Goal: Task Accomplishment & Management: Manage account settings

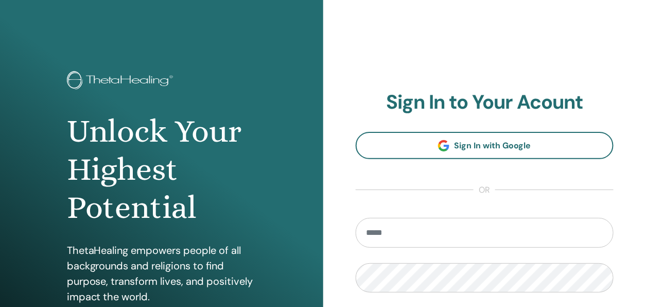
click at [391, 230] on input "email" at bounding box center [485, 233] width 258 height 30
type input "**********"
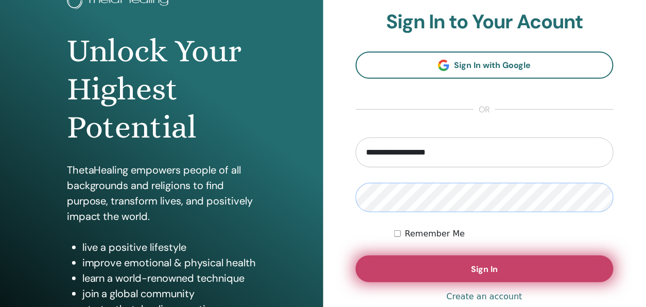
scroll to position [103, 0]
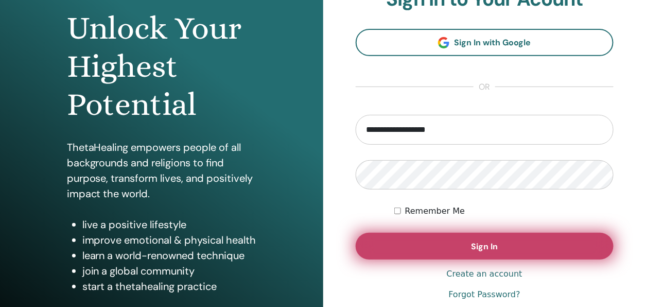
click at [446, 245] on button "Sign In" at bounding box center [485, 246] width 258 height 27
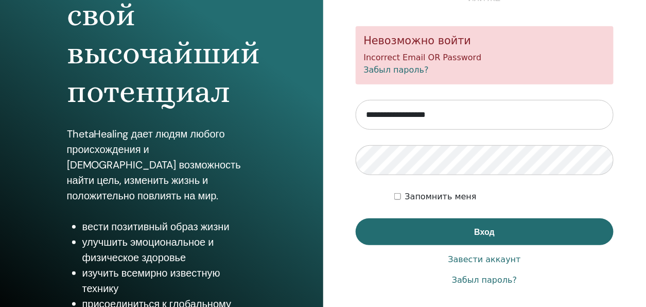
scroll to position [187, 0]
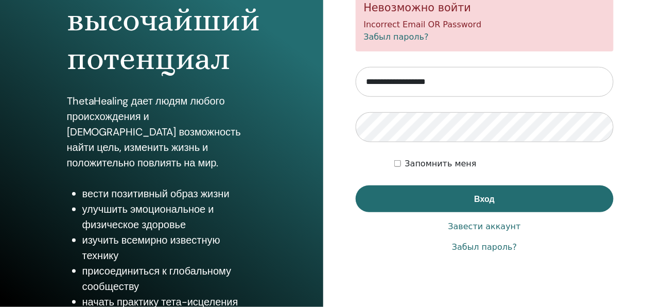
click at [498, 249] on link "Забыл пароль?" at bounding box center [484, 247] width 65 height 12
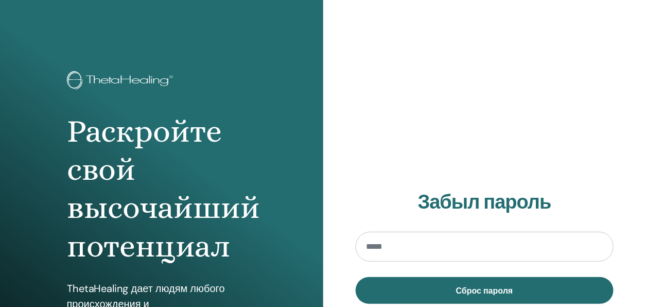
click at [403, 250] on input "email" at bounding box center [485, 247] width 258 height 30
type input "**********"
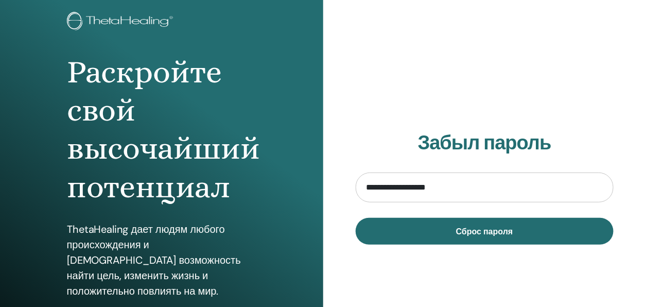
scroll to position [154, 0]
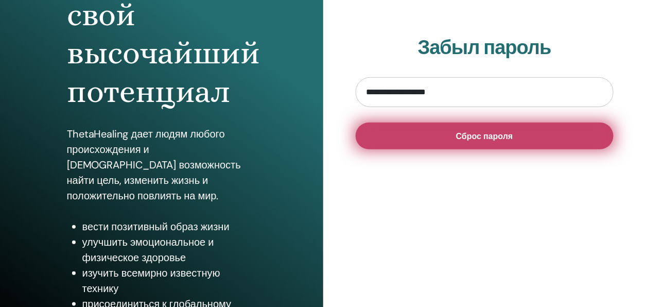
click at [491, 138] on span "Сброс пароля" at bounding box center [484, 136] width 57 height 11
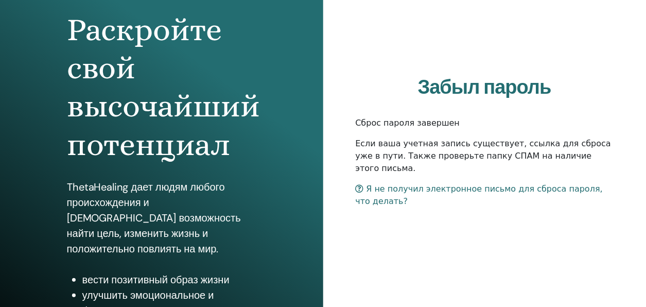
scroll to position [103, 0]
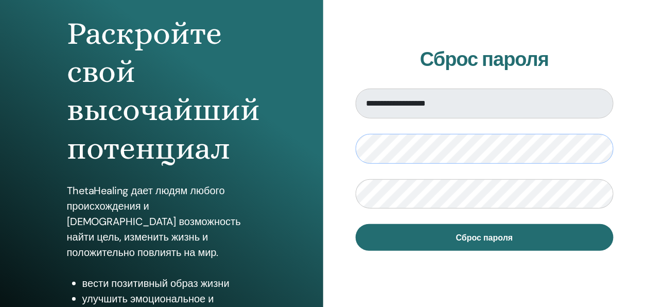
scroll to position [103, 0]
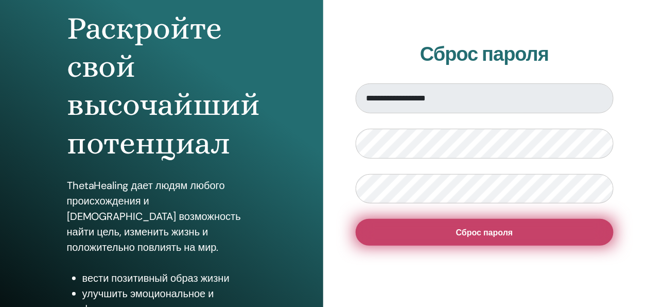
click at [447, 232] on button "Сброс пароля" at bounding box center [485, 232] width 258 height 27
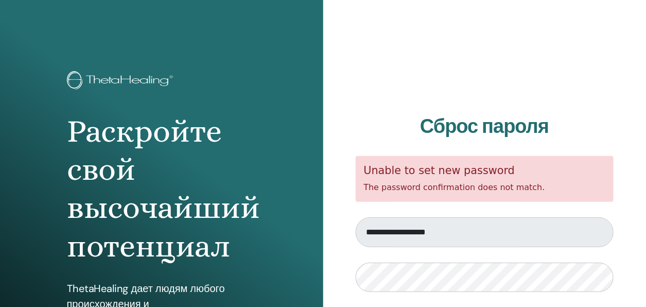
click at [550, 185] on div "Unable to set new password The password confirmation does not match." at bounding box center [485, 179] width 258 height 46
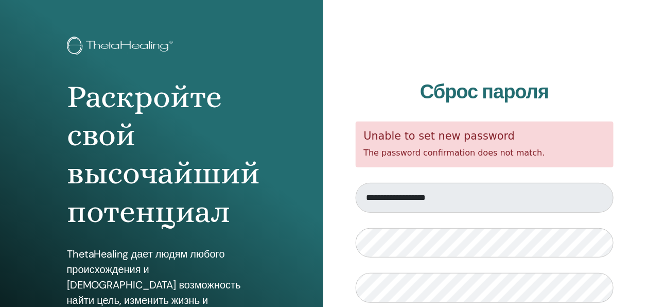
scroll to position [103, 0]
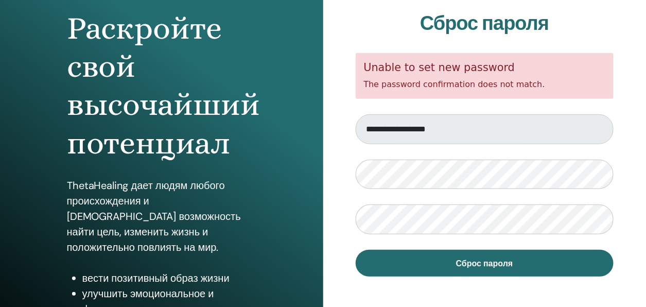
drag, startPoint x: 366, startPoint y: 68, endPoint x: 550, endPoint y: 82, distance: 184.8
click at [550, 82] on div "Unable to set new password The password confirmation does not match." at bounding box center [485, 76] width 258 height 46
copy div "Unable to set new password The password confirmation does not match."
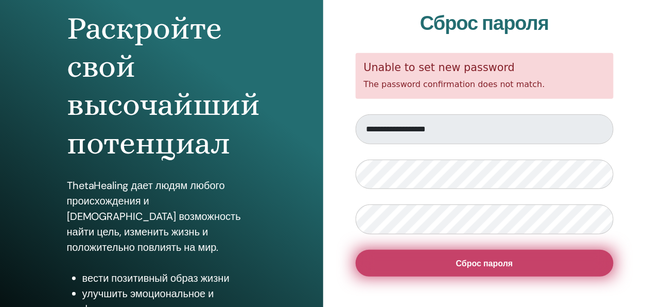
click at [465, 263] on span "Сброс пароля" at bounding box center [484, 263] width 57 height 11
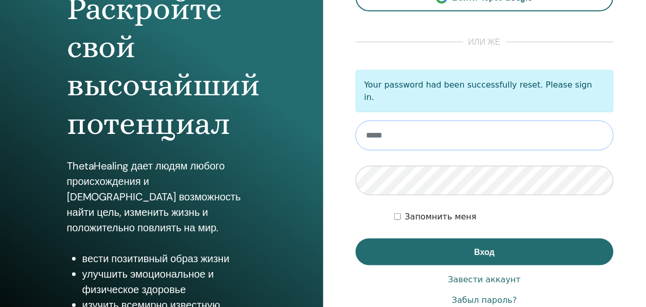
scroll to position [154, 0]
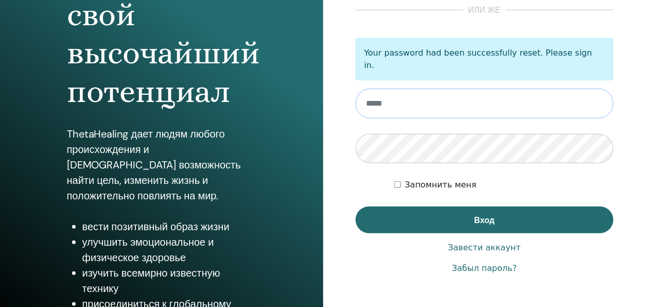
click at [386, 98] on input "email" at bounding box center [485, 104] width 258 height 30
type input "**********"
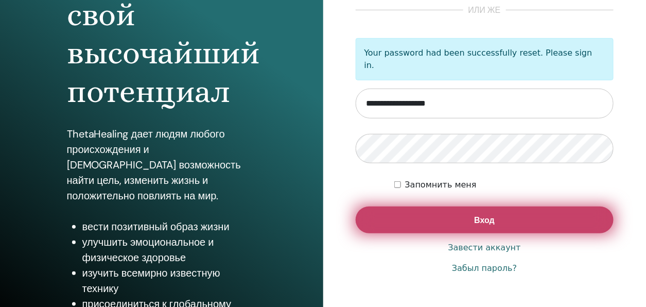
click at [462, 209] on button "Вход" at bounding box center [485, 219] width 258 height 27
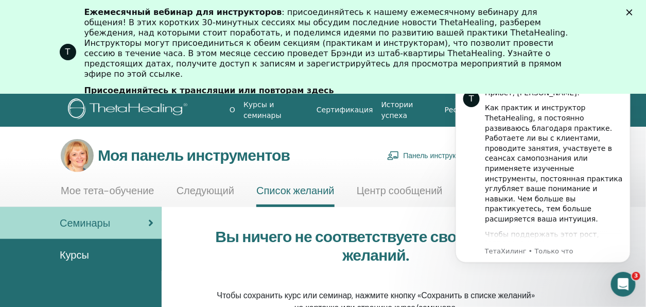
click at [627, 38] on div "Т Ежемесячный вебинар для инструкторов Присоединяйтесь к трансляции или повтора…" at bounding box center [323, 52] width 646 height 96
click at [632, 12] on polygon "Закрывать" at bounding box center [629, 12] width 6 height 6
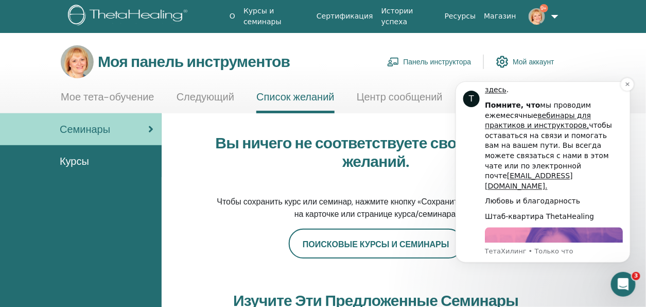
scroll to position [594, 0]
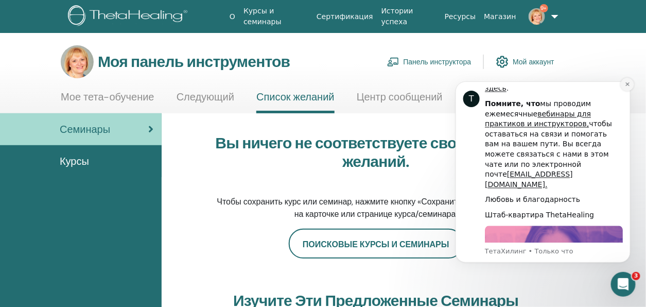
click at [628, 83] on icon "Отклонить уведомление" at bounding box center [627, 84] width 4 height 4
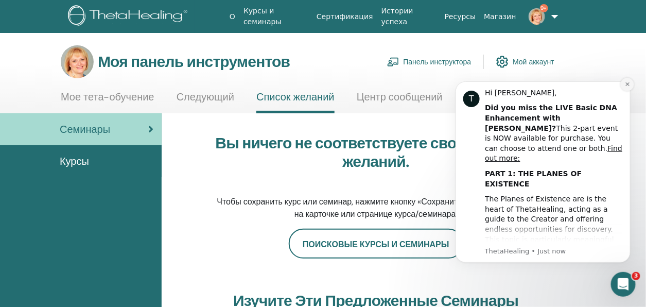
click at [626, 81] on icon "Dismiss notification" at bounding box center [627, 84] width 6 height 6
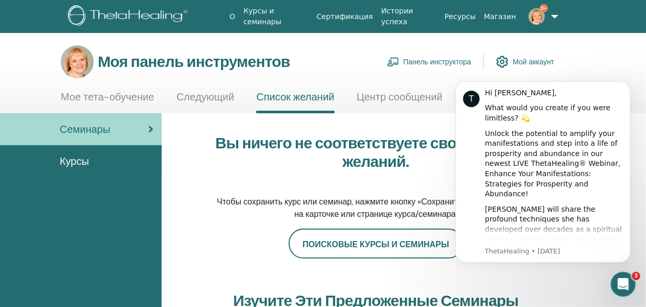
click at [282, 14] on font "Курсы и семинары" at bounding box center [262, 16] width 38 height 19
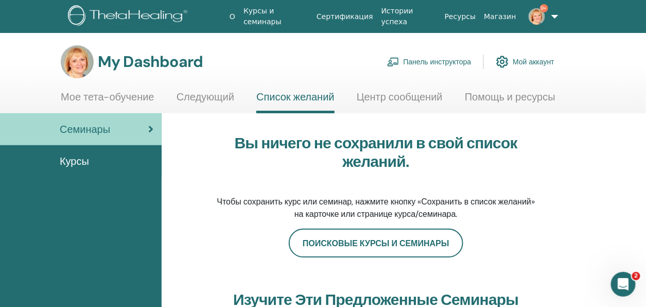
click at [118, 94] on link "Мое тета-обучение" at bounding box center [108, 101] width 94 height 20
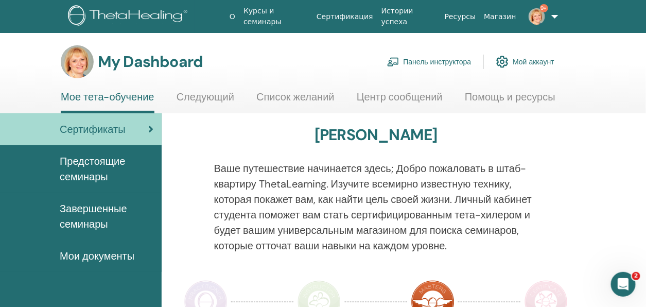
click at [467, 16] on link "Ресурсы" at bounding box center [461, 16] width 40 height 19
click at [552, 15] on link "9+" at bounding box center [539, 16] width 39 height 33
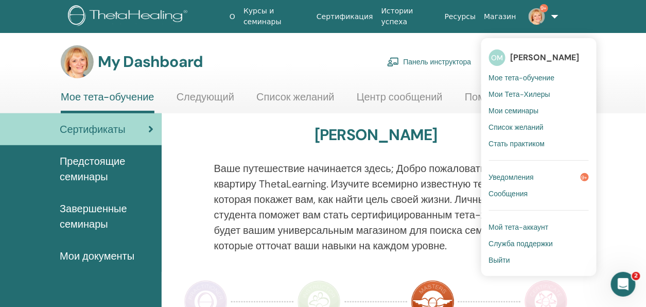
click at [504, 111] on span "Мои семинары" at bounding box center [514, 110] width 50 height 9
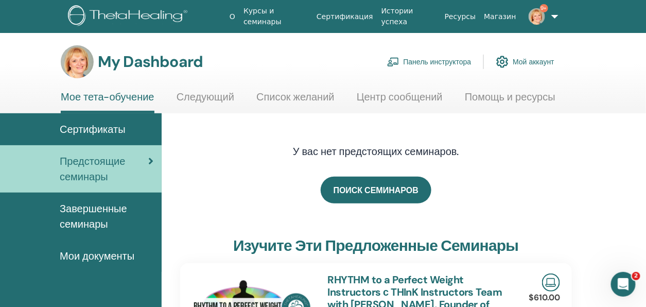
click at [441, 63] on link "Панель инструктора" at bounding box center [429, 61] width 84 height 23
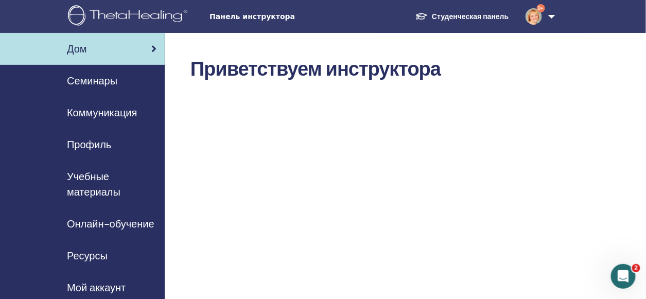
click at [95, 174] on span "Учебные материалы" at bounding box center [112, 184] width 90 height 31
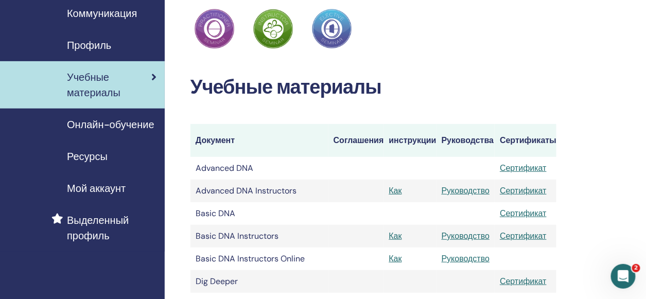
scroll to position [103, 0]
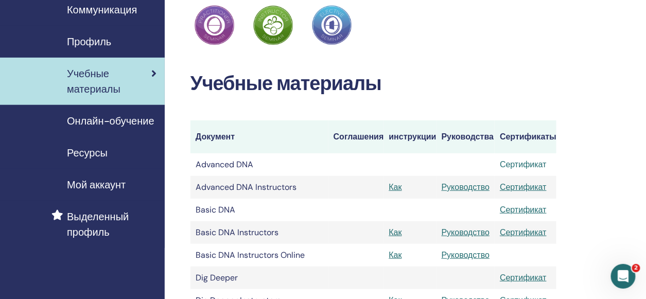
click at [520, 167] on link "Сертификат" at bounding box center [523, 164] width 47 height 11
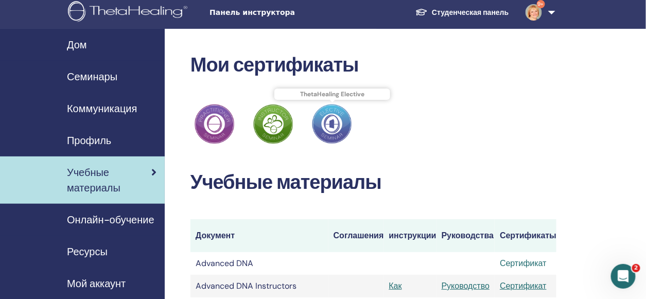
scroll to position [0, 0]
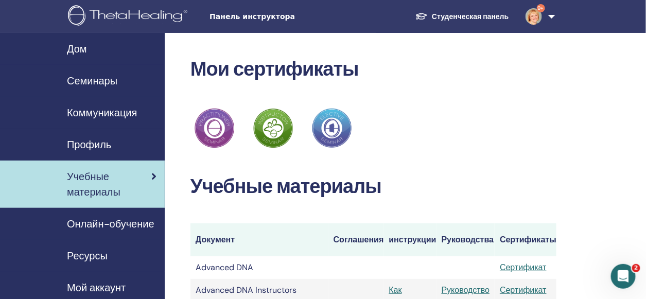
click at [90, 143] on span "Профиль" at bounding box center [89, 144] width 44 height 15
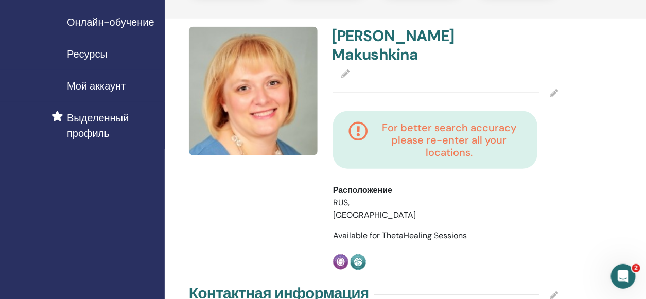
scroll to position [206, 0]
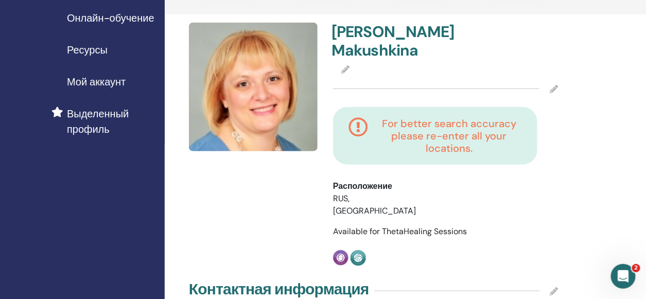
drag, startPoint x: 507, startPoint y: 139, endPoint x: 496, endPoint y: 142, distance: 11.7
click at [505, 139] on h4 "For better search accuracy please re-enter all your locations." at bounding box center [449, 135] width 146 height 37
click at [481, 148] on h4 "For better search accuracy please re-enter all your locations." at bounding box center [449, 135] width 146 height 37
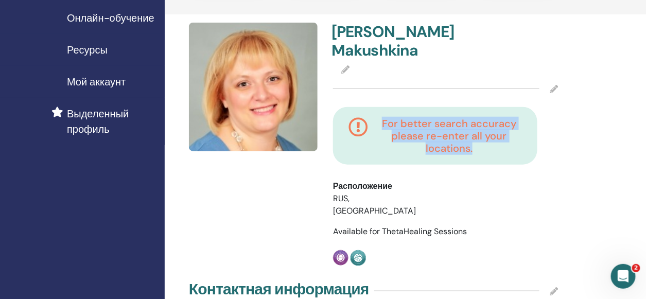
drag, startPoint x: 383, startPoint y: 125, endPoint x: 497, endPoint y: 152, distance: 117.0
click at [497, 152] on h4 "For better search accuracy please re-enter all your locations." at bounding box center [449, 135] width 146 height 37
copy h4 "For better search accuracy please re-enter all your locations."
drag, startPoint x: 359, startPoint y: 198, endPoint x: 364, endPoint y: 202, distance: 7.0
click at [359, 198] on li "RUS, [GEOGRAPHIC_DATA]" at bounding box center [375, 204] width 85 height 25
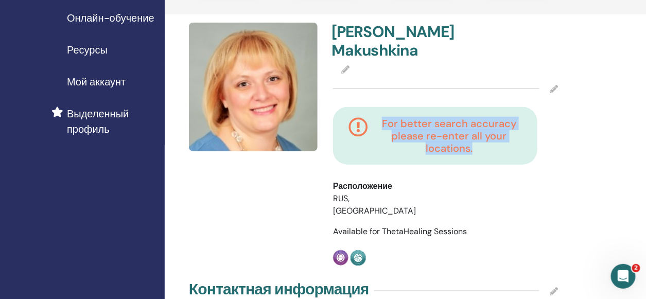
click at [473, 173] on div "For better search accuracy please re-enter all your locations." at bounding box center [445, 143] width 240 height 73
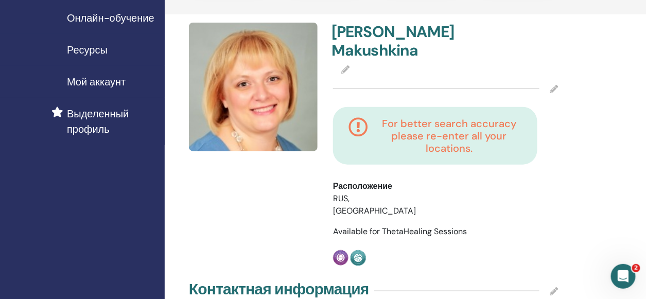
click at [396, 76] on div at bounding box center [445, 89] width 225 height 26
click at [554, 89] on icon at bounding box center [554, 89] width 8 height 8
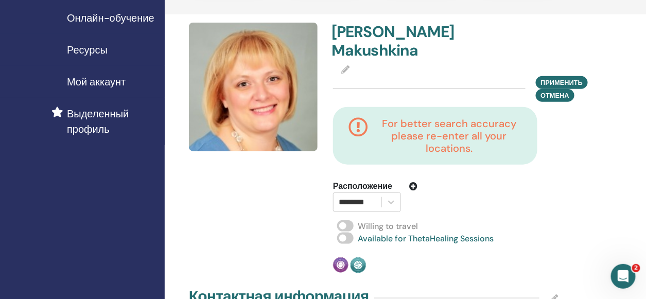
click at [478, 193] on div at bounding box center [476, 196] width 100 height 32
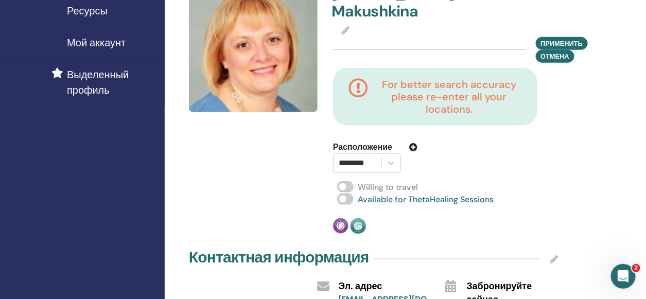
scroll to position [103, 0]
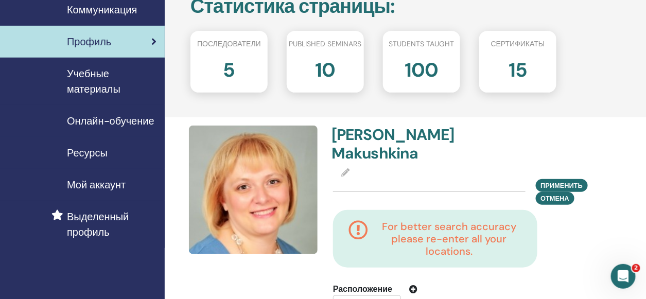
click at [96, 181] on span "Мой аккаунт" at bounding box center [96, 184] width 59 height 15
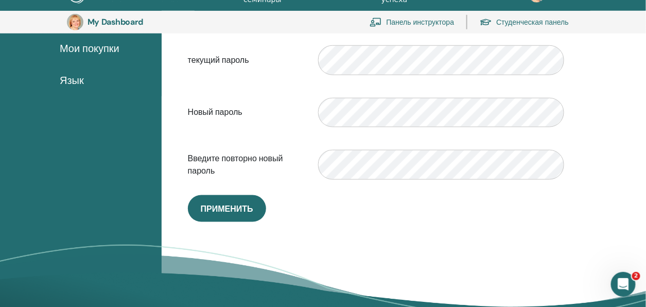
scroll to position [279, 0]
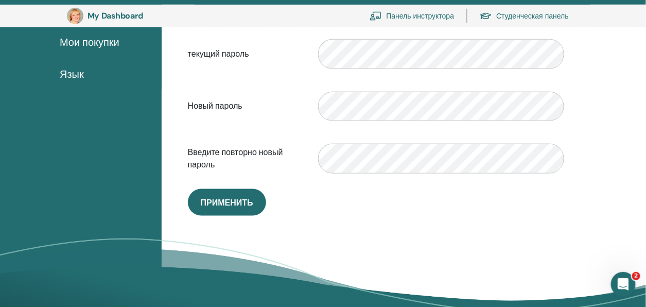
click at [356, 204] on div "**********" at bounding box center [376, 31] width 392 height 367
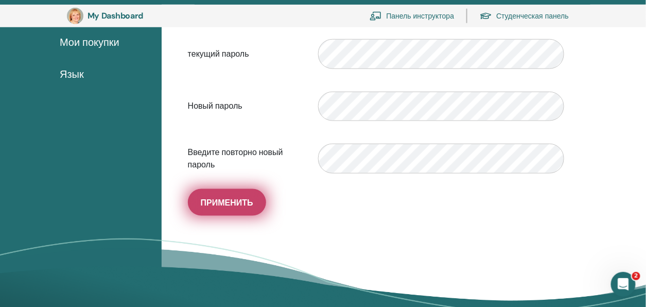
click at [245, 202] on span "Применить" at bounding box center [227, 202] width 52 height 11
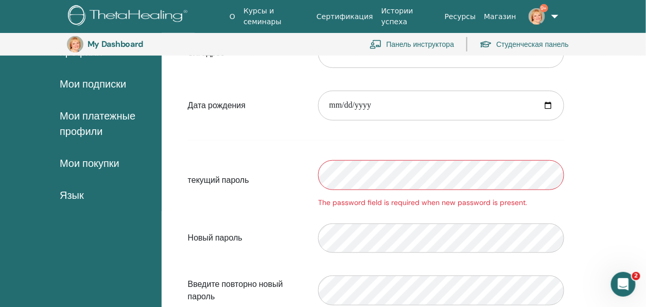
scroll to position [177, 0]
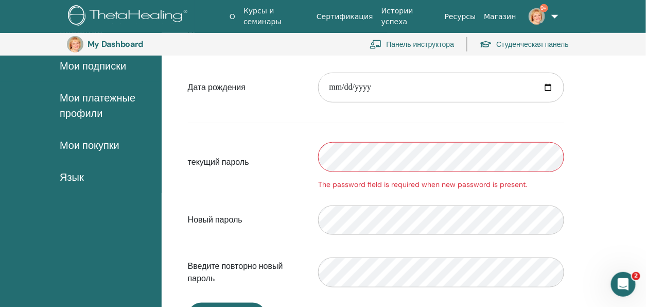
click at [295, 178] on div "текущий пароль The password field is required when new password is present." at bounding box center [376, 162] width 392 height 55
drag, startPoint x: 611, startPoint y: 164, endPoint x: 598, endPoint y: 163, distance: 13.4
click at [611, 164] on div "**********" at bounding box center [404, 197] width 484 height 516
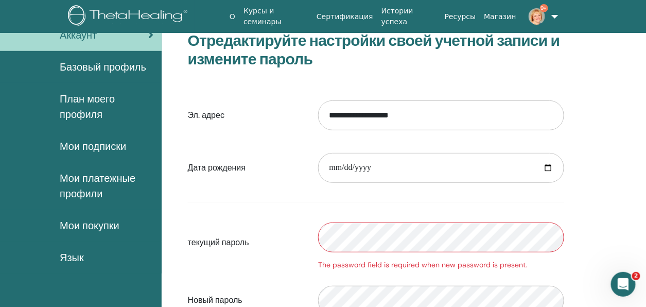
scroll to position [0, 0]
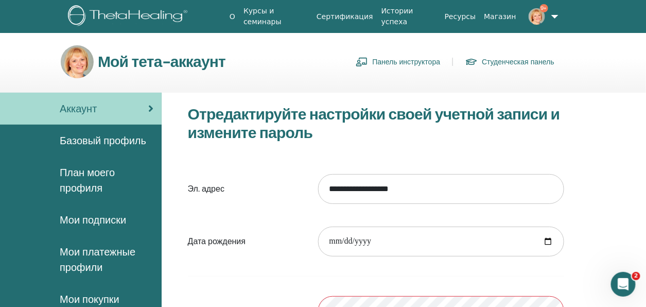
click at [506, 62] on link "Студенческая панель" at bounding box center [509, 62] width 89 height 16
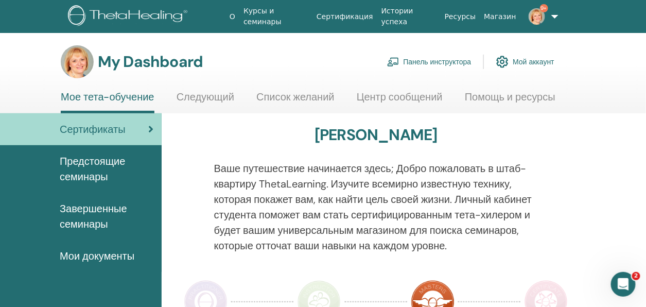
click at [552, 14] on link "9+" at bounding box center [539, 16] width 39 height 33
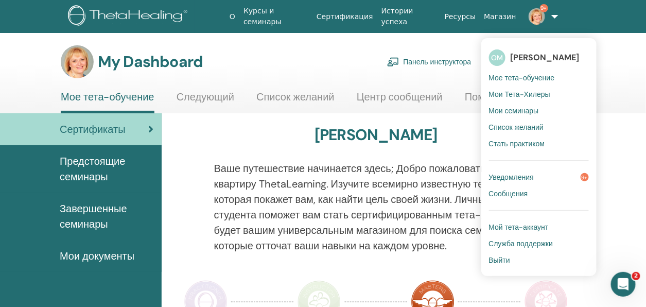
click at [530, 109] on span "Мои семинары" at bounding box center [514, 110] width 50 height 9
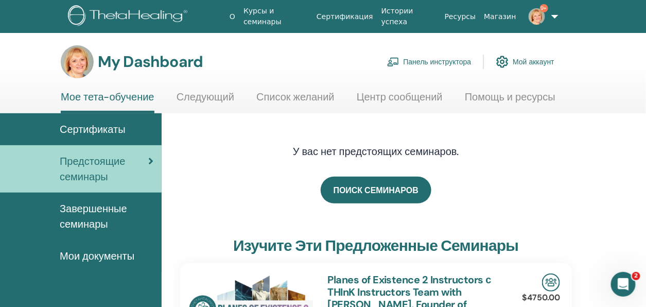
click at [445, 59] on link "Панель инструктора" at bounding box center [429, 61] width 84 height 23
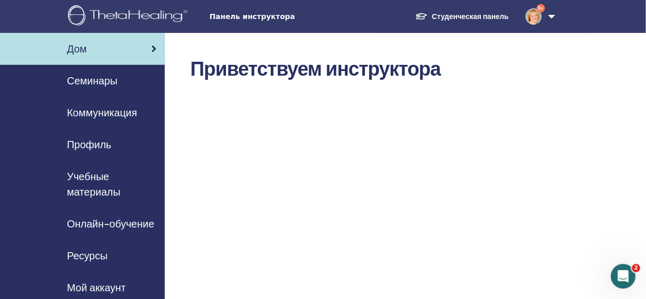
click at [99, 82] on span "Семинары" at bounding box center [92, 80] width 50 height 15
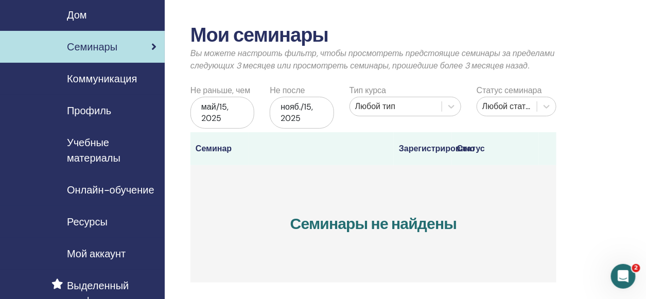
scroll to position [51, 0]
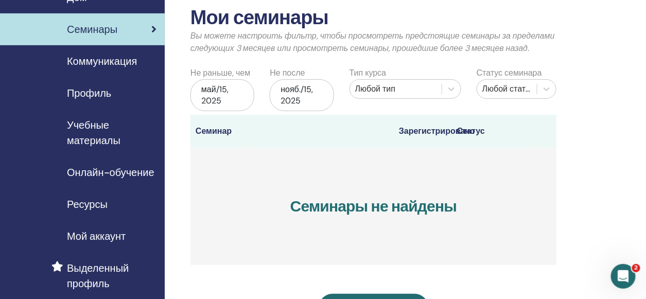
click at [98, 202] on span "Ресурсы" at bounding box center [87, 204] width 41 height 15
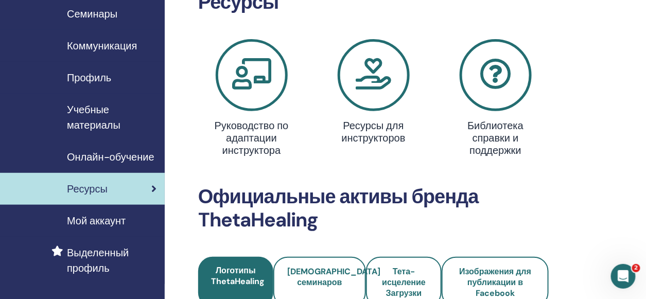
scroll to position [51, 0]
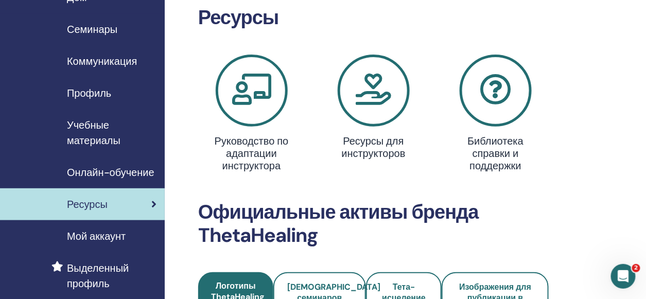
click at [257, 159] on h4 "Руководство по адаптации инструктора" at bounding box center [251, 153] width 77 height 37
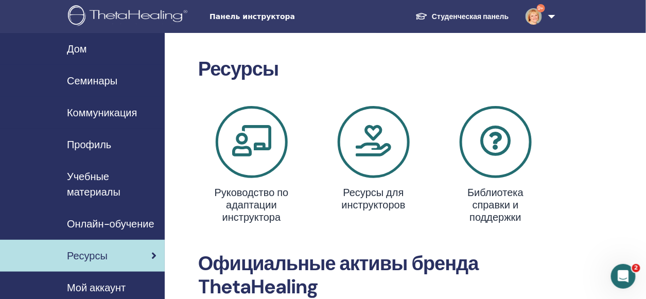
click at [76, 48] on span "Дом" at bounding box center [77, 48] width 20 height 15
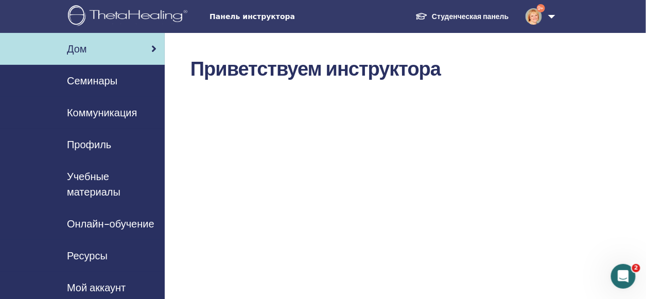
click at [426, 13] on img at bounding box center [421, 16] width 12 height 9
click at [255, 15] on span "Панель инструктора" at bounding box center [286, 16] width 154 height 11
click at [280, 15] on span "Панель инструктора" at bounding box center [286, 16] width 154 height 11
click at [99, 109] on span "Коммуникация" at bounding box center [102, 112] width 70 height 15
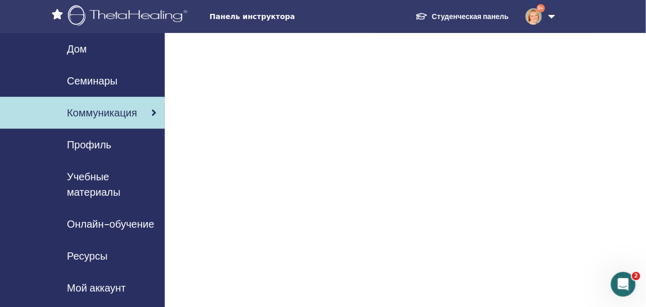
click at [96, 114] on span "Коммуникация" at bounding box center [102, 112] width 70 height 15
click at [100, 78] on span "Семинары" at bounding box center [92, 80] width 50 height 15
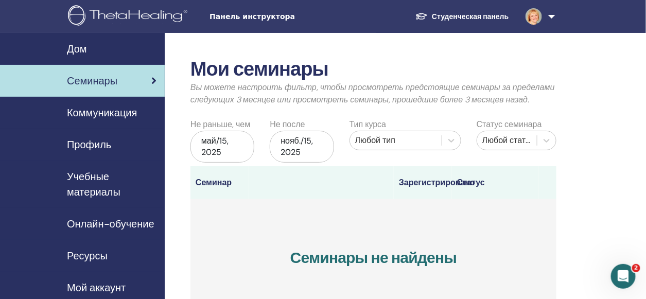
click at [235, 151] on div "май/15, 2025" at bounding box center [222, 147] width 64 height 32
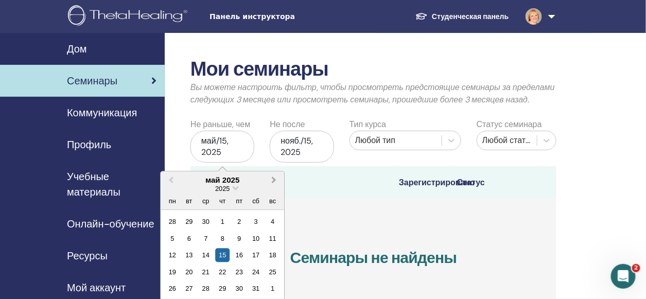
click at [274, 180] on span "Next Month" at bounding box center [274, 179] width 0 height 11
click at [258, 258] on div "16" at bounding box center [256, 255] width 14 height 14
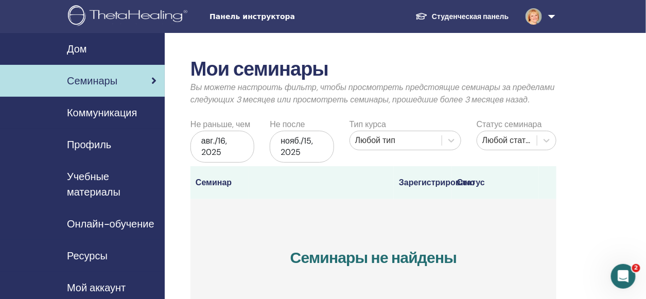
click at [301, 144] on div "нояб./15, 2025" at bounding box center [302, 147] width 64 height 32
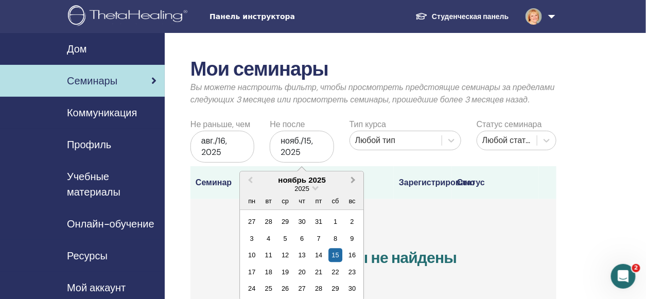
click at [354, 179] on span "Next Month" at bounding box center [354, 179] width 0 height 11
click at [354, 180] on span "Next Month" at bounding box center [354, 179] width 0 height 11
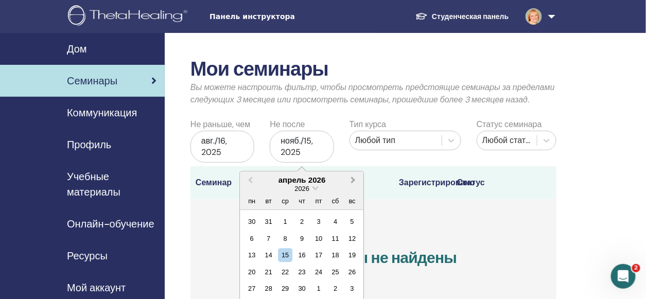
click at [354, 180] on span "Next Month" at bounding box center [354, 179] width 0 height 11
click at [251, 180] on span "Previous Month" at bounding box center [251, 179] width 0 height 11
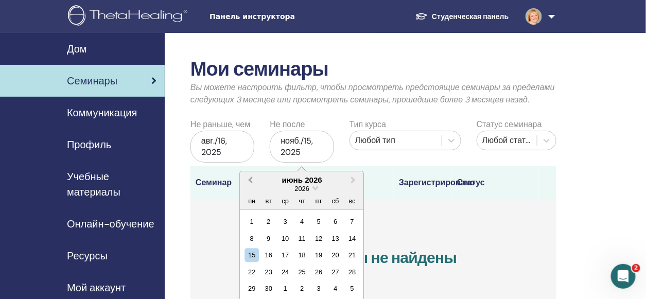
click at [251, 180] on span "Previous Month" at bounding box center [251, 179] width 0 height 11
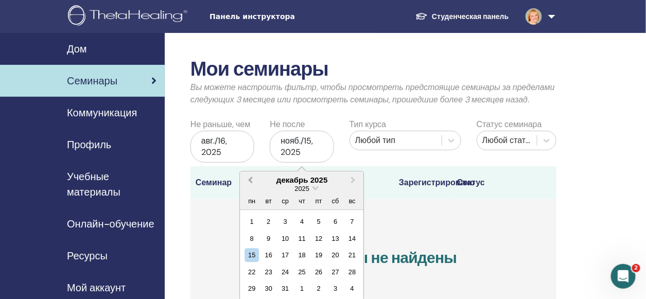
click at [251, 180] on span "Previous Month" at bounding box center [251, 179] width 0 height 11
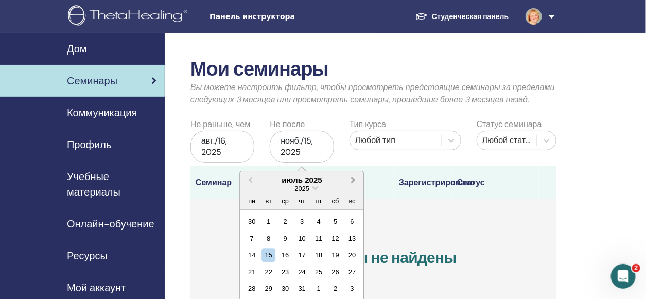
click at [354, 181] on span "Next Month" at bounding box center [354, 179] width 0 height 11
click at [250, 272] on div "18" at bounding box center [252, 272] width 14 height 14
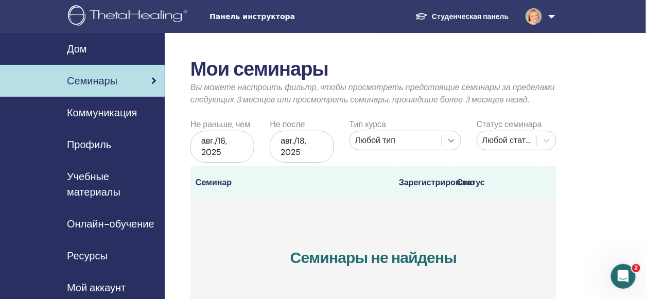
click at [450, 138] on icon at bounding box center [451, 140] width 10 height 10
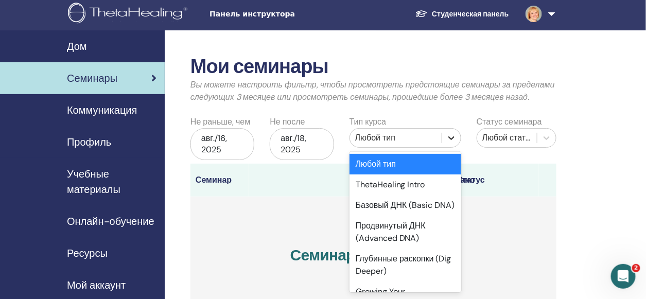
scroll to position [6, 0]
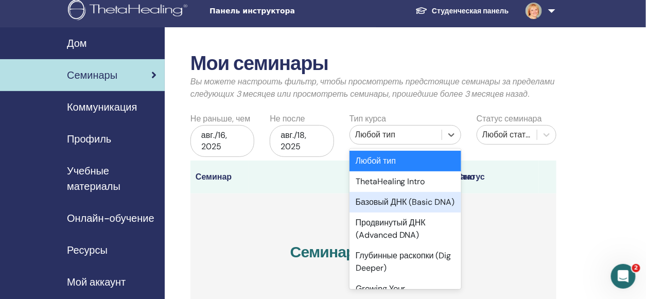
click at [376, 204] on div "Базовый ДНК (Basic DNA)" at bounding box center [405, 202] width 112 height 21
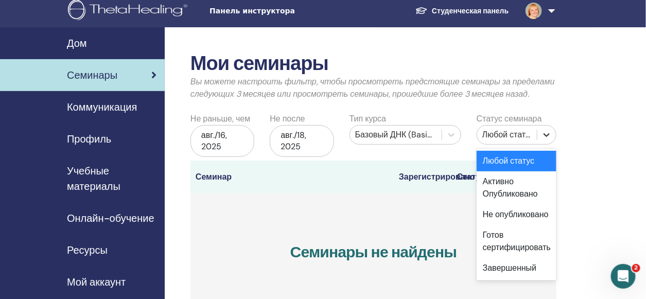
click at [547, 133] on icon at bounding box center [546, 135] width 10 height 10
click at [526, 215] on div "Не опубликовано" at bounding box center [517, 214] width 80 height 21
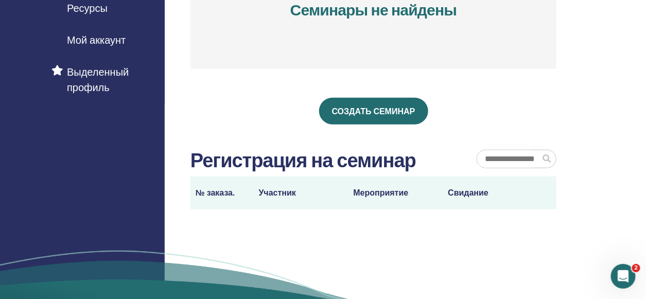
scroll to position [263, 0]
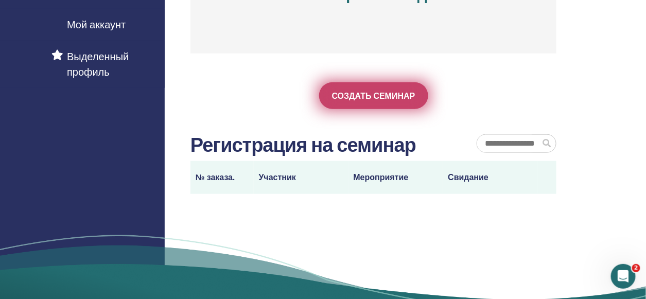
click at [370, 92] on span "Создать семинар" at bounding box center [373, 96] width 83 height 11
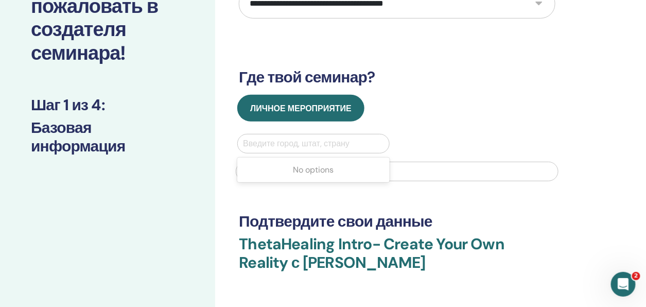
click at [287, 147] on div at bounding box center [313, 143] width 140 height 14
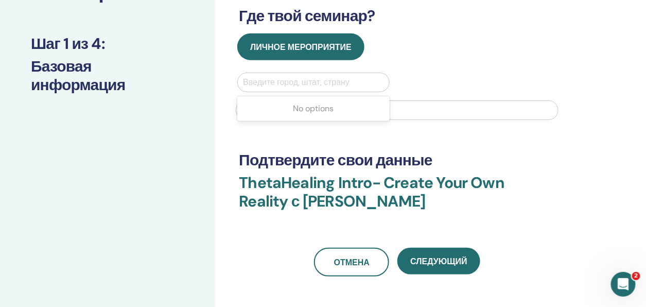
scroll to position [103, 0]
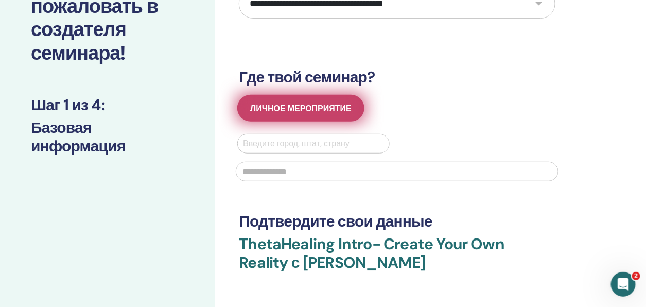
click at [305, 100] on button "Личное мероприятие" at bounding box center [300, 108] width 127 height 27
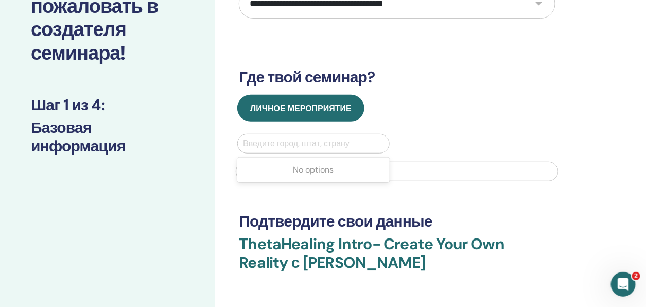
click at [291, 142] on div at bounding box center [313, 143] width 140 height 14
drag, startPoint x: 258, startPoint y: 142, endPoint x: 247, endPoint y: 139, distance: 11.7
click at [247, 139] on div at bounding box center [313, 143] width 140 height 14
drag, startPoint x: 247, startPoint y: 139, endPoint x: 498, endPoint y: 122, distance: 251.2
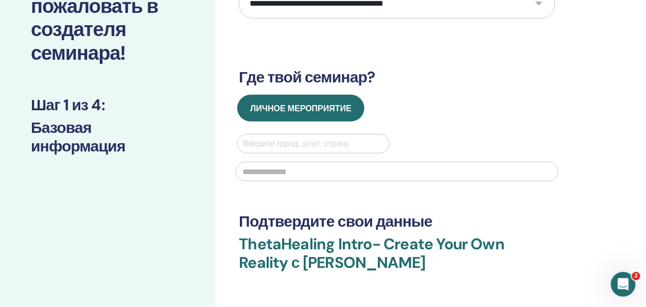
click at [498, 122] on div "Личное мероприятие Select is focused ,type to refine list, press Down to open t…" at bounding box center [397, 141] width 332 height 93
click at [260, 142] on div at bounding box center [313, 143] width 140 height 14
type input "*"
click at [254, 150] on div "Введите город, штат, страну" at bounding box center [313, 143] width 151 height 19
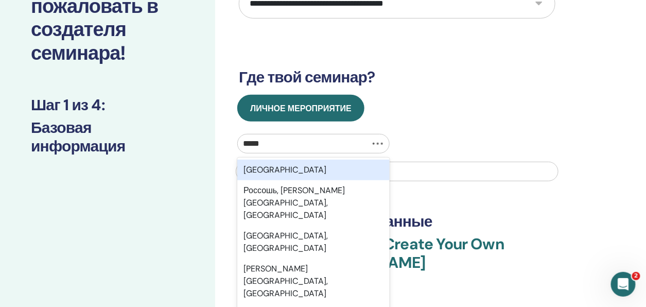
type input "******"
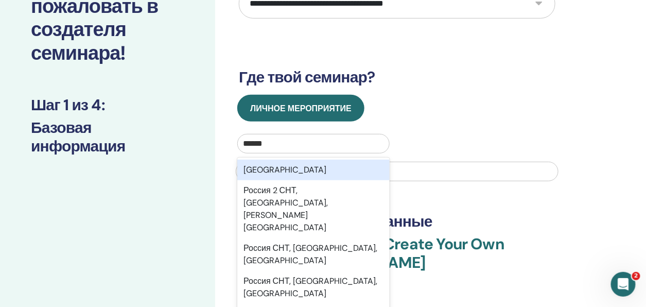
click at [261, 172] on div "Россия" at bounding box center [313, 170] width 152 height 21
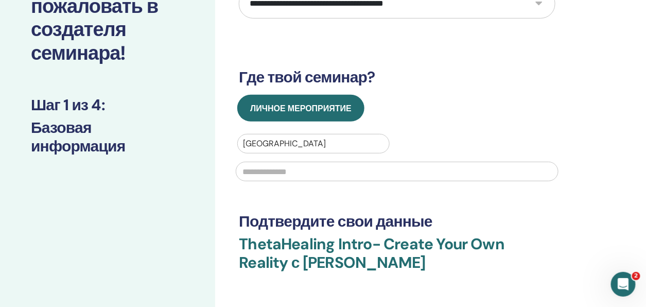
click at [274, 168] on input "text" at bounding box center [397, 172] width 323 height 20
type input "***"
click at [321, 197] on div "**********" at bounding box center [397, 146] width 317 height 383
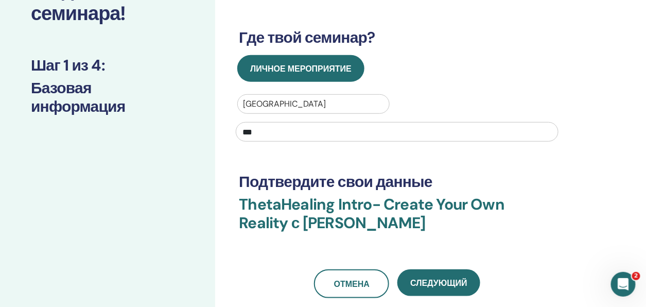
scroll to position [206, 0]
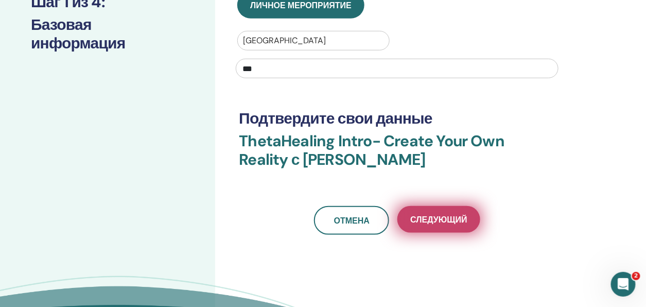
click at [457, 218] on span "Следующий" at bounding box center [438, 219] width 57 height 11
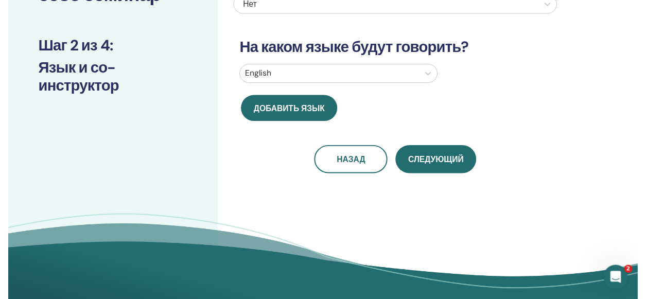
scroll to position [56, 0]
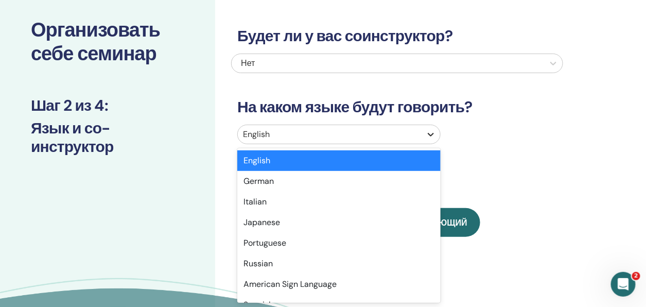
click at [427, 136] on icon at bounding box center [431, 134] width 10 height 10
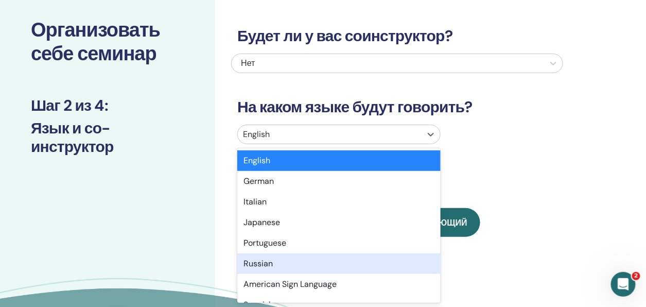
click at [253, 260] on div "Russian" at bounding box center [338, 263] width 203 height 21
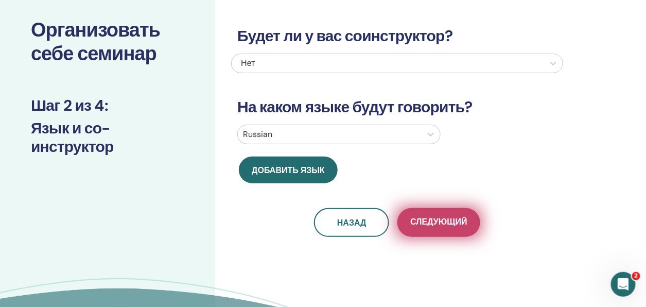
click at [435, 225] on span "Следующий" at bounding box center [438, 222] width 57 height 13
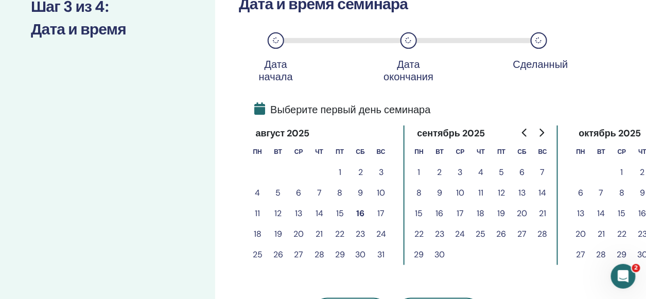
scroll to position [210, 0]
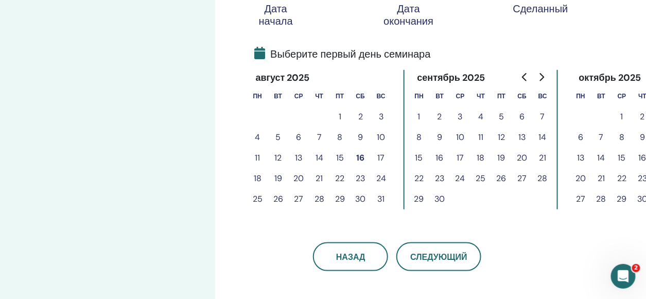
click at [362, 155] on button "16" at bounding box center [360, 158] width 21 height 21
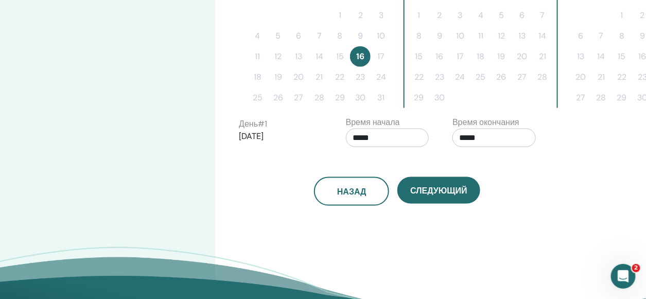
scroll to position [261, 0]
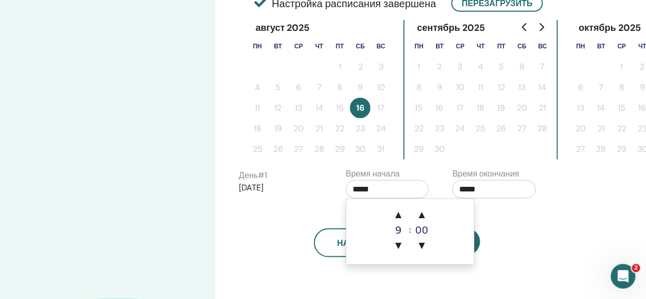
click at [389, 186] on input "*****" at bounding box center [387, 189] width 83 height 19
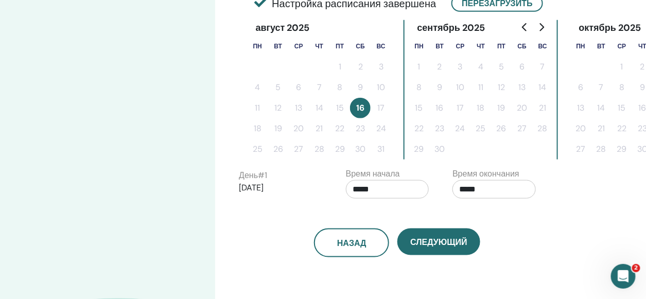
click at [534, 220] on div "Назад Следующий" at bounding box center [397, 231] width 332 height 54
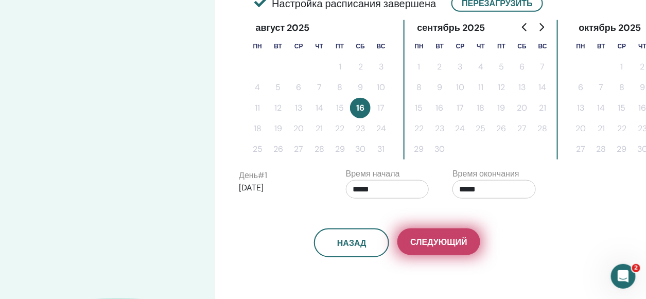
click at [430, 242] on span "Следующий" at bounding box center [438, 242] width 57 height 11
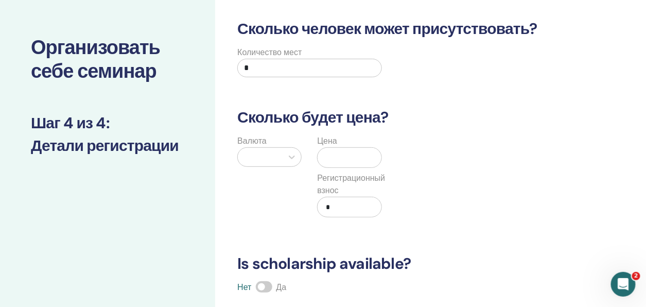
scroll to position [103, 0]
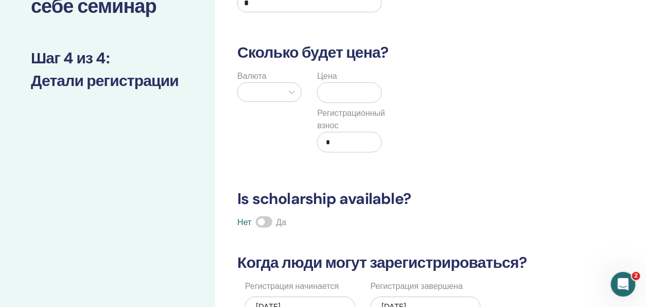
click at [348, 87] on input "text" at bounding box center [351, 93] width 59 height 20
click at [287, 91] on icon at bounding box center [292, 92] width 10 height 10
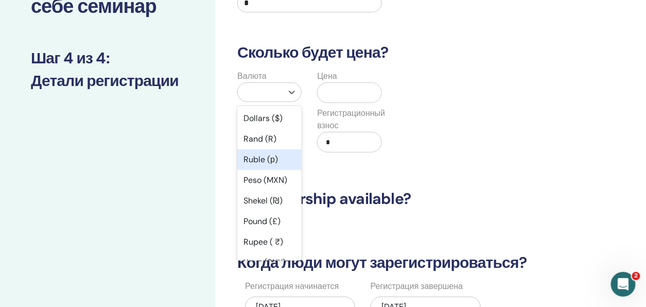
drag, startPoint x: 261, startPoint y: 157, endPoint x: 276, endPoint y: 148, distance: 17.3
click at [261, 157] on div "Ruble (р)" at bounding box center [269, 159] width 64 height 21
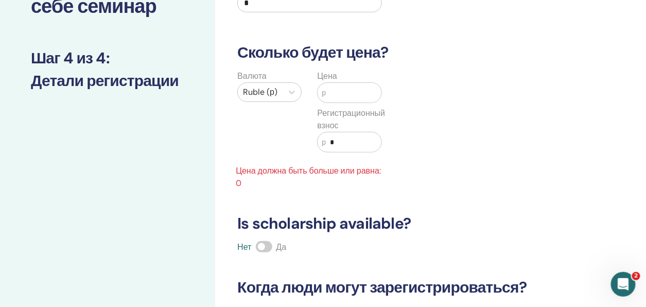
click at [340, 94] on input "text" at bounding box center [353, 93] width 55 height 20
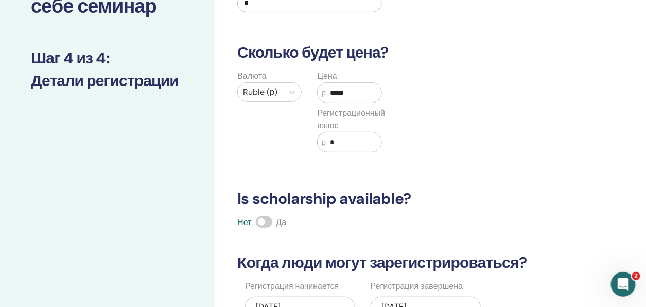
type input "*****"
click at [357, 137] on input "*" at bounding box center [353, 142] width 55 height 20
click at [443, 138] on div "Валюта Ruble (р) Цена р ***** Регистрационный взнос р *" at bounding box center [389, 117] width 332 height 95
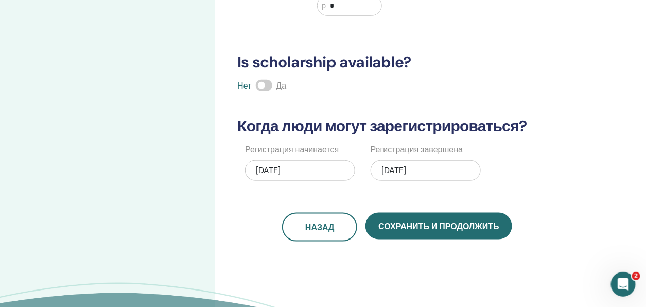
scroll to position [257, 0]
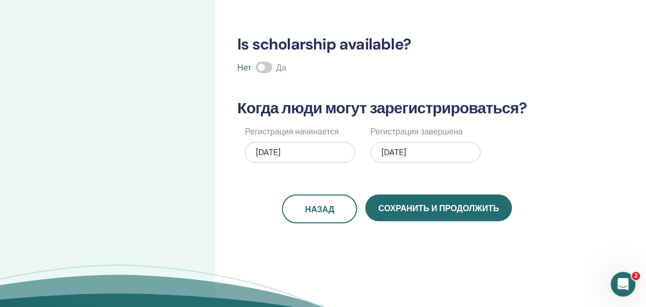
click at [313, 150] on div "08/16/2025" at bounding box center [300, 152] width 110 height 21
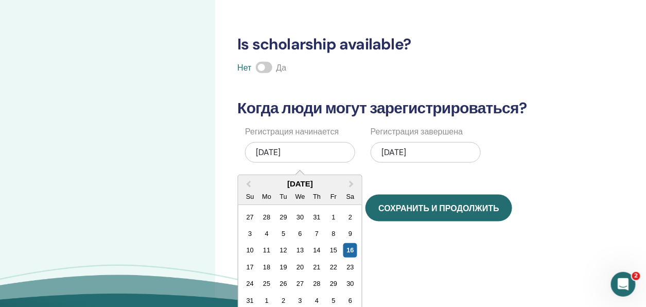
click at [319, 157] on div "08/16/2025" at bounding box center [300, 152] width 110 height 21
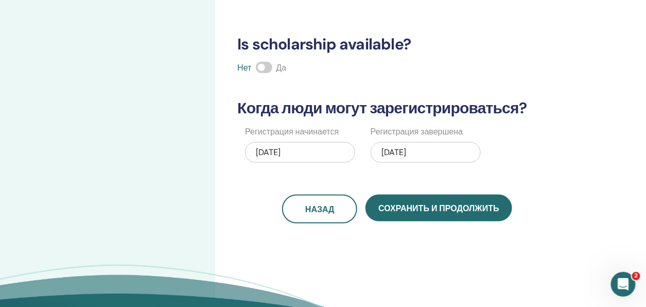
click at [468, 182] on div "Сколько человек может присутствовать? Количество мест * Сколько будет цена? Вал…" at bounding box center [397, 11] width 332 height 423
click at [435, 151] on div "08/16/2025" at bounding box center [426, 152] width 110 height 21
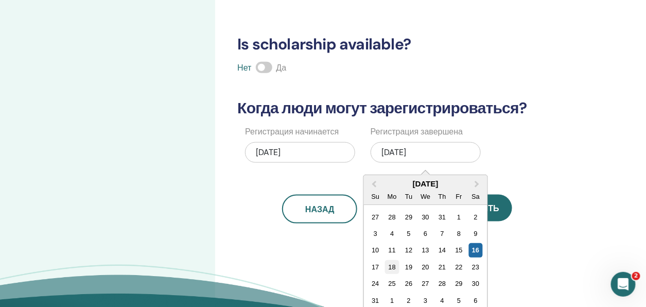
click at [392, 268] on div "18" at bounding box center [392, 267] width 14 height 14
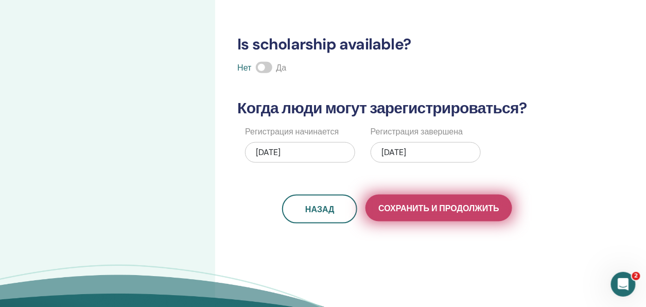
click at [429, 210] on span "Сохранить и продолжить" at bounding box center [438, 208] width 120 height 11
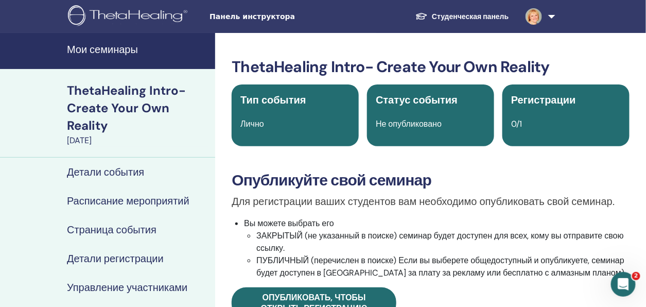
click at [114, 174] on h4 "Детали события" at bounding box center [105, 172] width 77 height 12
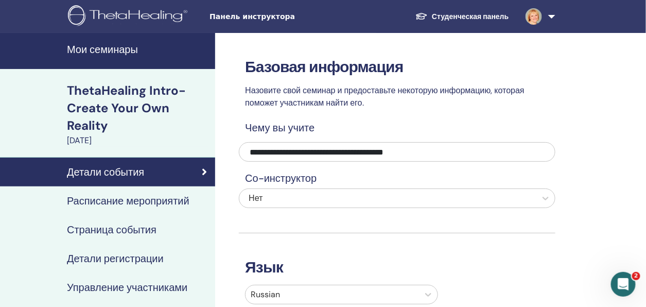
click at [141, 232] on h4 "Страница события" at bounding box center [112, 229] width 90 height 12
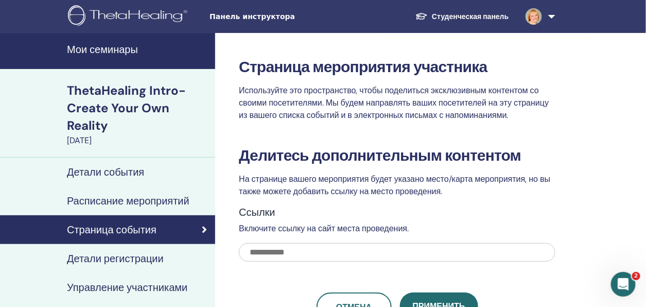
click at [145, 135] on div "[DATE]" at bounding box center [138, 140] width 142 height 12
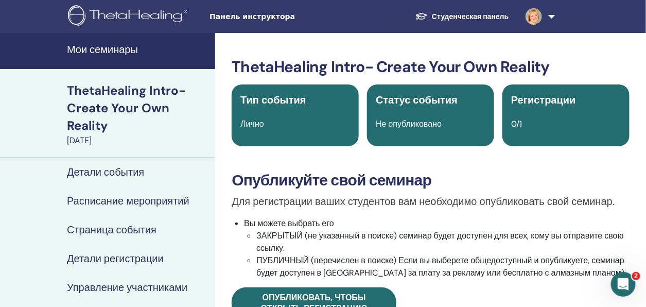
click at [115, 170] on h4 "Детали события" at bounding box center [105, 172] width 77 height 12
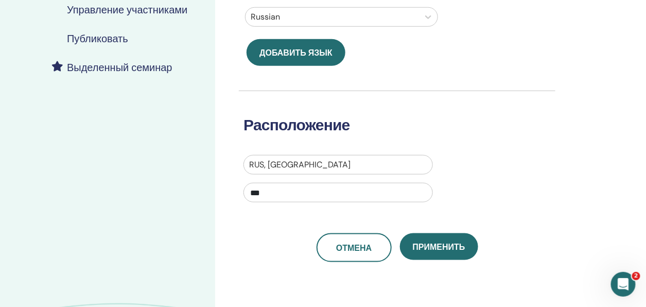
scroll to position [360, 0]
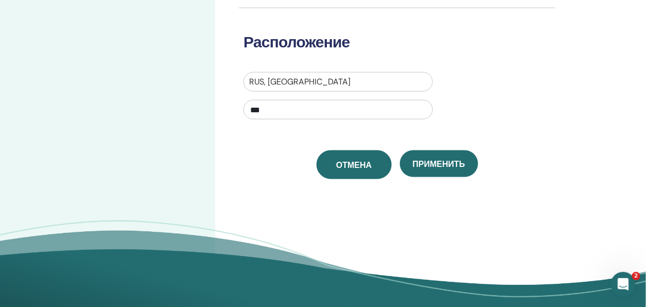
click at [345, 160] on span "Отмена" at bounding box center [354, 165] width 36 height 11
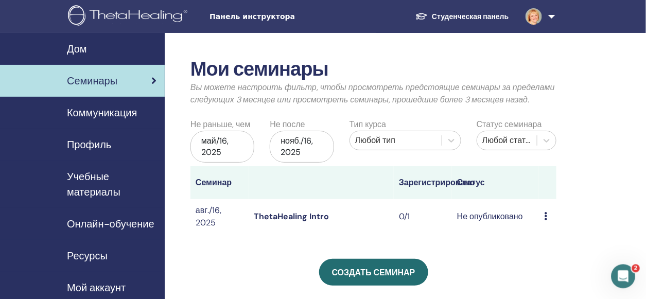
click at [324, 220] on link "ThetaHealing Intro" at bounding box center [291, 216] width 75 height 11
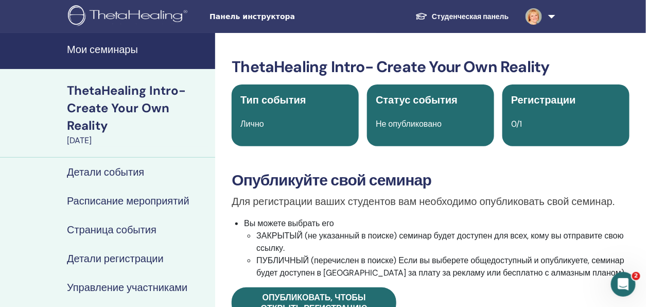
click at [110, 174] on h4 "Детали события" at bounding box center [105, 172] width 77 height 12
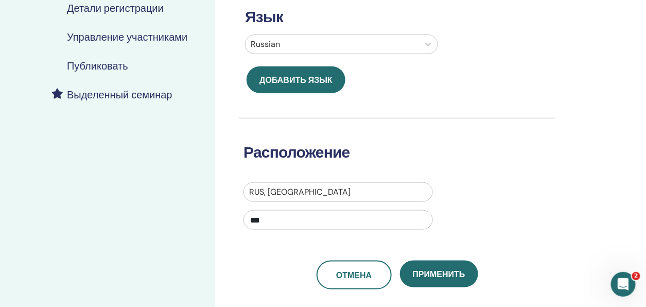
scroll to position [309, 0]
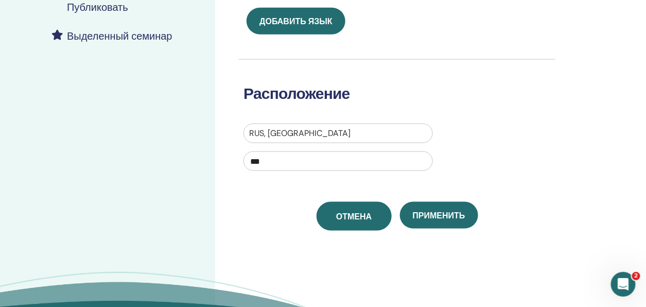
click at [343, 220] on span "Отмена" at bounding box center [354, 216] width 36 height 11
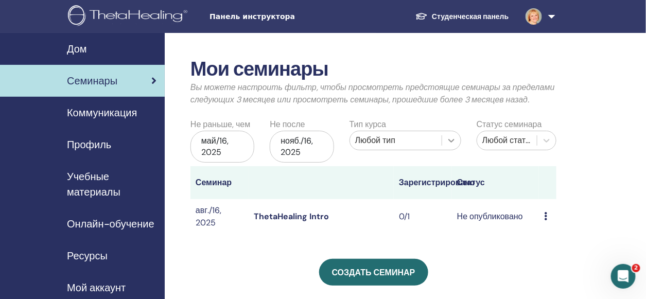
click at [450, 139] on icon at bounding box center [451, 140] width 10 height 10
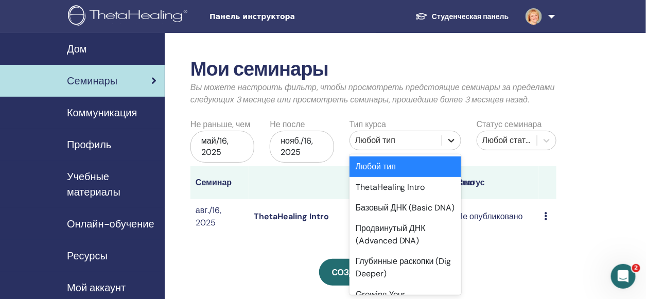
scroll to position [6, 0]
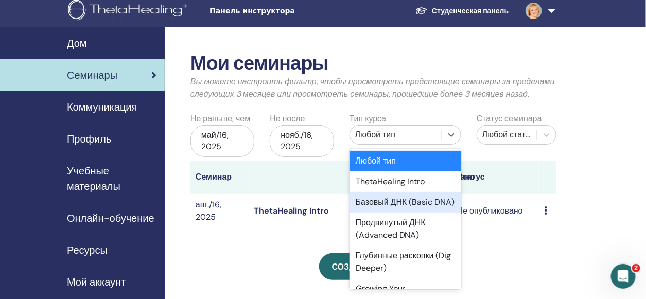
click at [413, 202] on div "Базовый ДНК (Basic DNA)" at bounding box center [405, 202] width 112 height 21
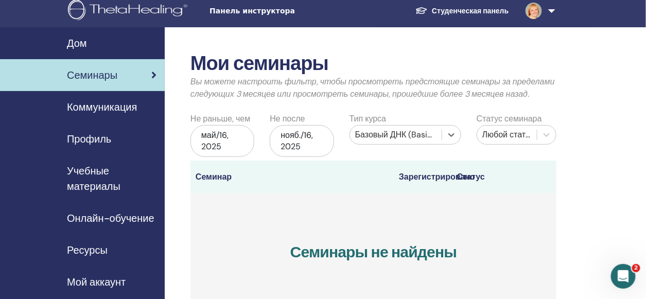
click at [276, 186] on th at bounding box center [321, 177] width 145 height 33
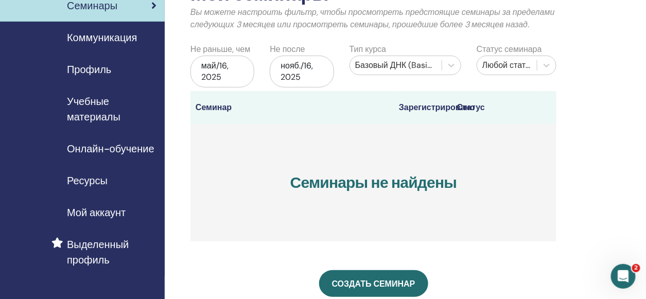
scroll to position [57, 0]
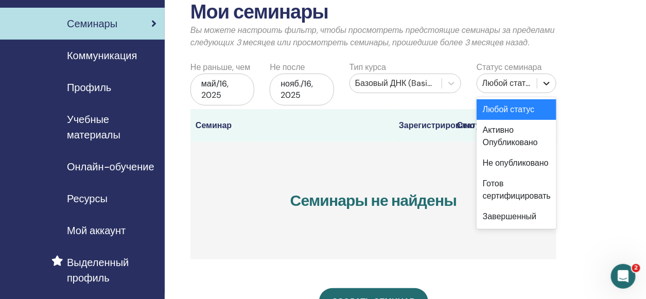
click at [542, 83] on icon at bounding box center [546, 83] width 10 height 10
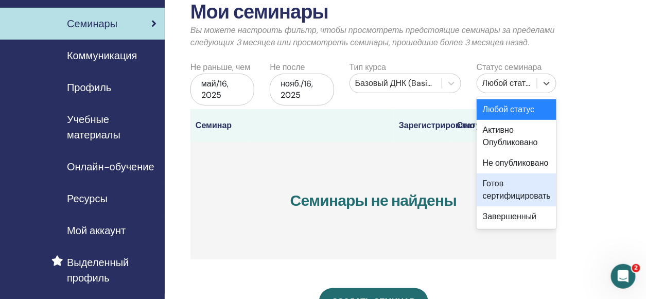
click at [529, 190] on div "Готов сертифицировать" at bounding box center [517, 189] width 80 height 33
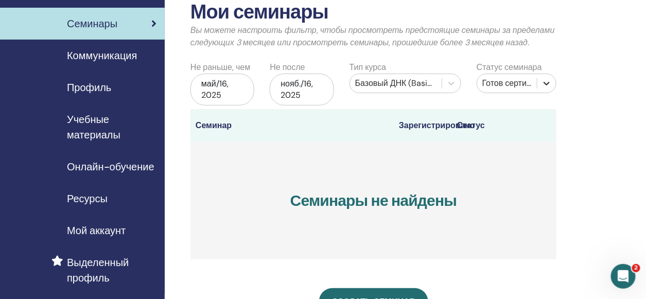
click at [547, 82] on icon at bounding box center [546, 83] width 10 height 10
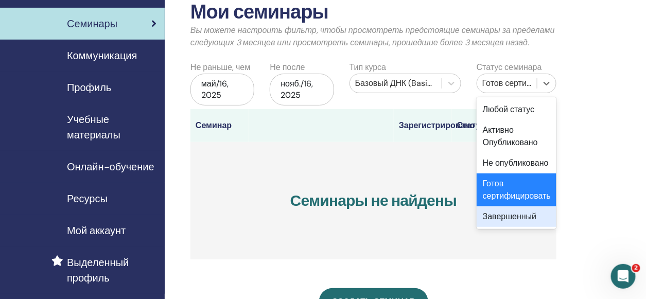
click at [508, 214] on div "Завершенный" at bounding box center [517, 216] width 80 height 21
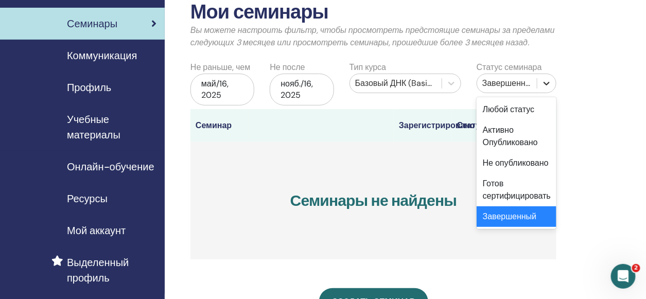
click at [546, 84] on icon at bounding box center [546, 83] width 10 height 10
click at [497, 166] on div "Не опубликовано" at bounding box center [517, 163] width 80 height 21
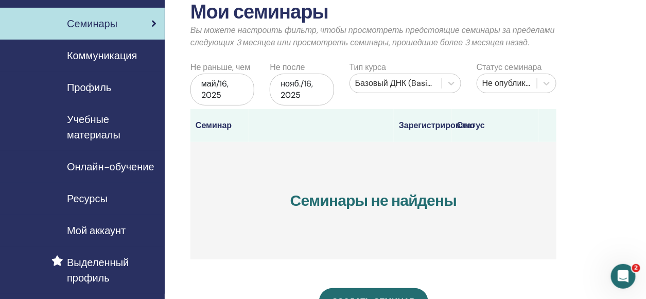
click at [227, 93] on div "май/16, 2025" at bounding box center [222, 90] width 64 height 32
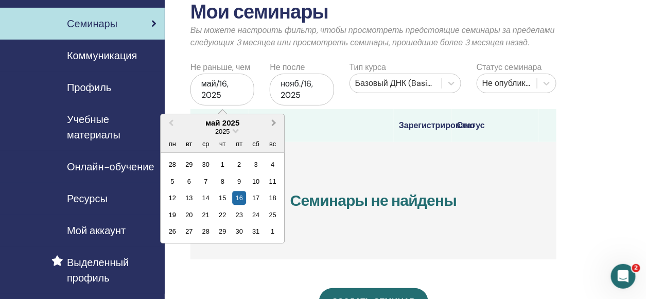
click at [274, 125] on span "Next Month" at bounding box center [274, 122] width 0 height 11
click at [252, 198] on div "16" at bounding box center [256, 198] width 14 height 14
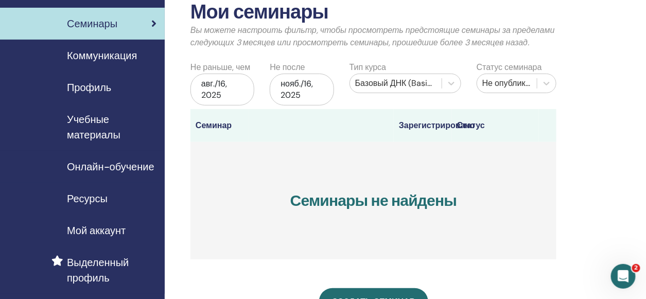
click at [315, 85] on div "нояб./16, 2025" at bounding box center [302, 90] width 64 height 32
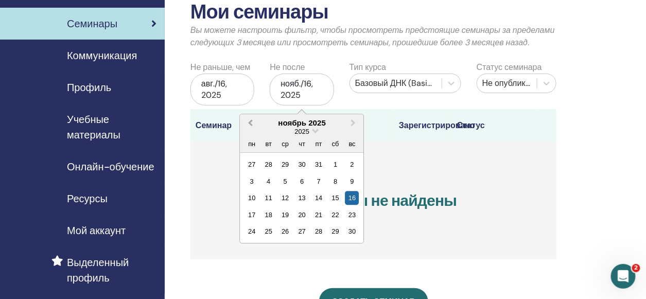
click at [251, 125] on span "Previous Month" at bounding box center [251, 122] width 0 height 11
click at [251, 213] on div "18" at bounding box center [252, 215] width 14 height 14
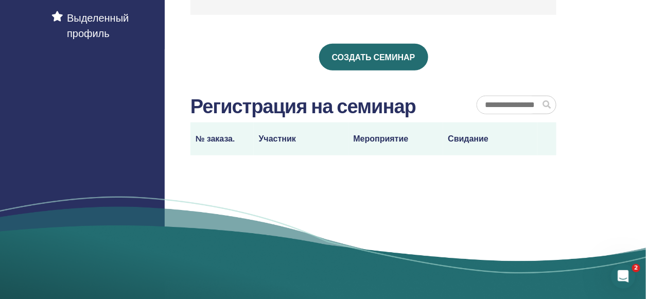
scroll to position [314, 0]
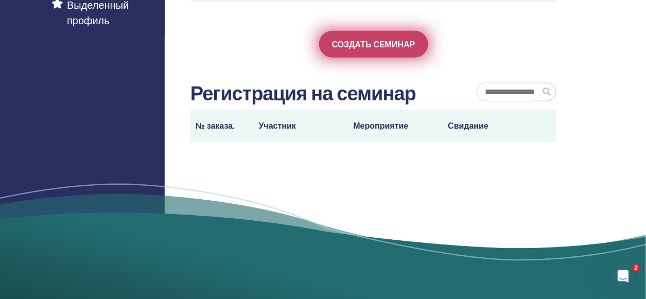
click at [390, 39] on span "Создать семинар" at bounding box center [373, 44] width 83 height 11
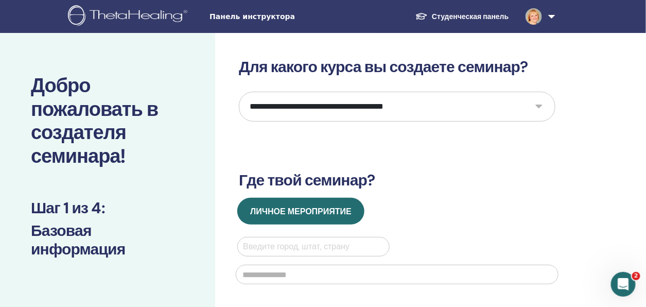
click at [539, 104] on select "**********" at bounding box center [397, 107] width 317 height 30
select select "*"
click at [239, 92] on select "**********" at bounding box center [397, 107] width 317 height 30
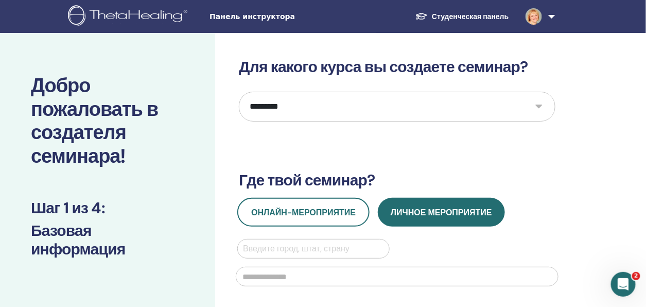
click at [538, 103] on select "**********" at bounding box center [397, 107] width 317 height 30
click at [592, 127] on div "**********" at bounding box center [430, 300] width 431 height 535
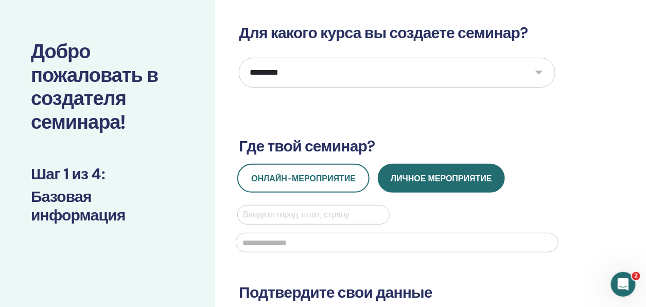
scroll to position [103, 0]
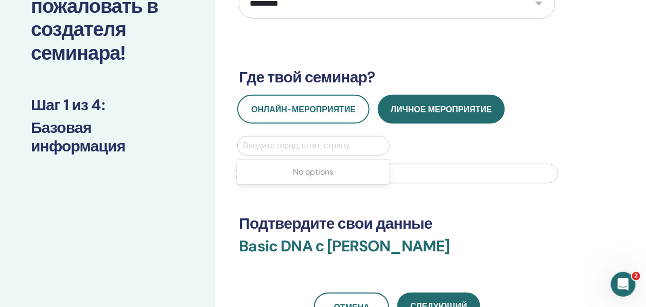
click at [309, 145] on div at bounding box center [313, 145] width 140 height 14
type input "**"
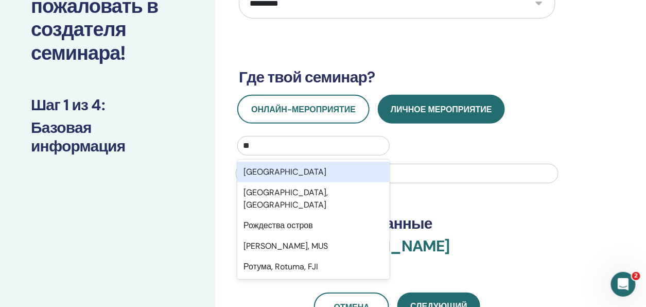
click at [270, 167] on div "[GEOGRAPHIC_DATA]" at bounding box center [313, 172] width 152 height 21
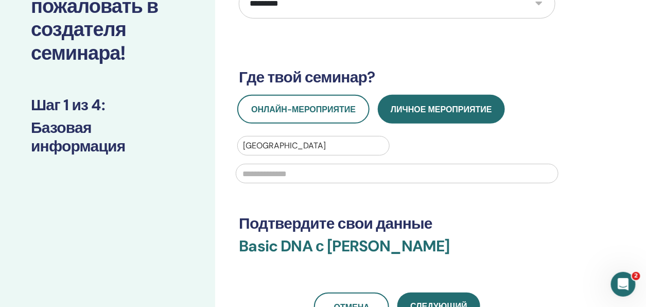
click at [270, 169] on input "text" at bounding box center [397, 174] width 323 height 20
type input "***"
click at [538, 238] on h3 "Basic DNA с [PERSON_NAME]" at bounding box center [397, 252] width 317 height 31
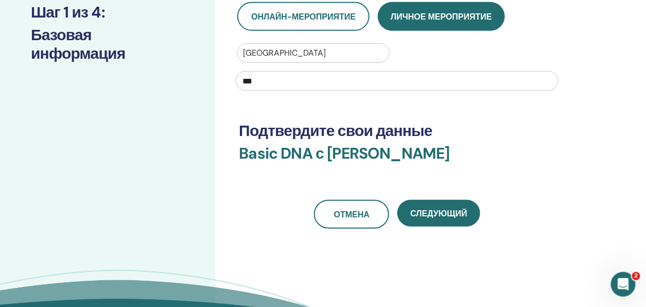
scroll to position [206, 0]
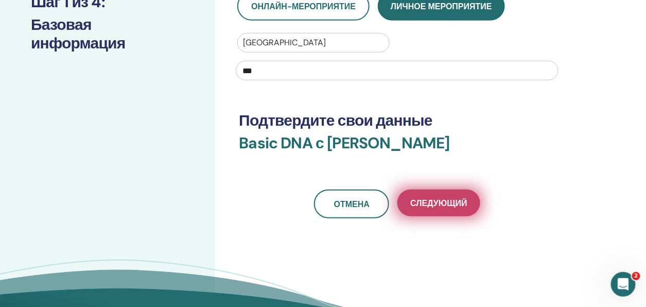
click at [448, 199] on span "Следующий" at bounding box center [438, 203] width 57 height 11
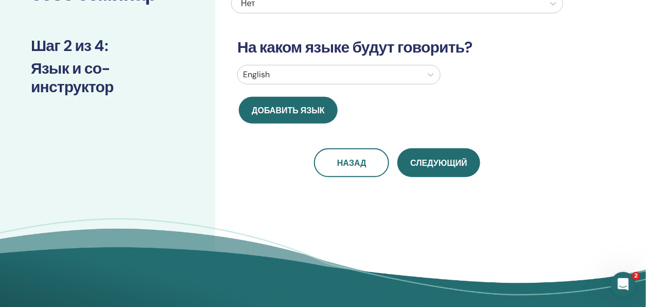
scroll to position [56, 0]
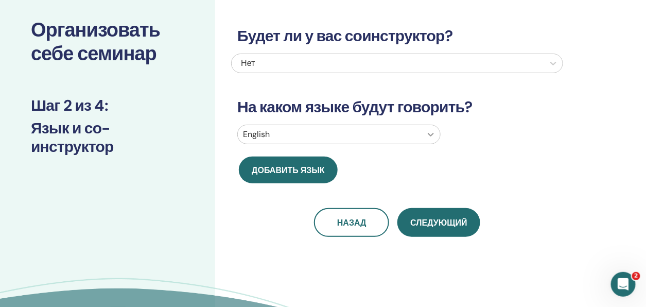
click at [432, 131] on icon at bounding box center [431, 134] width 10 height 10
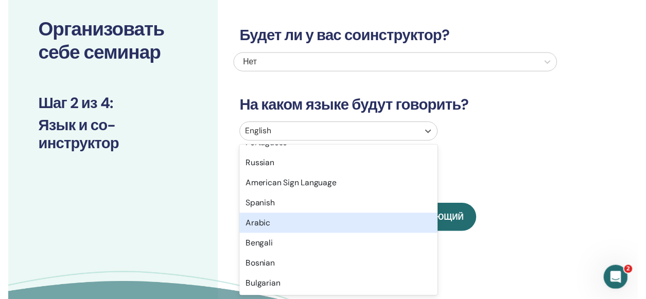
scroll to position [103, 0]
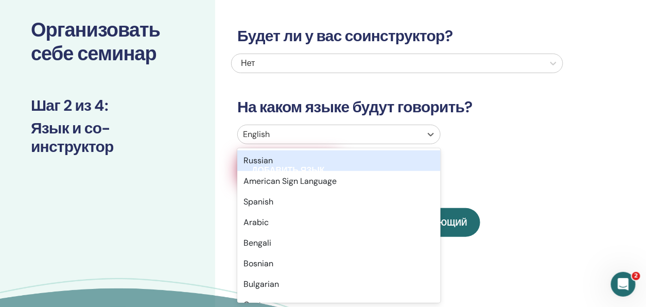
click at [261, 161] on div "Russian" at bounding box center [338, 160] width 203 height 21
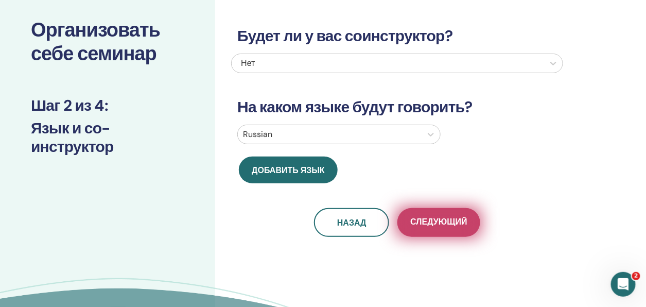
click at [458, 221] on span "Следующий" at bounding box center [438, 222] width 57 height 13
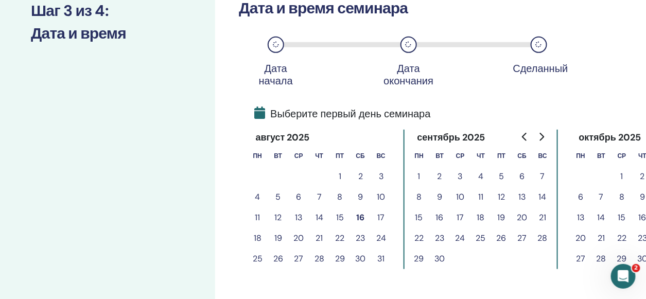
scroll to position [159, 0]
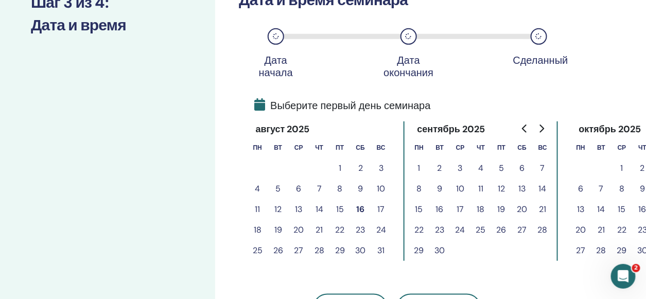
click at [362, 210] on button "16" at bounding box center [360, 209] width 21 height 21
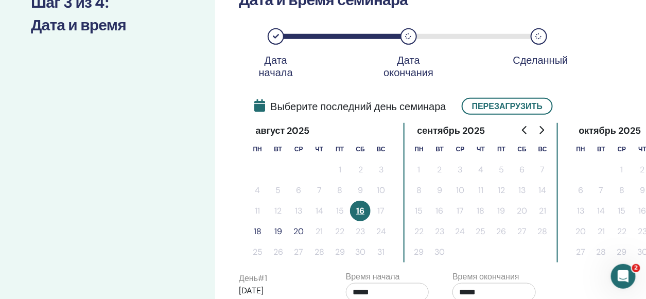
click at [257, 232] on button "18" at bounding box center [257, 231] width 21 height 21
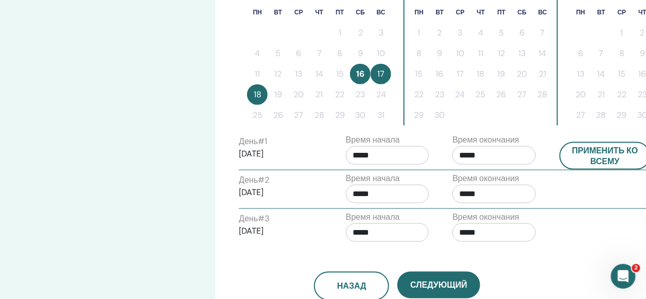
scroll to position [313, 0]
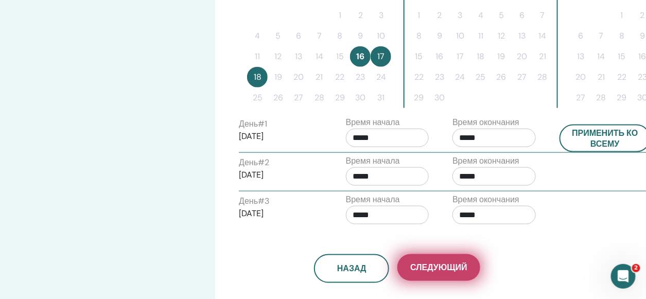
click at [459, 258] on button "Следующий" at bounding box center [438, 267] width 82 height 27
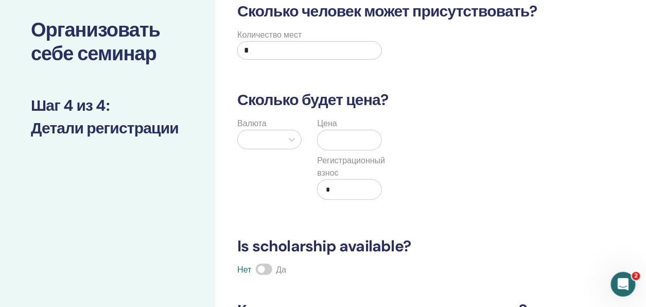
scroll to position [0, 0]
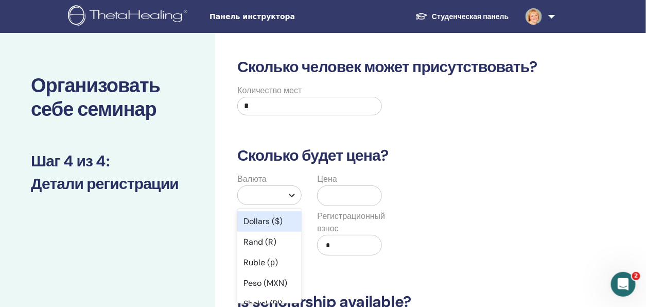
click at [291, 194] on icon at bounding box center [292, 195] width 10 height 10
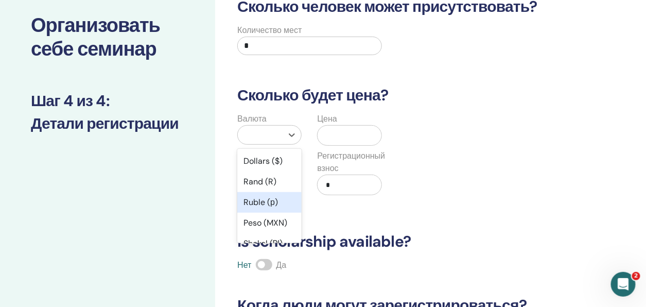
click at [255, 202] on div "Ruble (р)" at bounding box center [269, 202] width 64 height 21
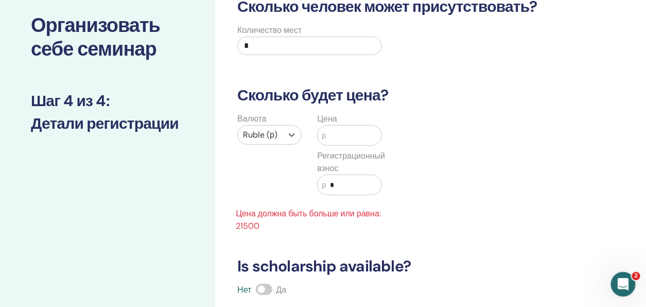
click at [350, 137] on input "text" at bounding box center [353, 136] width 55 height 20
type input "*****"
click at [342, 181] on input "*" at bounding box center [353, 185] width 55 height 20
type input "*"
click at [419, 195] on div "Валюта Ruble (р) Цена р ***** Регистрационный взнос р **** Цена должна быть бол…" at bounding box center [389, 172] width 332 height 119
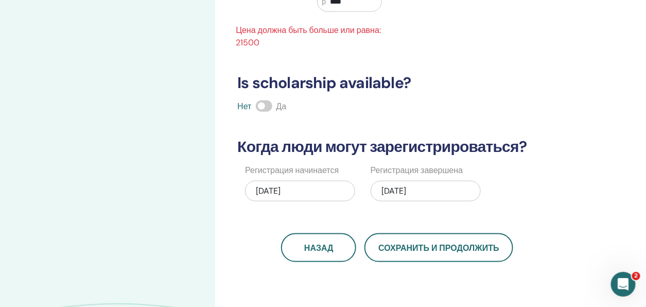
scroll to position [318, 0]
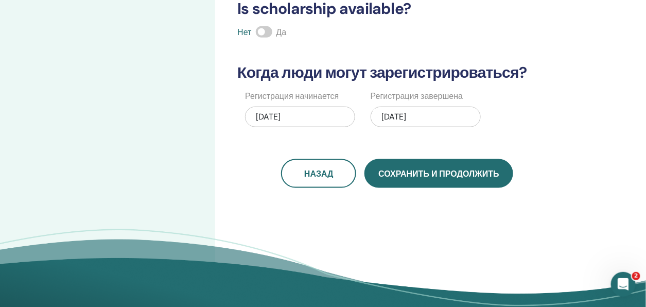
click at [431, 177] on span "Сохранить и продолжить" at bounding box center [438, 173] width 120 height 11
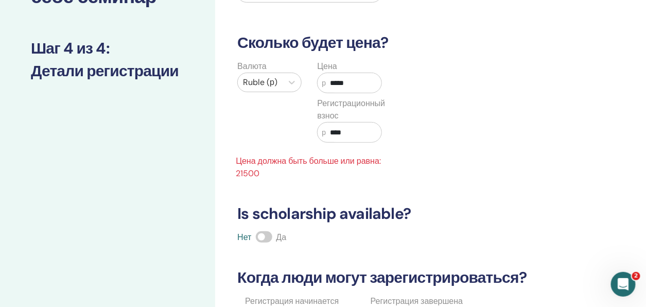
scroll to position [112, 0]
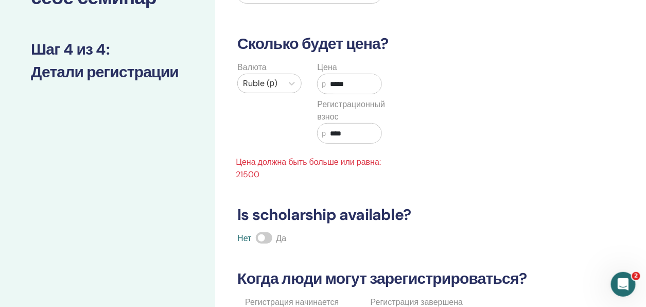
drag, startPoint x: 330, startPoint y: 132, endPoint x: 338, endPoint y: 132, distance: 7.7
click at [338, 132] on input "****" at bounding box center [353, 134] width 55 height 20
type input "****"
click at [418, 134] on div "Валюта Ruble (р) Цена р ***** Регистрационный взнос р **** Цена должна быть бол…" at bounding box center [389, 120] width 332 height 119
click at [427, 170] on div "Валюта Ruble (р) Цена р ***** Регистрационный взнос р **** Цена должна быть бол…" at bounding box center [389, 120] width 332 height 119
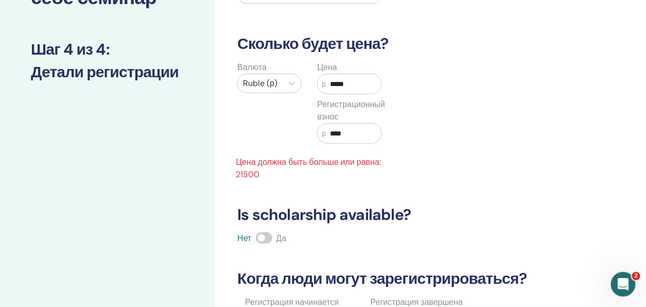
click at [378, 164] on span "Цена должна быть больше или равна: 21500" at bounding box center [310, 168] width 160 height 25
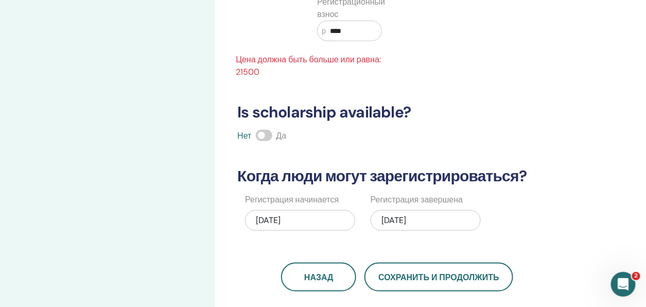
scroll to position [215, 0]
click at [447, 219] on div "08/18/2025" at bounding box center [426, 219] width 110 height 21
click at [451, 238] on div "Сколько человек может присутствовать? Количество мест * Сколько будет цена? Вал…" at bounding box center [397, 67] width 332 height 448
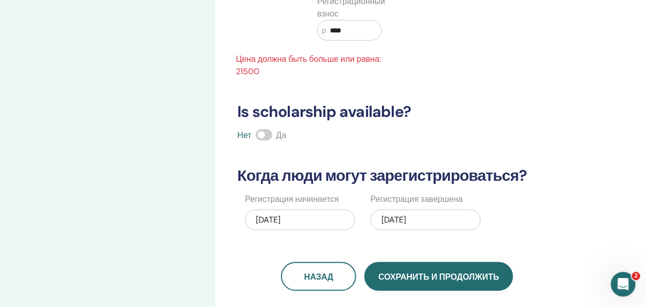
click at [454, 277] on span "Сохранить и продолжить" at bounding box center [438, 276] width 120 height 11
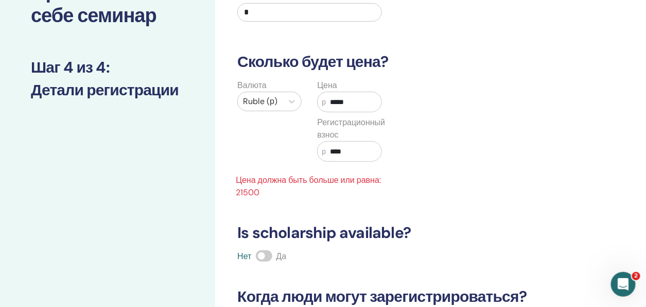
scroll to position [9, 0]
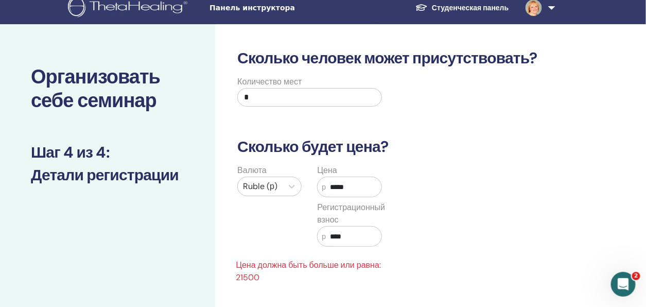
click at [265, 99] on input "*" at bounding box center [309, 97] width 144 height 19
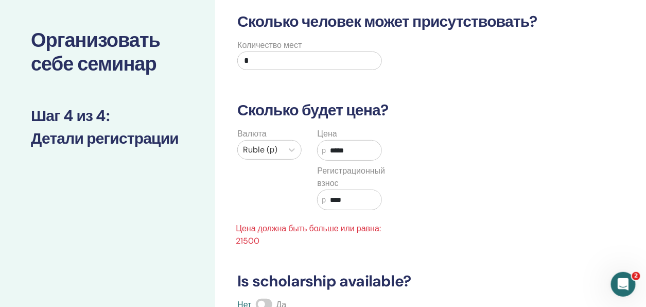
scroll to position [60, 0]
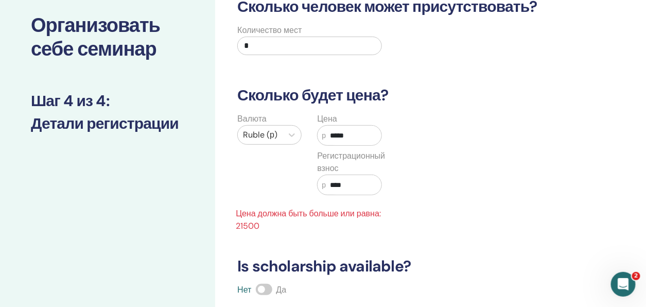
click at [271, 214] on span "Цена должна быть больше или равна: 21500" at bounding box center [310, 219] width 160 height 25
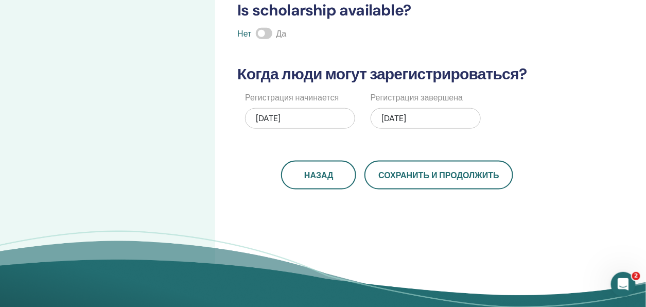
scroll to position [360, 0]
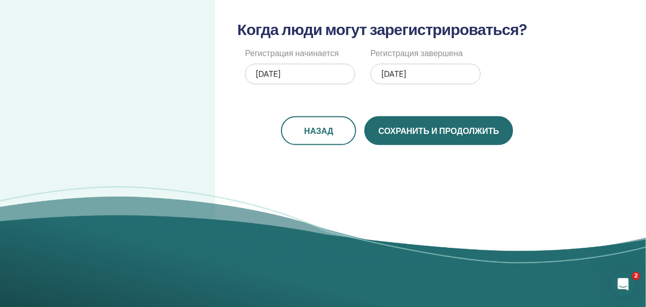
click at [456, 131] on span "Сохранить и продолжить" at bounding box center [438, 131] width 120 height 11
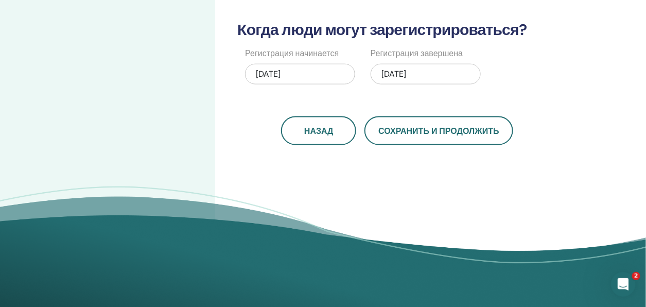
click at [550, 127] on div "Назад Сохранить и продолжить" at bounding box center [397, 130] width 332 height 29
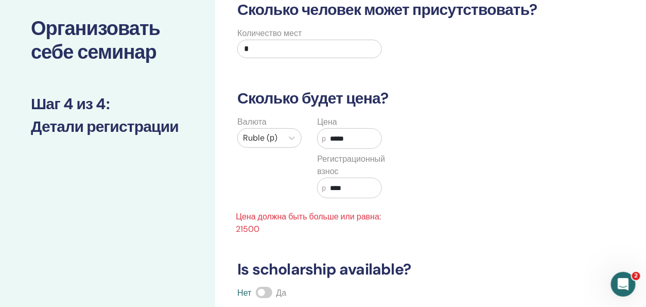
scroll to position [51, 0]
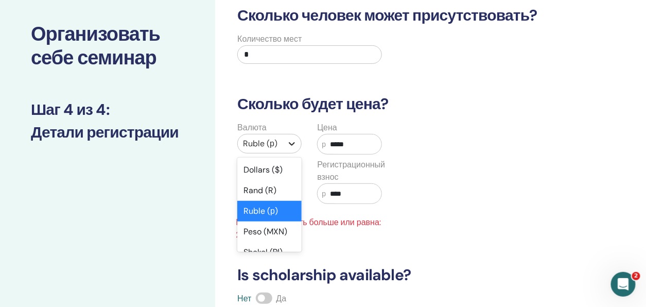
click at [293, 141] on icon at bounding box center [292, 143] width 10 height 10
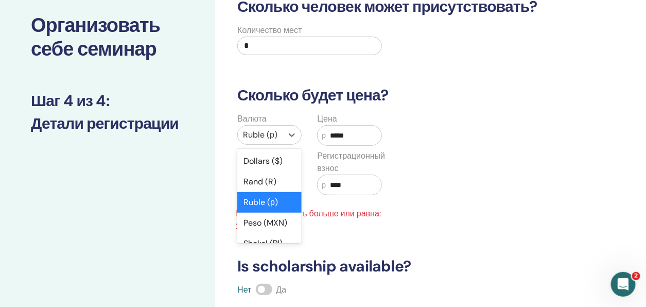
click at [251, 199] on div "Ruble (р)" at bounding box center [269, 202] width 64 height 21
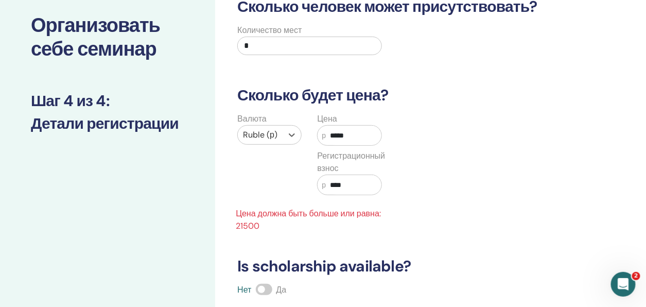
click at [384, 143] on div "Цена р ***** Регистрационный взнос р ****" at bounding box center [349, 160] width 80 height 95
click at [370, 139] on input "*****" at bounding box center [353, 136] width 55 height 20
drag, startPoint x: 350, startPoint y: 183, endPoint x: 326, endPoint y: 182, distance: 24.2
click at [326, 182] on input "****" at bounding box center [353, 185] width 55 height 20
type input "****"
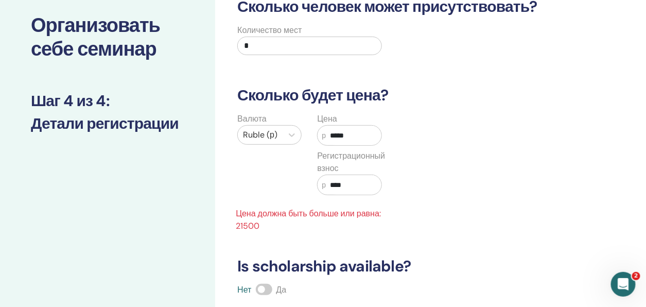
click at [424, 206] on div "Валюта Ruble (р) Цена р ***** Регистрационный взнос р **** Цена должна быть бол…" at bounding box center [389, 172] width 332 height 119
click at [259, 41] on input "*" at bounding box center [309, 46] width 144 height 19
click at [554, 67] on div "Сколько человек может присутствовать? Количество мест * Сколько будет цена? Вал…" at bounding box center [397, 221] width 332 height 448
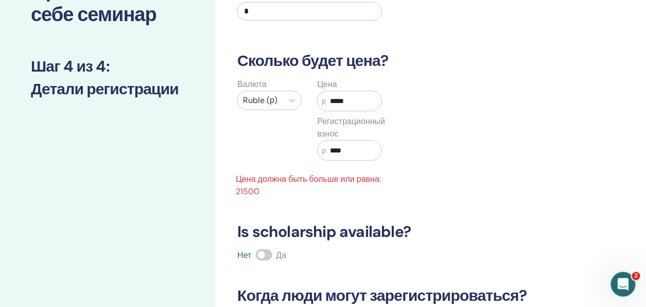
scroll to position [266, 0]
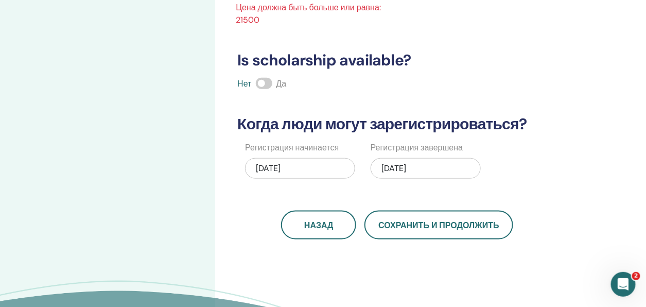
click at [266, 83] on span at bounding box center [264, 83] width 16 height 11
click at [309, 167] on div "08/16/2025" at bounding box center [300, 168] width 110 height 21
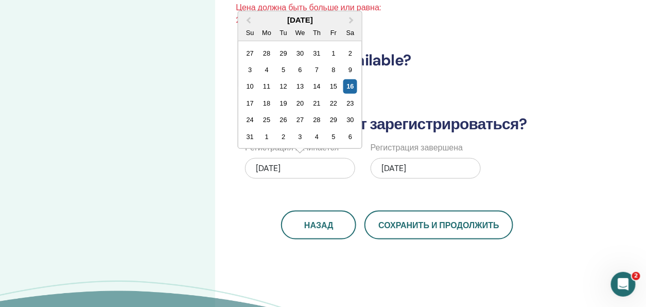
click at [309, 167] on div "08/16/2025" at bounding box center [300, 168] width 110 height 21
click at [443, 169] on div "08/18/2025" at bounding box center [426, 168] width 110 height 21
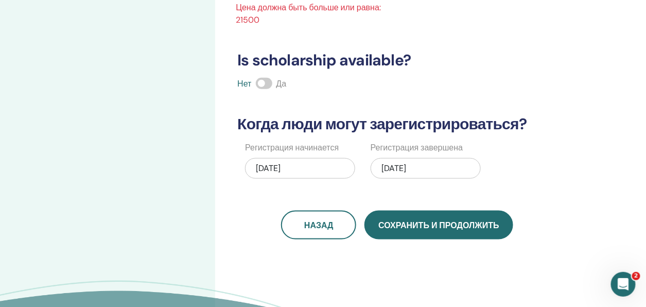
click at [477, 230] on button "Сохранить и продолжить" at bounding box center [438, 224] width 148 height 29
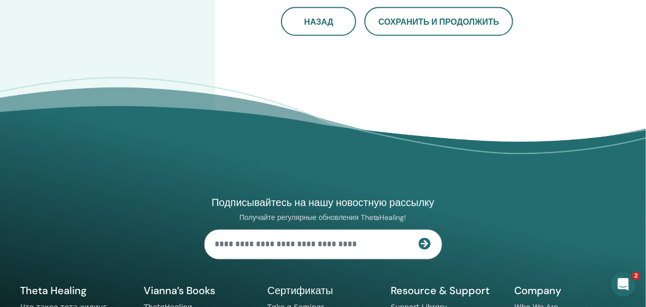
scroll to position [472, 0]
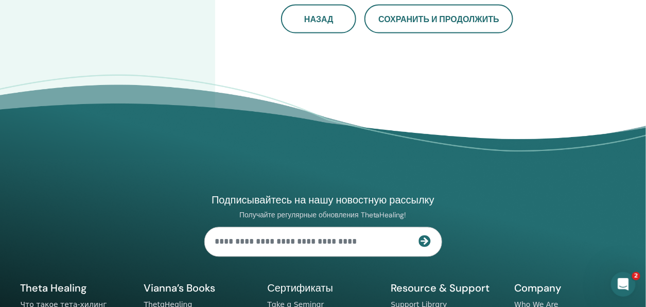
click at [618, 280] on icon "Open Intercom Messenger" at bounding box center [622, 283] width 17 height 17
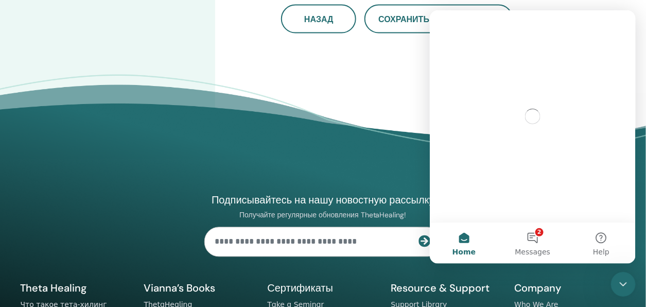
scroll to position [0, 0]
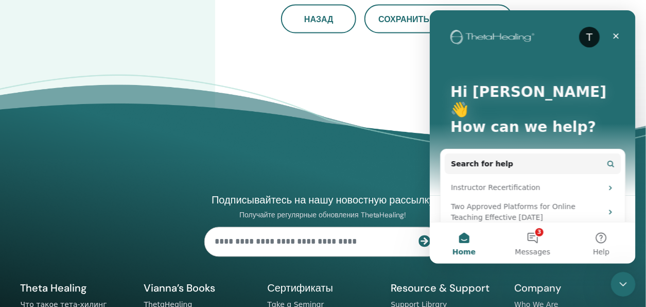
click at [321, 87] on footer "Подписывайтесь на нашу новостную рассылку Получайте регулярные обновления Theta…" at bounding box center [323, 251] width 646 height 353
click at [615, 31] on icon "Close" at bounding box center [615, 35] width 8 height 8
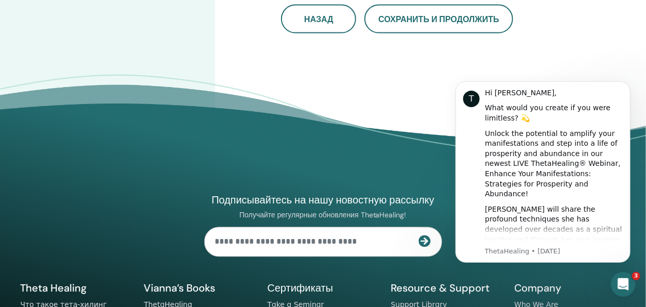
click at [625, 83] on icon "Dismiss notification" at bounding box center [627, 84] width 6 height 6
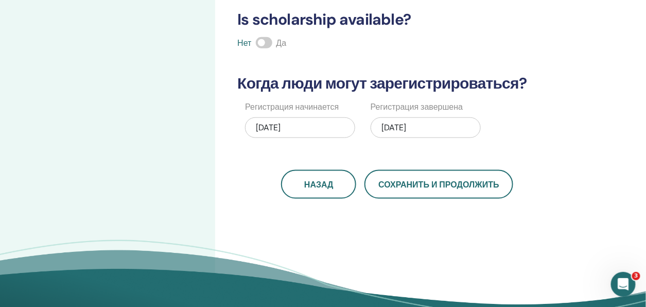
scroll to position [309, 0]
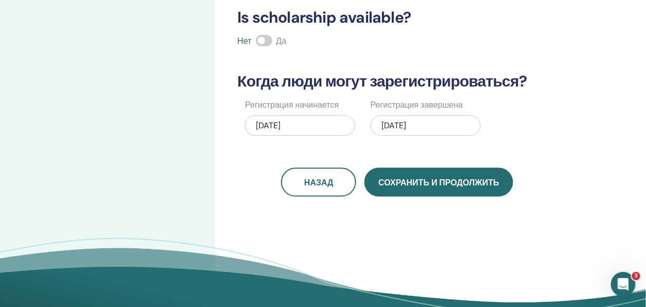
click at [417, 186] on span "Сохранить и продолжить" at bounding box center [438, 182] width 120 height 11
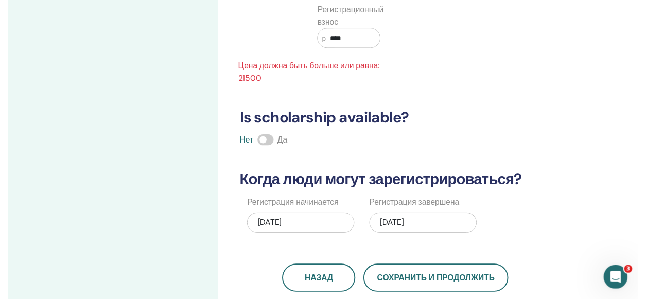
scroll to position [360, 0]
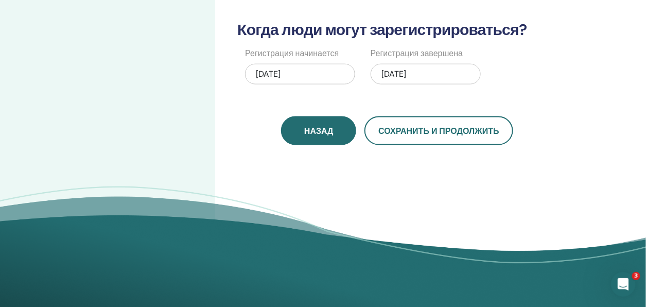
click at [323, 131] on span "Назад" at bounding box center [318, 131] width 29 height 11
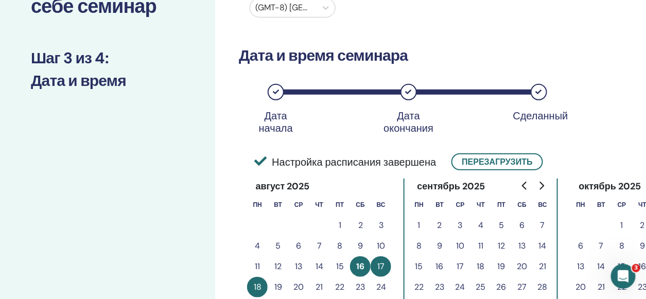
scroll to position [0, 0]
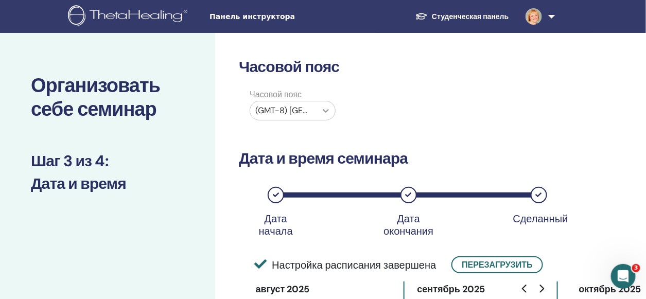
click at [326, 108] on icon at bounding box center [326, 111] width 10 height 10
click at [479, 108] on div "Часовой пояс (GMT-8) US/Alaska" at bounding box center [397, 107] width 332 height 36
click at [324, 110] on icon at bounding box center [326, 111] width 10 height 10
click at [493, 113] on div "Часовой пояс (GMT-8) US/Alaska" at bounding box center [397, 107] width 332 height 36
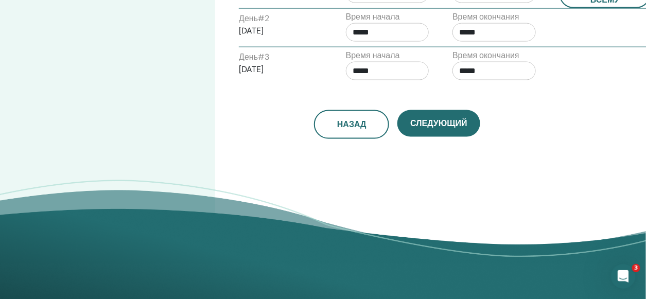
scroll to position [463, 0]
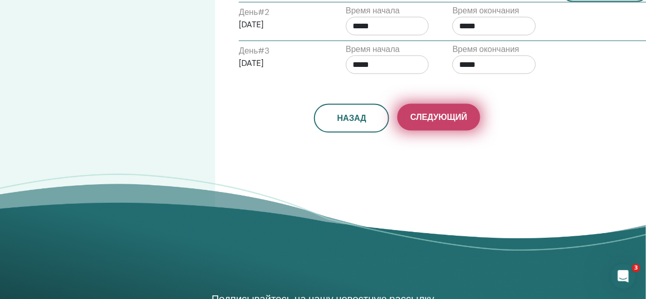
click at [453, 115] on span "Следующий" at bounding box center [438, 117] width 57 height 11
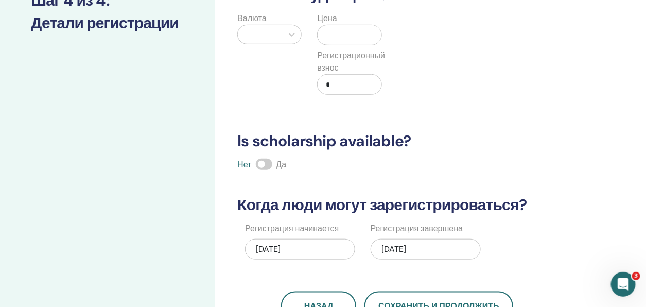
scroll to position [51, 0]
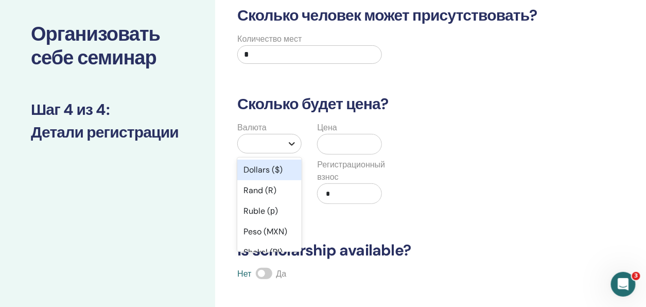
click at [293, 141] on icon at bounding box center [292, 143] width 10 height 10
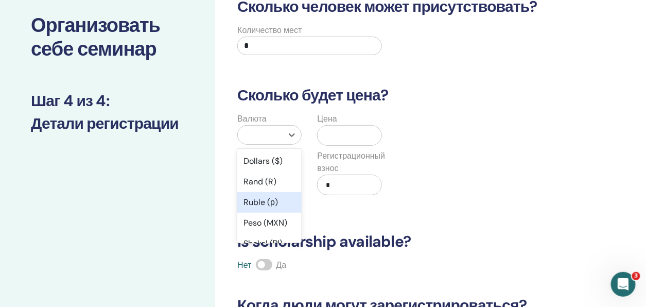
click at [267, 203] on div "Ruble (р)" at bounding box center [269, 202] width 64 height 21
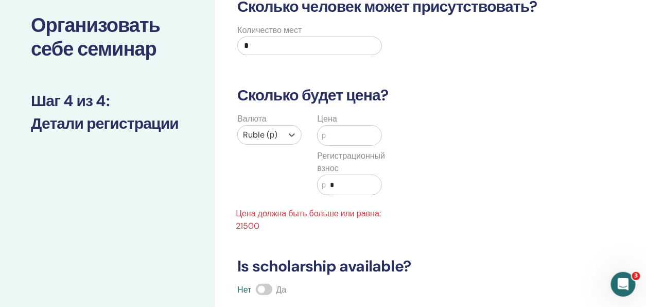
click at [374, 135] on input "text" at bounding box center [353, 136] width 55 height 20
type input "*****"
click at [342, 188] on input "*" at bounding box center [353, 185] width 55 height 20
type input "****"
click at [435, 167] on div "Валюта Ruble (р) Цена р ***** Регистрационный взнос р **** Цена должна быть бол…" at bounding box center [389, 172] width 332 height 119
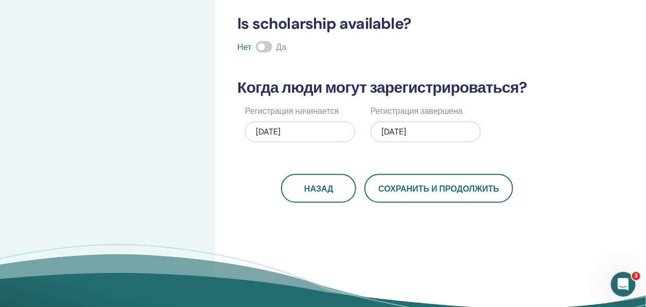
scroll to position [318, 0]
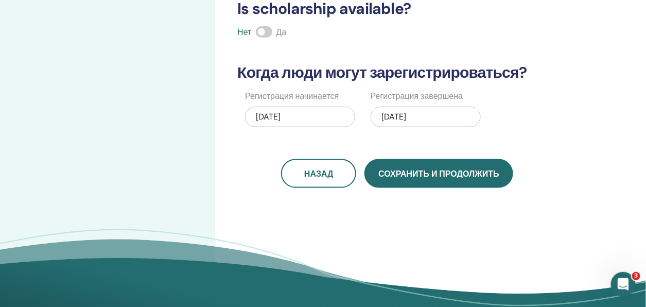
click at [457, 174] on span "Сохранить и продолжить" at bounding box center [438, 173] width 120 height 11
click at [421, 172] on span "Сохранить и продолжить" at bounding box center [438, 173] width 120 height 11
drag, startPoint x: 421, startPoint y: 172, endPoint x: 472, endPoint y: 173, distance: 51.5
click at [421, 172] on span "Сохранить и продолжить" at bounding box center [438, 173] width 120 height 11
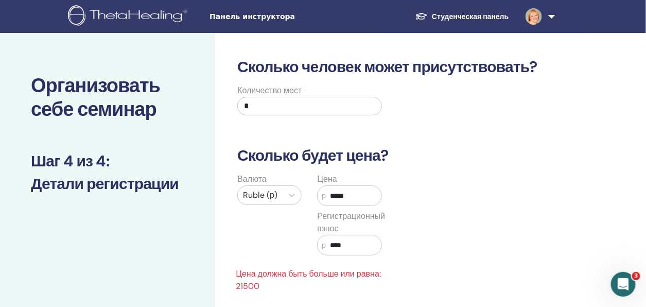
scroll to position [0, 0]
click at [471, 12] on link "Студенческая панель" at bounding box center [462, 16] width 110 height 19
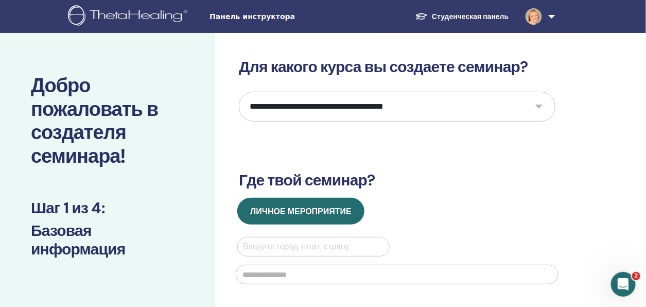
click at [227, 14] on span "Панель инструктора" at bounding box center [286, 16] width 154 height 11
click at [542, 167] on div "**********" at bounding box center [397, 249] width 317 height 383
click at [230, 18] on span "Панель инструктора" at bounding box center [286, 16] width 154 height 11
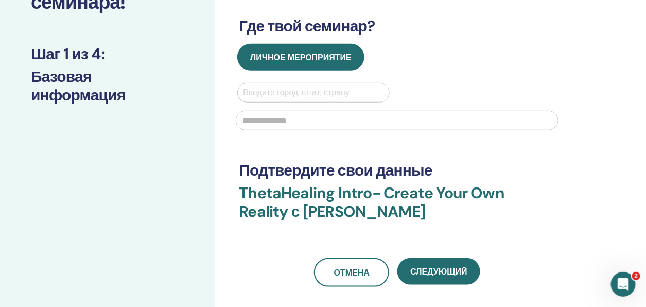
scroll to position [154, 0]
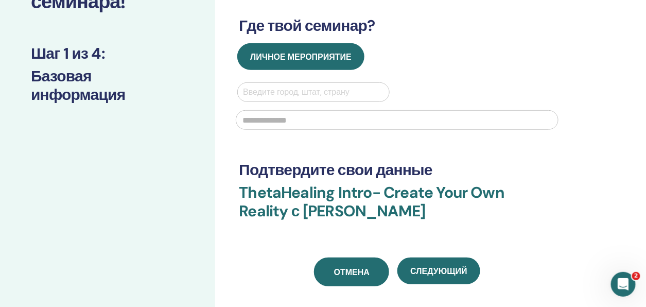
click at [351, 270] on span "Отмена" at bounding box center [352, 272] width 36 height 11
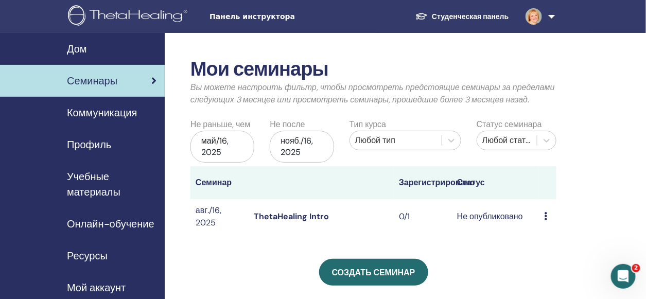
click at [548, 215] on div "Предварительный просмотр Редактировать Участники Отмена" at bounding box center [547, 216] width 7 height 12
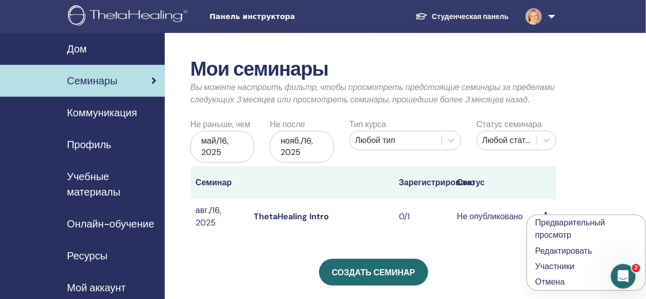
click at [552, 250] on link "Редактировать" at bounding box center [563, 250] width 57 height 11
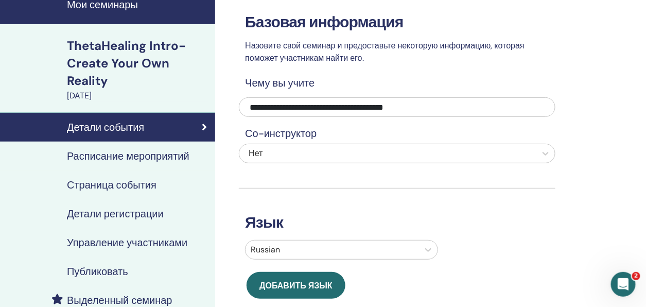
scroll to position [257, 0]
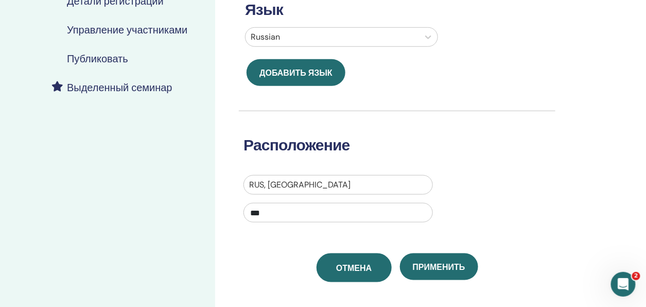
drag, startPoint x: 338, startPoint y: 266, endPoint x: 342, endPoint y: 260, distance: 7.0
click at [339, 266] on span "Отмена" at bounding box center [354, 267] width 36 height 11
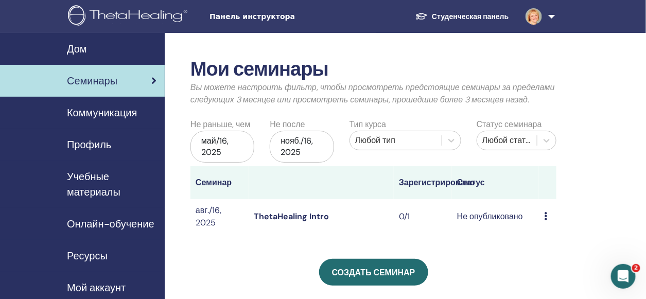
click at [546, 215] on icon at bounding box center [545, 216] width 3 height 8
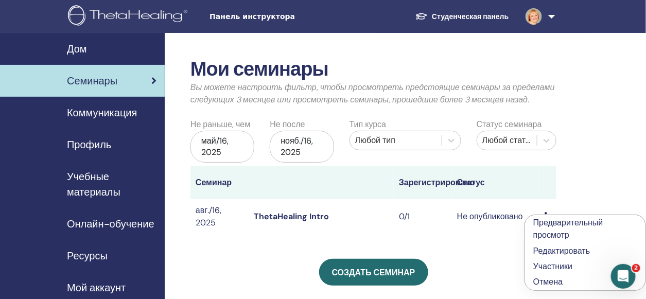
click at [548, 284] on p "Отмена" at bounding box center [585, 282] width 104 height 12
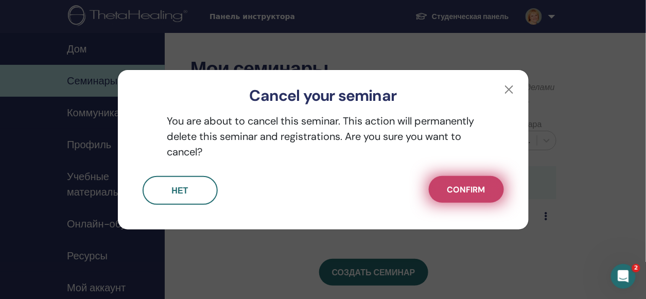
click at [464, 192] on span "Confirm" at bounding box center [466, 189] width 38 height 11
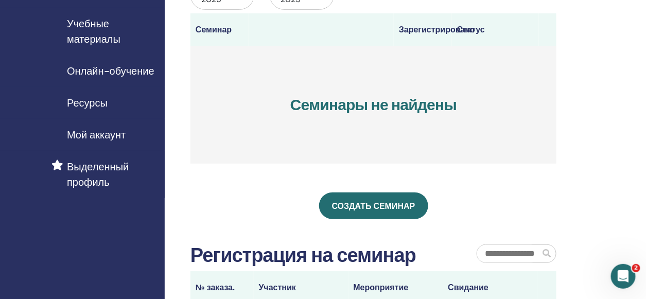
scroll to position [206, 0]
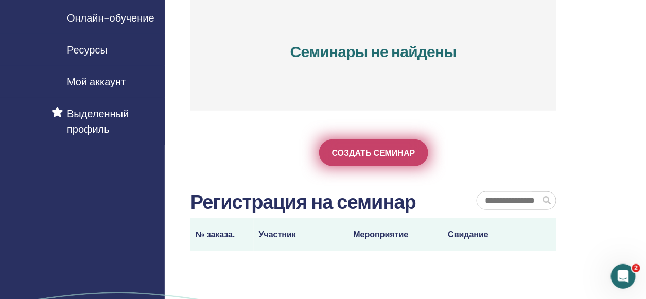
click at [388, 152] on span "Создать семинар" at bounding box center [373, 153] width 83 height 11
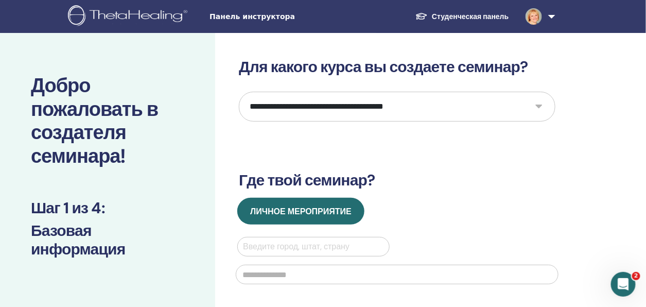
click at [539, 103] on select "**********" at bounding box center [397, 107] width 317 height 30
select select "*"
click at [239, 92] on select "**********" at bounding box center [397, 107] width 317 height 30
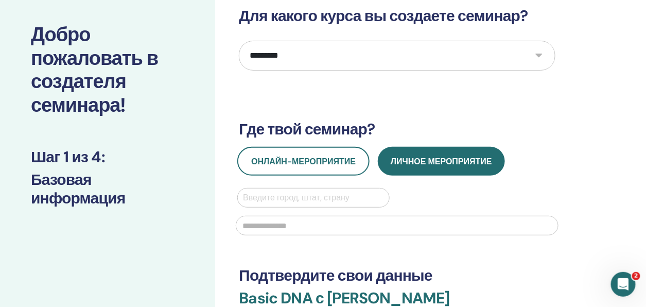
scroll to position [51, 0]
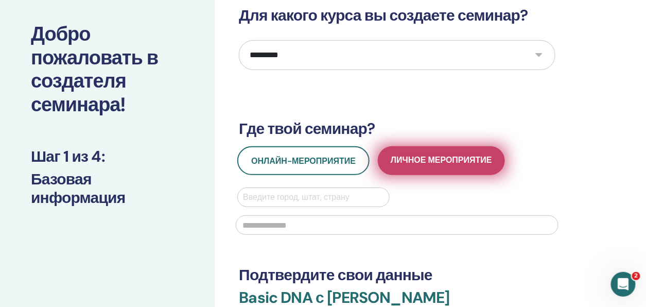
click at [477, 164] on span "Личное мероприятие" at bounding box center [441, 160] width 101 height 13
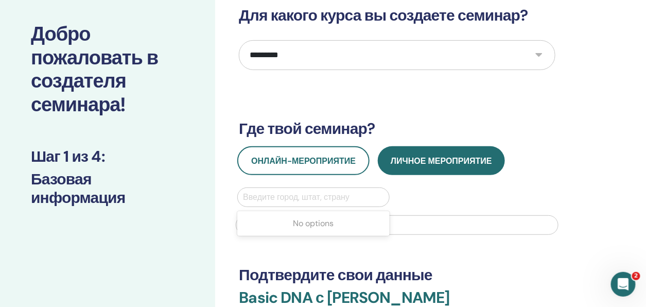
click at [267, 197] on div at bounding box center [313, 197] width 140 height 14
type input "****"
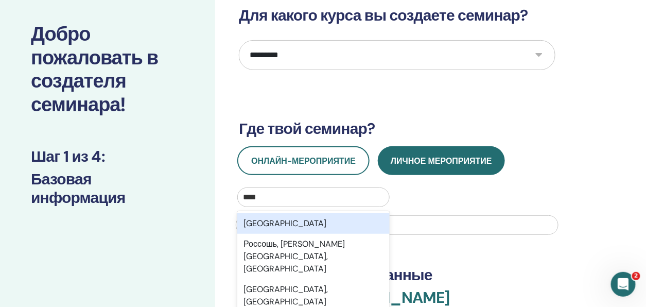
click at [263, 219] on div "Россия" at bounding box center [313, 223] width 152 height 21
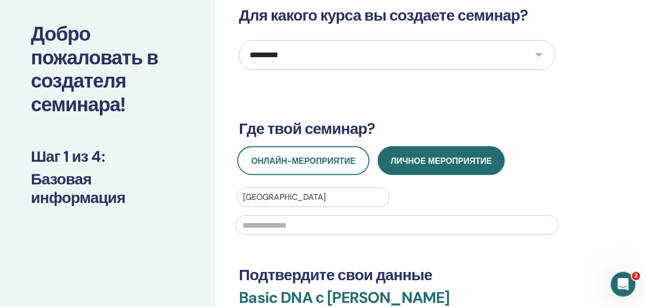
click at [278, 226] on input "text" at bounding box center [397, 225] width 323 height 20
click at [249, 225] on input "***" at bounding box center [397, 225] width 323 height 20
click at [317, 220] on input "***" at bounding box center [397, 225] width 323 height 20
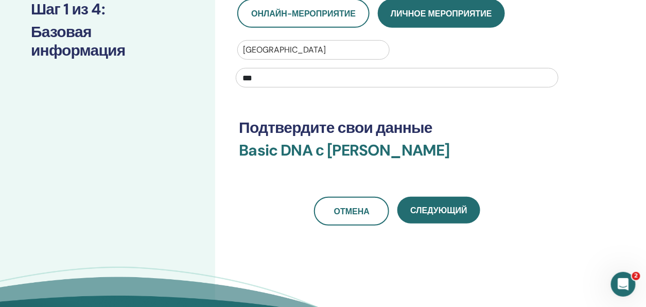
scroll to position [206, 0]
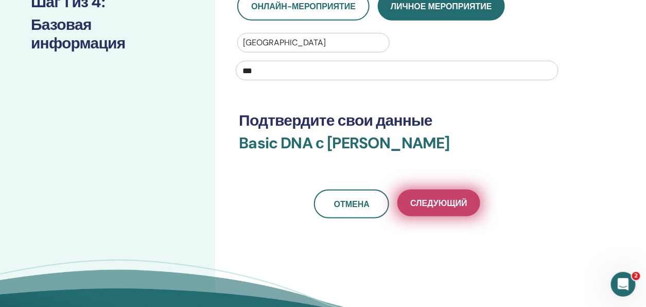
type input "***"
click at [459, 203] on span "Следующий" at bounding box center [438, 203] width 57 height 11
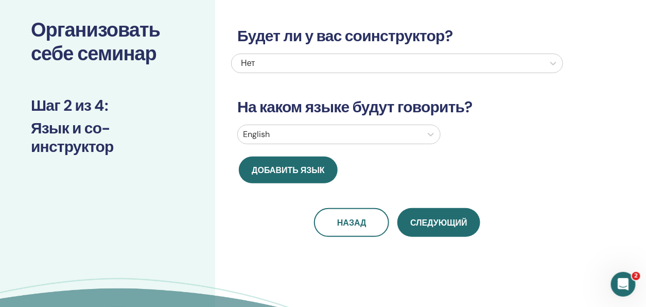
scroll to position [0, 0]
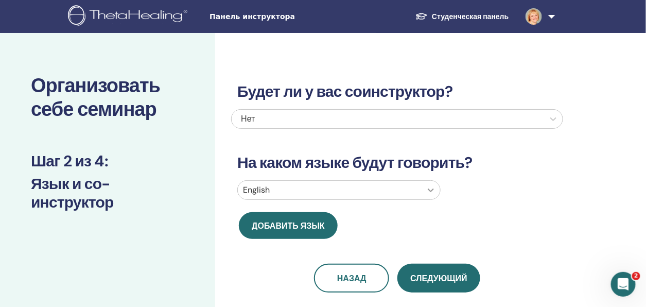
click at [432, 188] on icon at bounding box center [431, 190] width 10 height 10
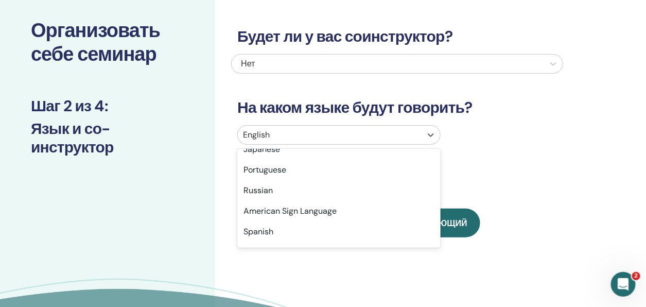
scroll to position [103, 0]
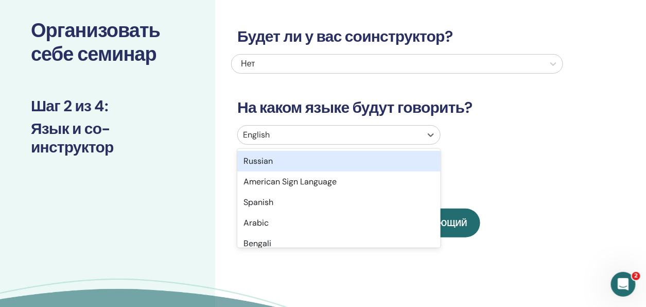
click at [265, 160] on div "Russian" at bounding box center [338, 161] width 203 height 21
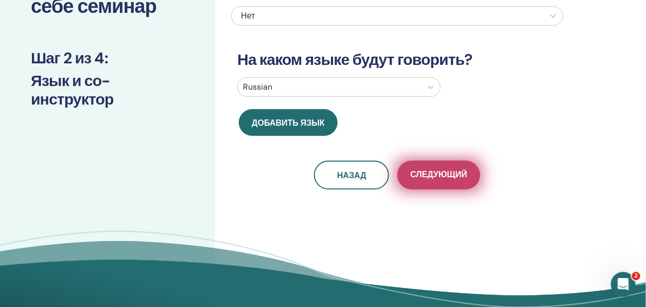
click at [441, 177] on span "Следующий" at bounding box center [438, 175] width 57 height 13
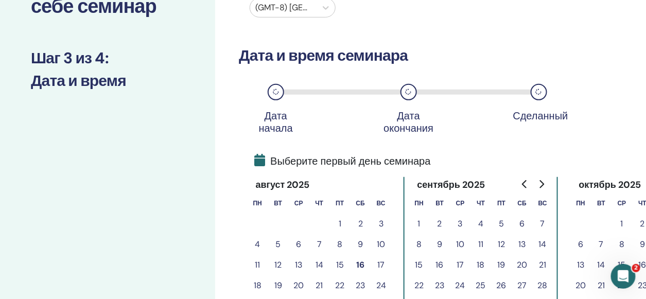
click at [358, 264] on button "16" at bounding box center [360, 265] width 21 height 21
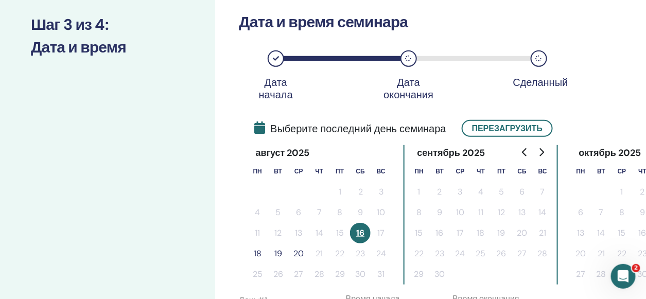
scroll to position [154, 0]
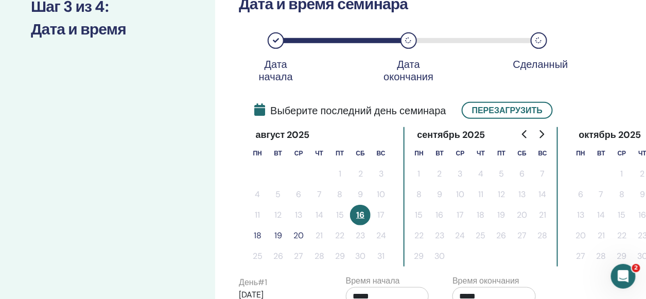
click at [259, 237] on button "18" at bounding box center [257, 235] width 21 height 21
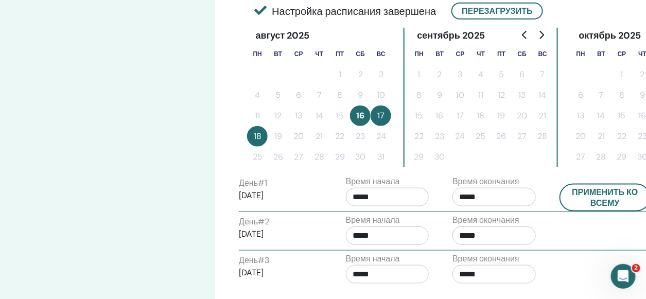
scroll to position [257, 0]
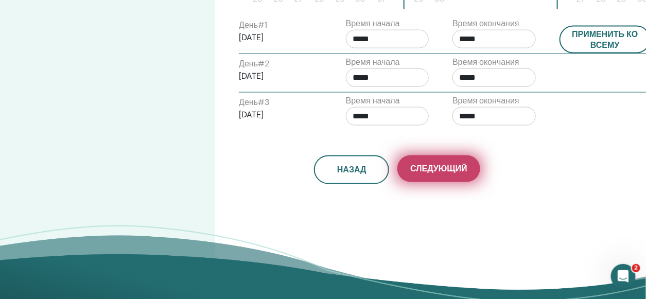
click at [443, 164] on span "Следующий" at bounding box center [438, 169] width 57 height 11
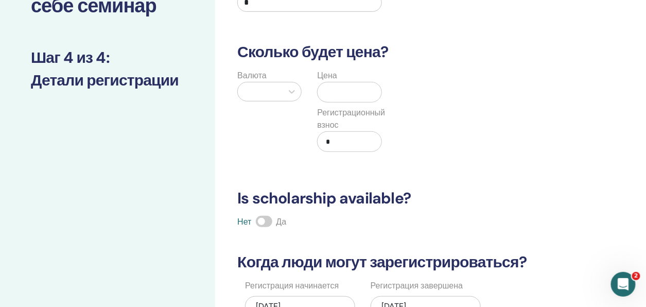
scroll to position [103, 0]
click at [291, 87] on icon at bounding box center [292, 92] width 10 height 10
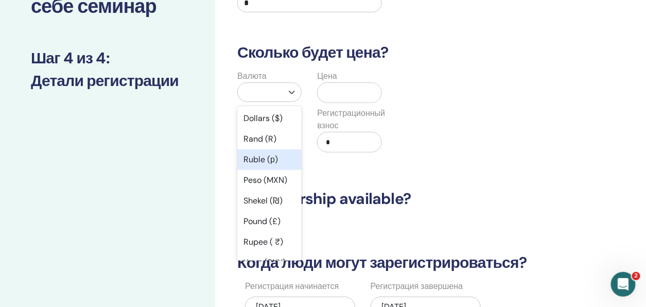
click at [256, 161] on div "Ruble (р)" at bounding box center [269, 159] width 64 height 21
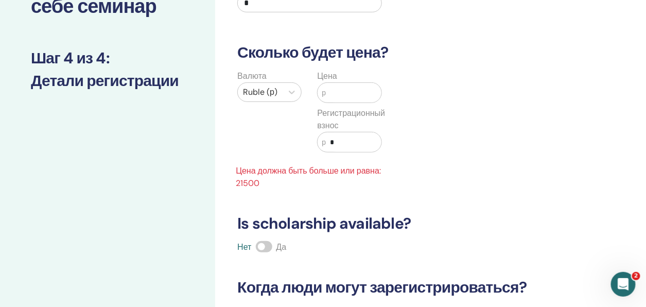
click at [359, 91] on input "text" at bounding box center [353, 93] width 55 height 20
type input "*****"
click at [337, 143] on input "*" at bounding box center [353, 142] width 55 height 20
click at [333, 141] on input "*****" at bounding box center [353, 142] width 55 height 20
type input "****"
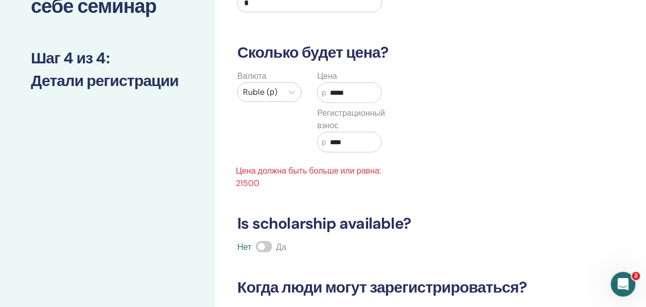
click at [403, 164] on div "Валюта Ruble (р) Цена р ***** Регистрационный взнос р **** Цена должна быть бол…" at bounding box center [389, 129] width 332 height 119
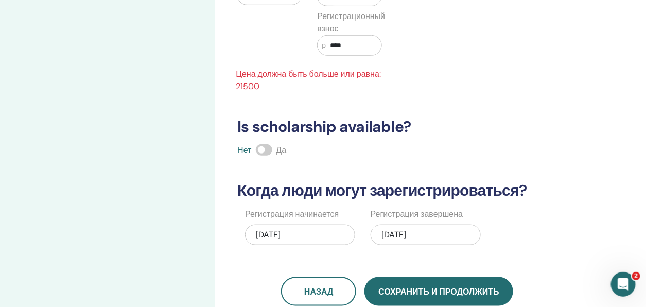
scroll to position [309, 0]
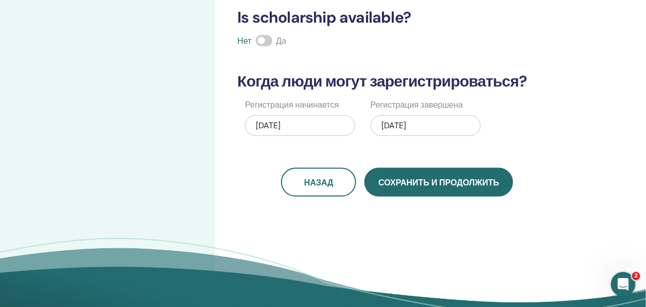
click at [442, 177] on span "Сохранить и продолжить" at bounding box center [438, 182] width 120 height 11
click at [420, 185] on span "Сохранить и продолжить" at bounding box center [438, 182] width 120 height 11
click at [467, 187] on button "Сохранить и продолжить" at bounding box center [438, 182] width 148 height 29
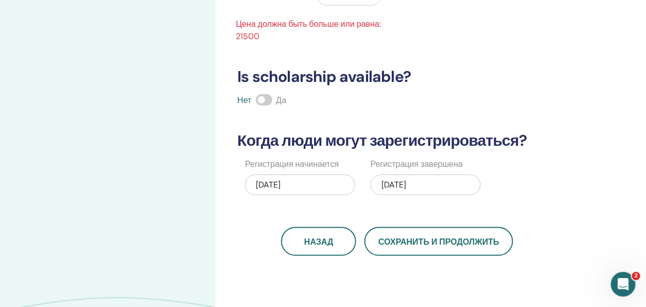
scroll to position [360, 0]
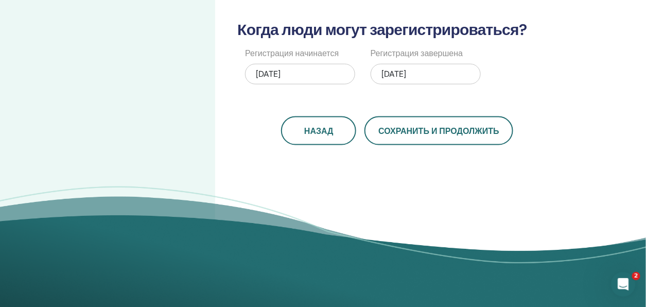
click at [623, 281] on icon "Open Intercom Messenger" at bounding box center [622, 283] width 7 height 8
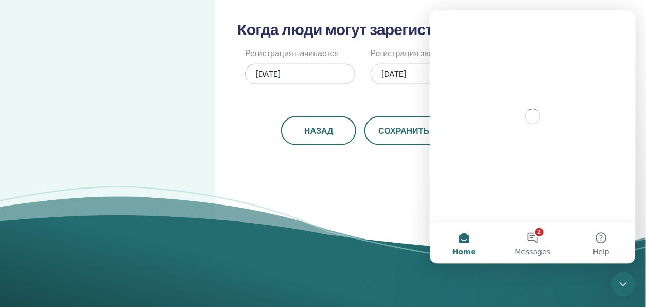
scroll to position [0, 0]
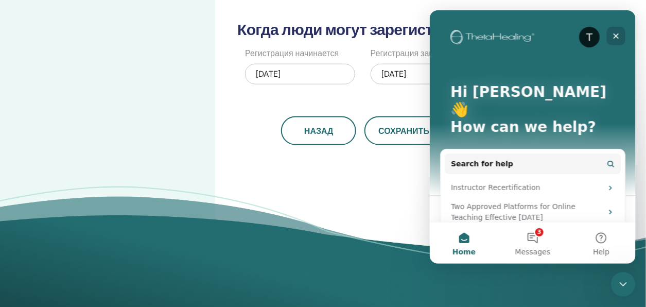
click at [613, 37] on icon "Close" at bounding box center [616, 36] width 6 height 6
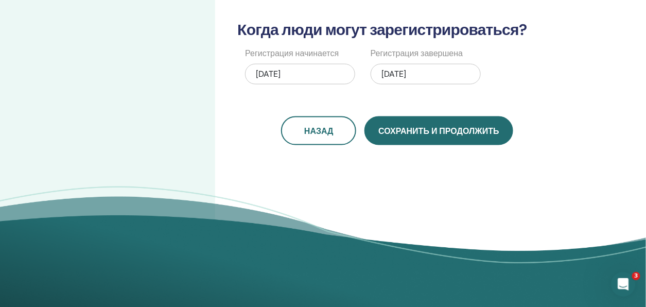
click at [401, 135] on button "Сохранить и продолжить" at bounding box center [438, 130] width 148 height 29
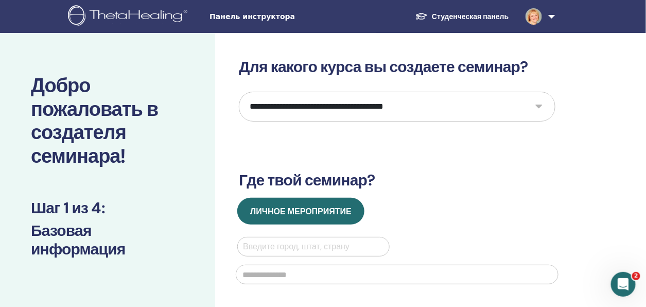
drag, startPoint x: 421, startPoint y: 111, endPoint x: 388, endPoint y: 106, distance: 34.4
click at [388, 106] on select "**********" at bounding box center [397, 107] width 317 height 30
select select "*"
click at [239, 92] on select "**********" at bounding box center [397, 107] width 317 height 30
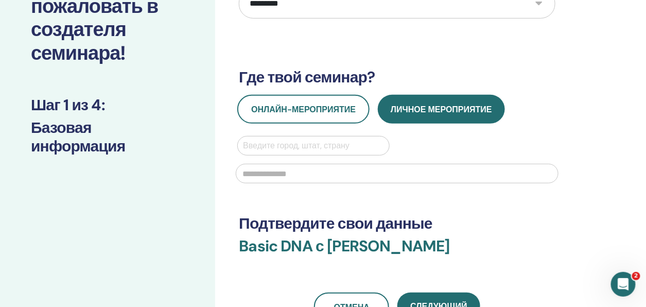
scroll to position [51, 0]
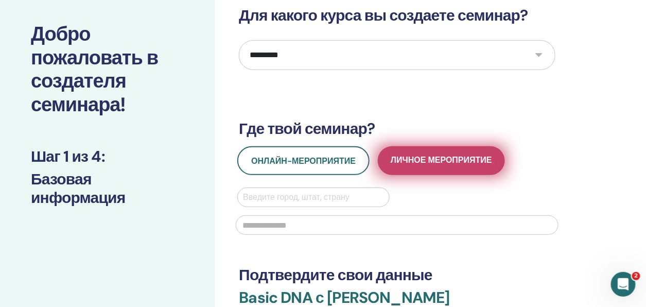
click at [450, 166] on button "Личное мероприятие" at bounding box center [441, 160] width 127 height 29
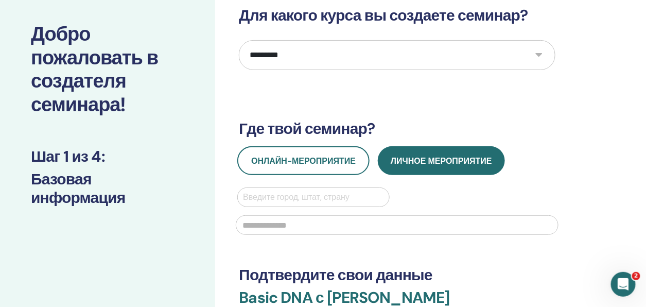
click at [298, 197] on div at bounding box center [313, 197] width 140 height 14
type input "******"
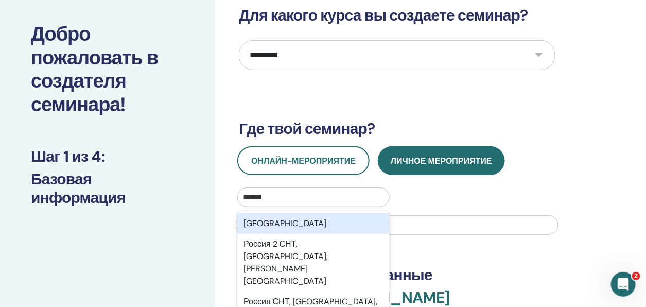
click at [259, 225] on div "[GEOGRAPHIC_DATA]" at bounding box center [313, 223] width 152 height 21
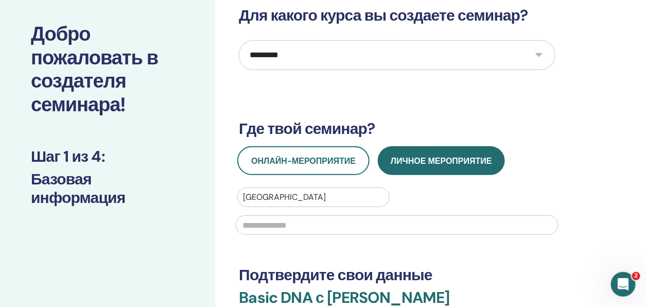
click at [261, 224] on input "text" at bounding box center [397, 225] width 323 height 20
type input "***"
click at [534, 263] on div "**********" at bounding box center [397, 189] width 317 height 366
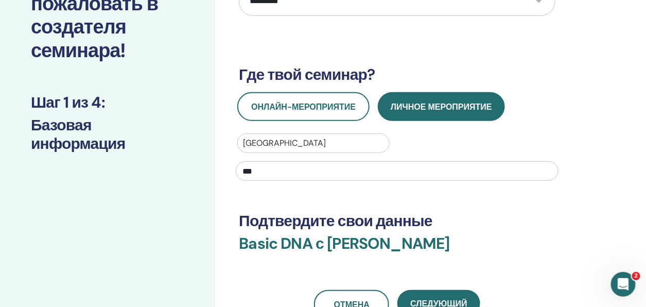
scroll to position [154, 0]
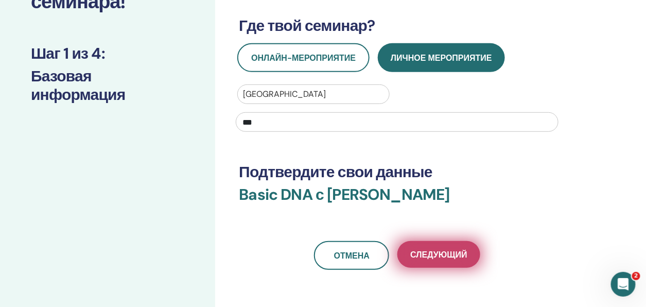
click at [454, 256] on span "Следующий" at bounding box center [438, 254] width 57 height 11
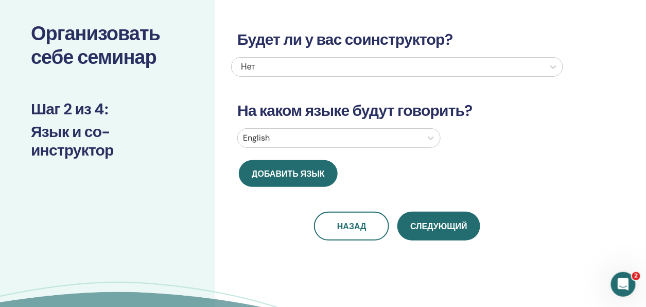
scroll to position [51, 0]
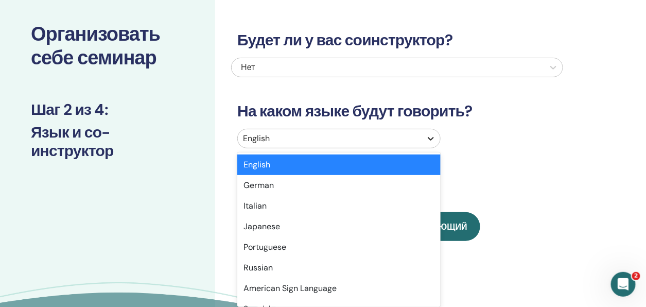
click at [429, 139] on icon at bounding box center [431, 139] width 6 height 4
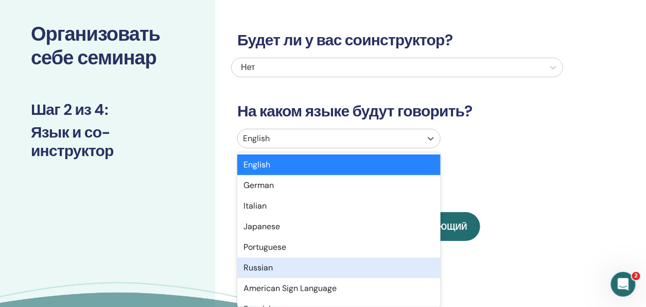
click at [266, 264] on div "Russian" at bounding box center [338, 267] width 203 height 21
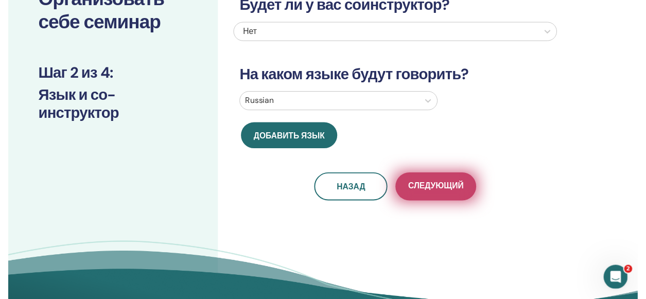
scroll to position [103, 0]
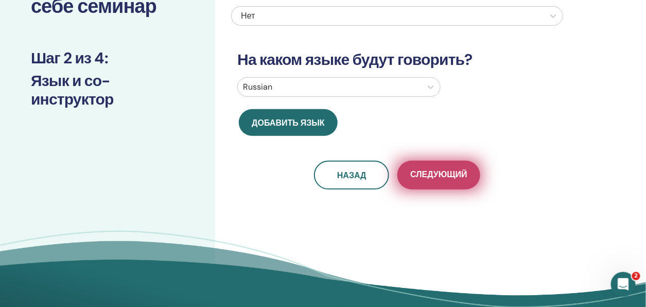
click at [436, 177] on span "Следующий" at bounding box center [438, 175] width 57 height 13
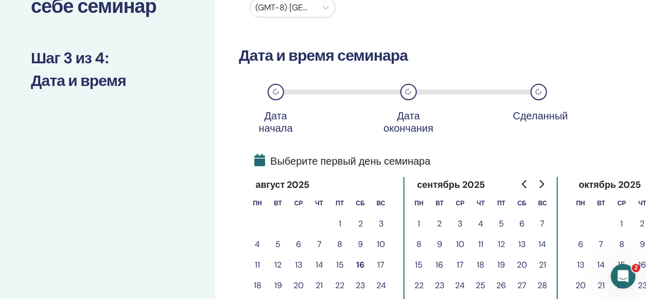
scroll to position [206, 0]
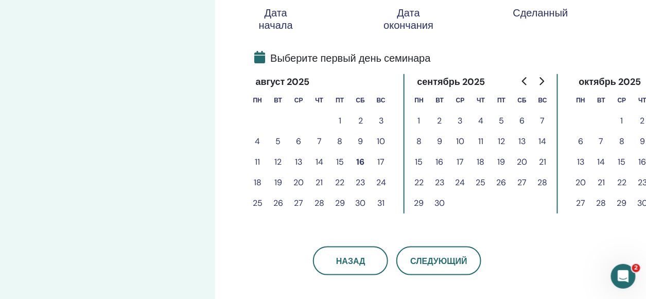
click at [362, 162] on button "16" at bounding box center [360, 162] width 21 height 21
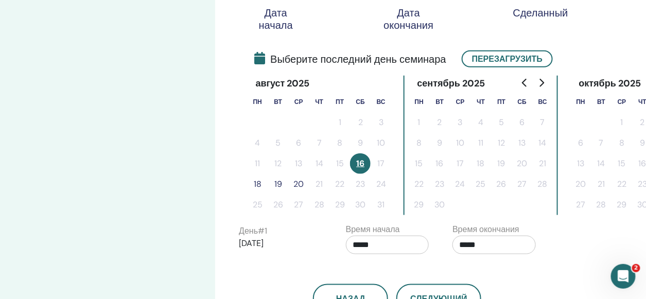
click at [298, 181] on button "20" at bounding box center [298, 184] width 21 height 21
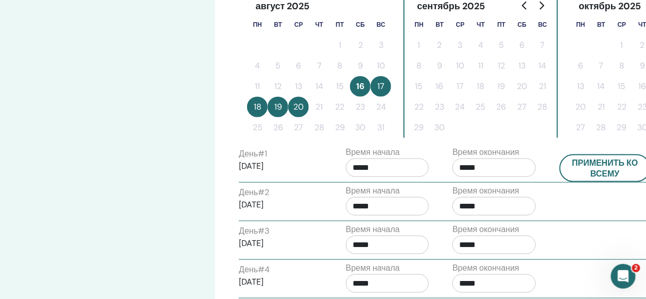
scroll to position [257, 0]
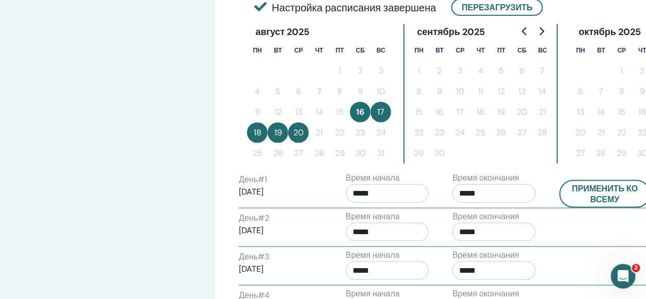
click at [362, 116] on button "16" at bounding box center [360, 112] width 21 height 21
click at [573, 229] on div "День # 2 [DATE] Время начала ***** Время окончания *****" at bounding box center [444, 228] width 427 height 36
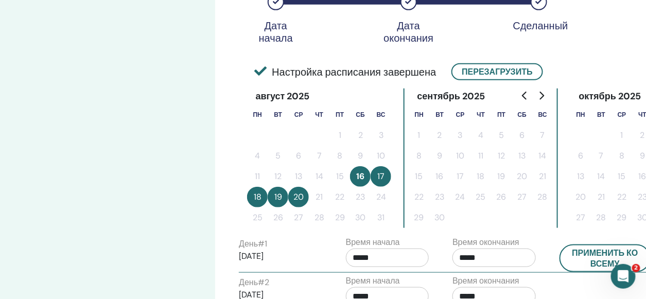
scroll to position [103, 0]
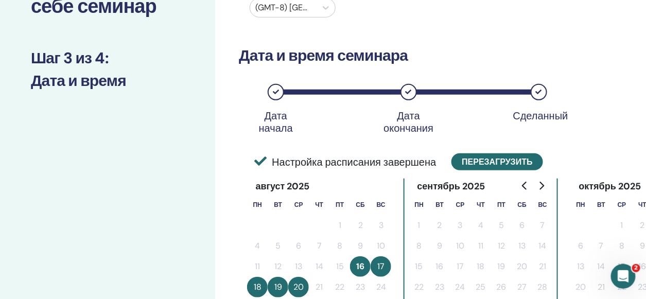
click at [487, 160] on button "Перезагрузить" at bounding box center [496, 161] width 91 height 17
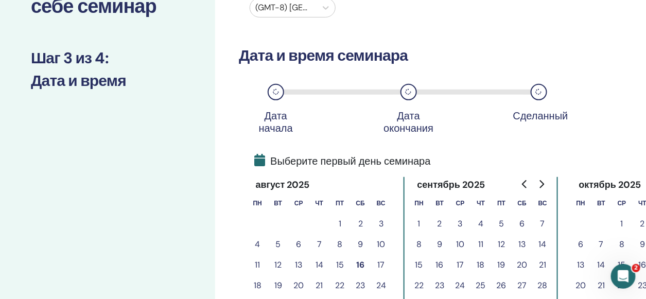
click at [378, 265] on button "17" at bounding box center [381, 265] width 21 height 21
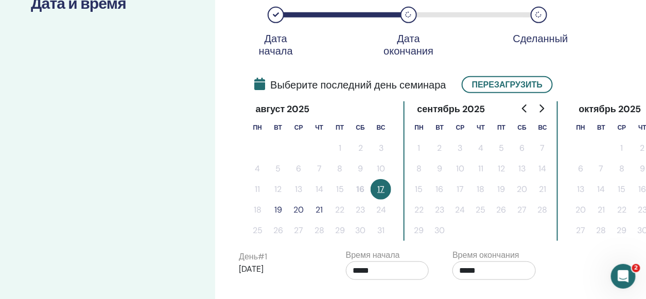
scroll to position [206, 0]
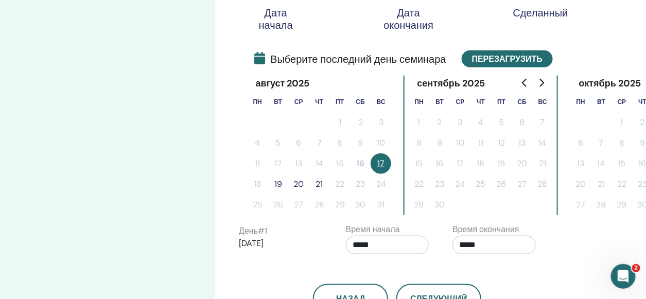
click at [509, 54] on button "Перезагрузить" at bounding box center [507, 58] width 91 height 17
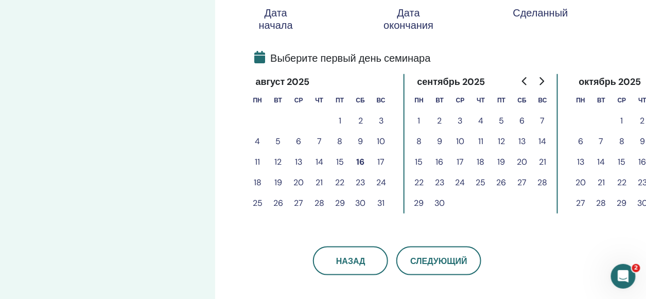
click at [361, 167] on button "16" at bounding box center [360, 162] width 21 height 21
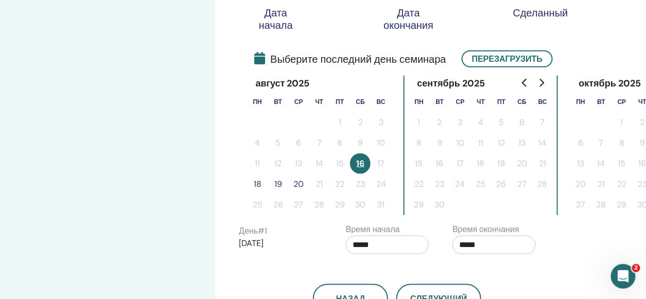
click at [297, 186] on button "20" at bounding box center [298, 184] width 21 height 21
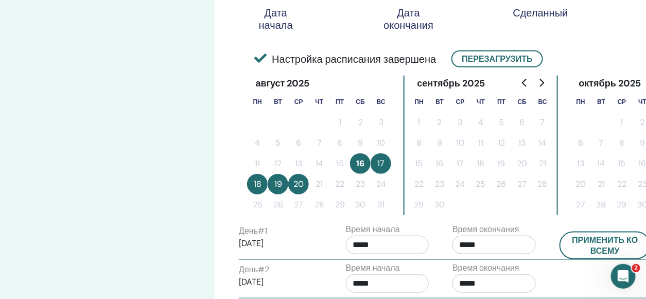
click at [277, 183] on button "19" at bounding box center [278, 184] width 21 height 21
click at [482, 57] on button "Перезагрузить" at bounding box center [496, 58] width 91 height 17
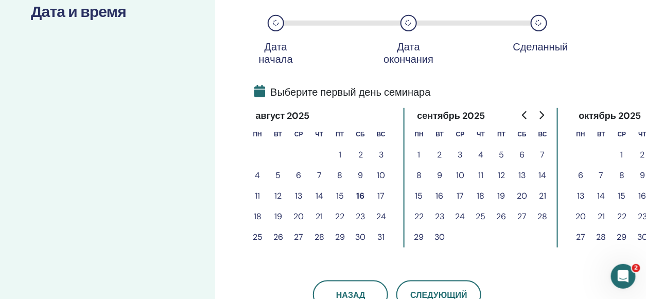
scroll to position [154, 0]
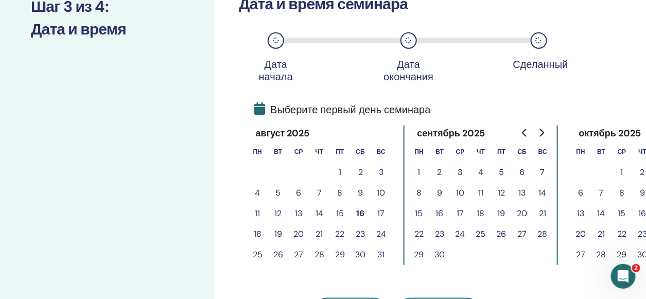
click at [358, 213] on button "16" at bounding box center [360, 213] width 21 height 21
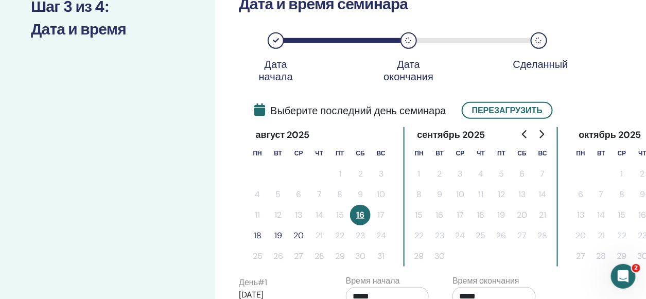
click at [256, 236] on button "18" at bounding box center [257, 235] width 21 height 21
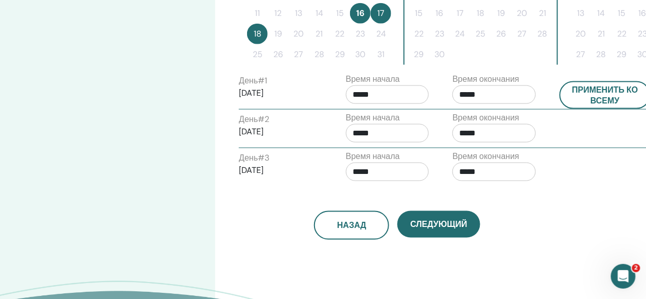
scroll to position [360, 0]
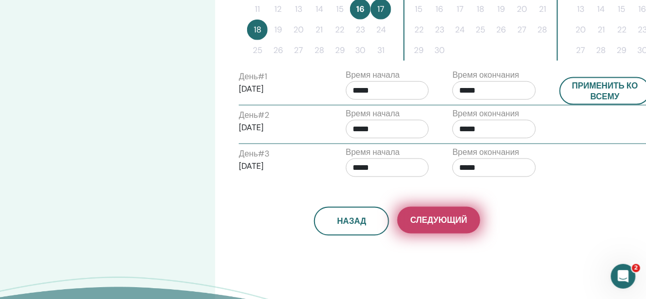
click at [446, 216] on span "Следующий" at bounding box center [438, 220] width 57 height 11
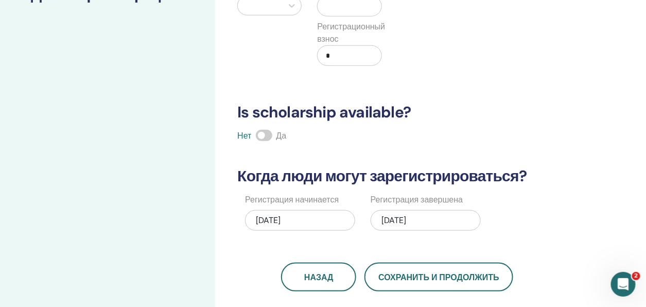
scroll to position [257, 0]
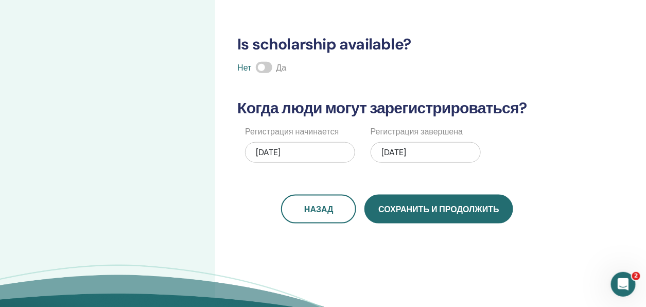
click at [483, 207] on span "Сохранить и продолжить" at bounding box center [438, 209] width 120 height 11
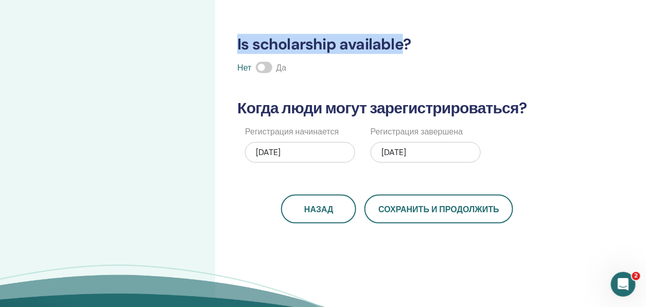
drag, startPoint x: 239, startPoint y: 43, endPoint x: 400, endPoint y: 40, distance: 160.6
click at [400, 40] on h3 "Is scholarship available?" at bounding box center [397, 44] width 332 height 19
drag, startPoint x: 238, startPoint y: 42, endPoint x: 426, endPoint y: 44, distance: 187.8
click at [426, 44] on h3 "Is scholarship available?" at bounding box center [397, 44] width 332 height 19
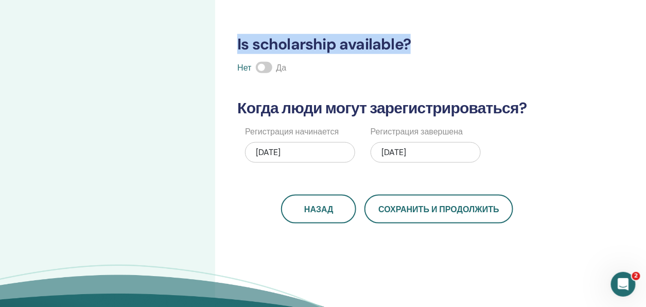
copy h3 "Is scholarship available?"
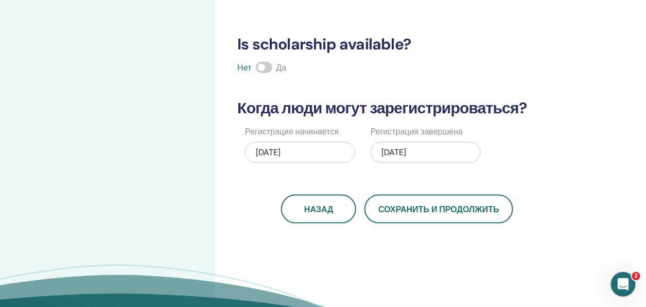
click at [555, 170] on div "Сколько человек может присутствовать? Количество мест * Сколько будет цена? Вал…" at bounding box center [397, 11] width 332 height 423
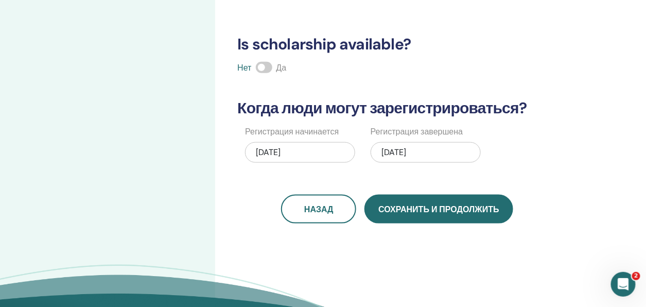
click at [450, 209] on span "Сохранить и продолжить" at bounding box center [438, 209] width 120 height 11
click at [429, 212] on span "Сохранить и продолжить" at bounding box center [438, 209] width 120 height 11
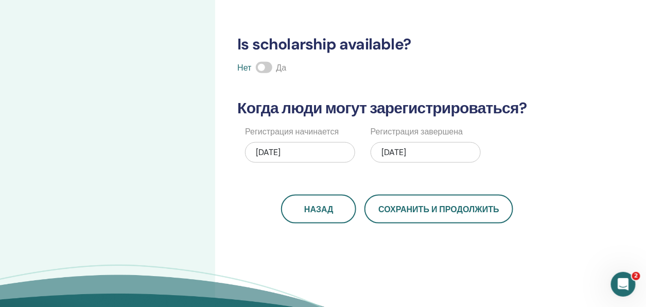
click at [413, 255] on div "Сколько человек может присутствовать? Количество мест * Сколько будет цена? Вал…" at bounding box center [430, 72] width 431 height 592
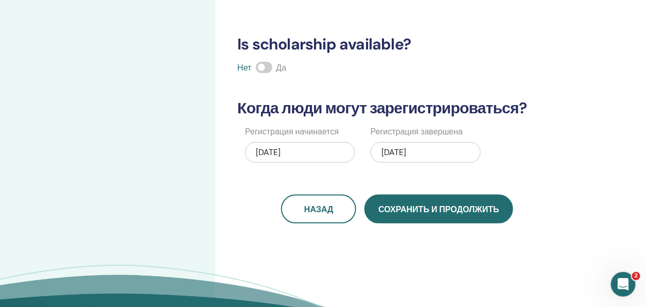
click at [378, 215] on button "Сохранить и продолжить" at bounding box center [438, 209] width 148 height 29
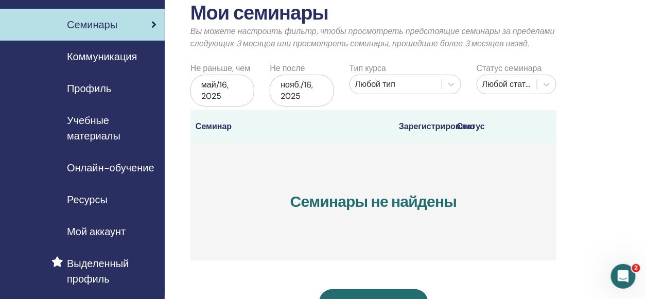
scroll to position [51, 0]
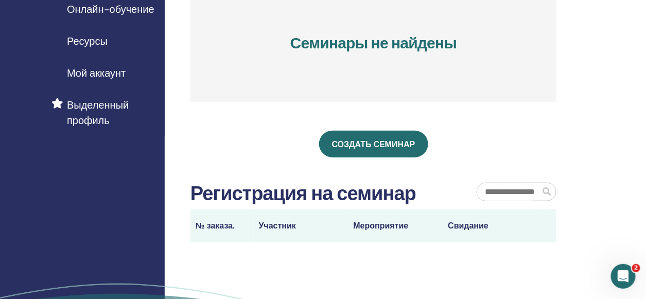
scroll to position [205, 0]
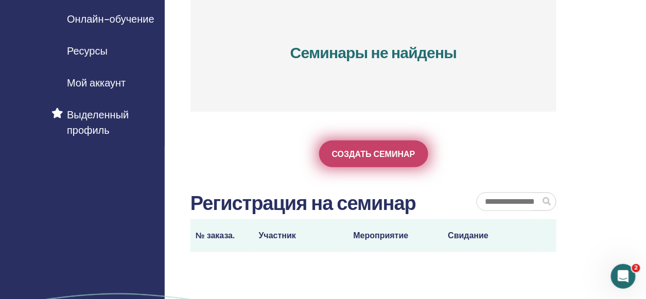
click at [361, 160] on link "Создать семинар" at bounding box center [373, 153] width 109 height 27
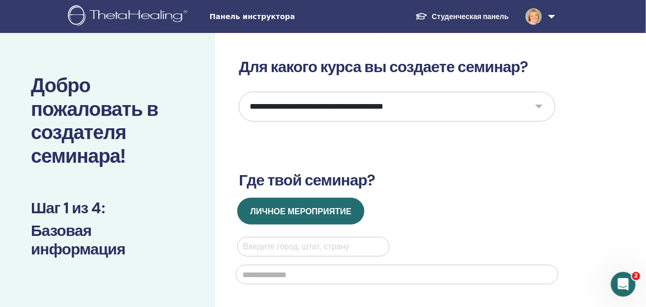
click at [539, 103] on select "**********" at bounding box center [397, 107] width 317 height 30
drag, startPoint x: 443, startPoint y: 108, endPoint x: 416, endPoint y: 108, distance: 26.3
click at [416, 108] on select "**********" at bounding box center [397, 107] width 317 height 30
drag, startPoint x: 243, startPoint y: 105, endPoint x: 344, endPoint y: 106, distance: 100.4
click at [344, 106] on select "**********" at bounding box center [397, 107] width 317 height 30
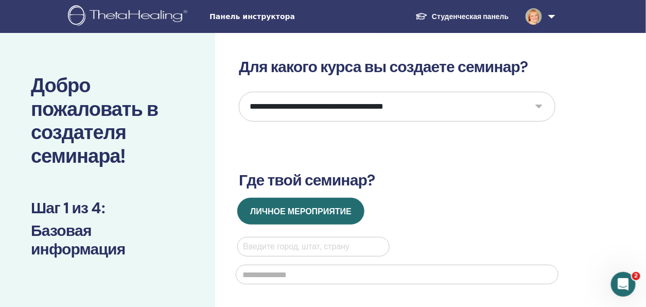
click at [239, 92] on select "**********" at bounding box center [397, 107] width 317 height 30
drag, startPoint x: 420, startPoint y: 107, endPoint x: 346, endPoint y: 106, distance: 73.6
click at [346, 106] on select "**********" at bounding box center [397, 107] width 317 height 30
select select "*"
click at [239, 92] on select "**********" at bounding box center [397, 107] width 317 height 30
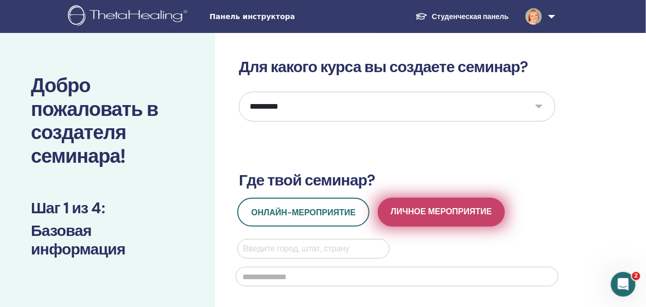
click at [457, 214] on span "Личное мероприятие" at bounding box center [441, 212] width 101 height 13
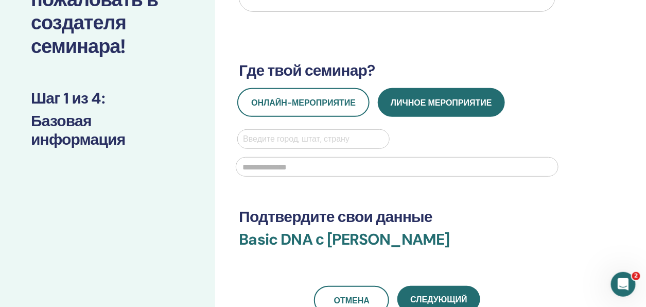
scroll to position [154, 0]
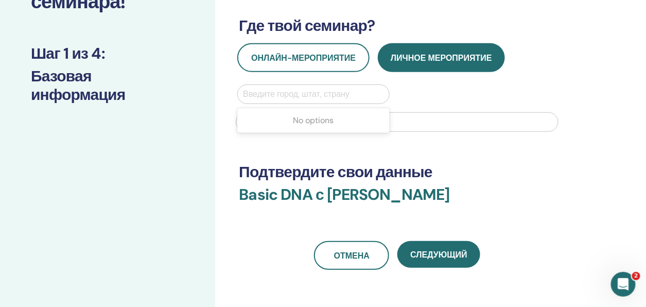
click at [277, 92] on div at bounding box center [313, 94] width 140 height 14
type input "**"
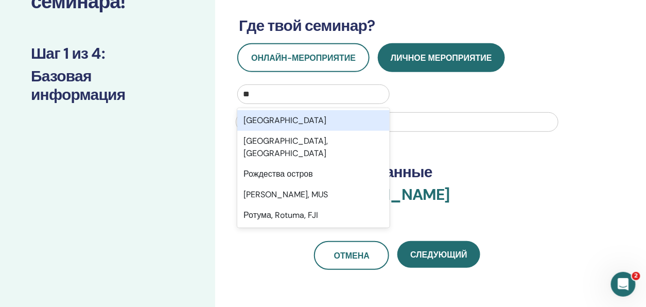
click at [263, 117] on div "Россия" at bounding box center [313, 120] width 152 height 21
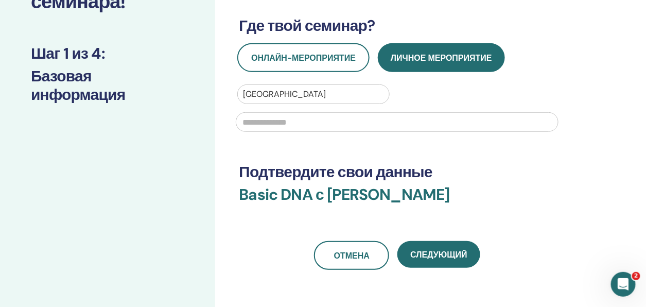
click at [265, 119] on input "text" at bounding box center [397, 122] width 323 height 20
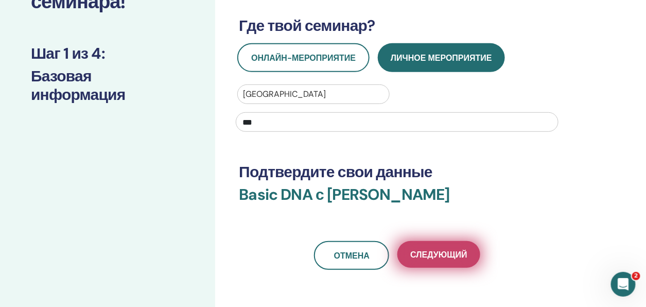
type input "***"
click at [458, 258] on span "Следующий" at bounding box center [438, 254] width 57 height 11
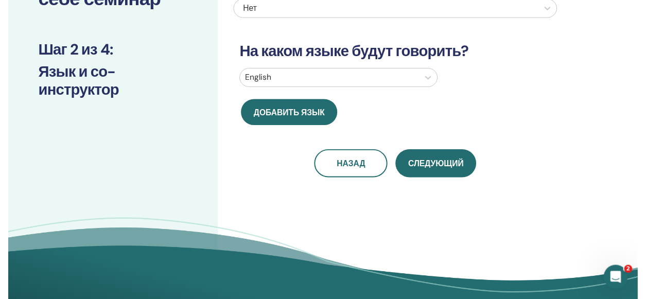
scroll to position [51, 0]
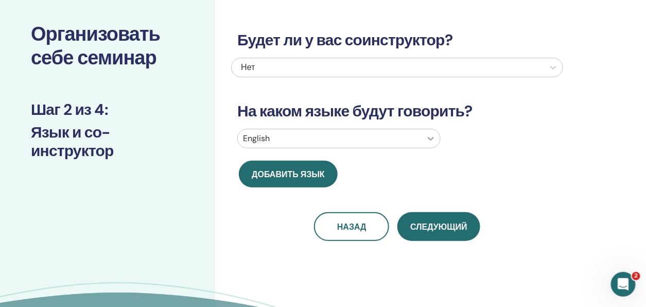
click at [434, 141] on icon at bounding box center [431, 138] width 10 height 10
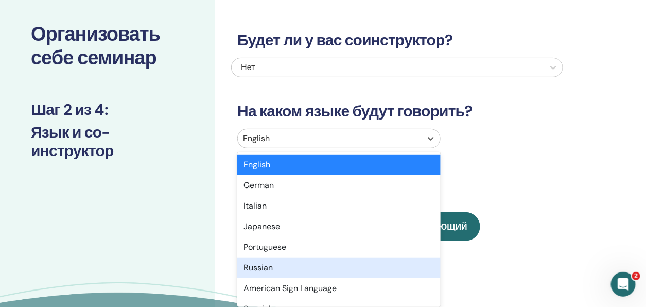
click at [262, 270] on div "Russian" at bounding box center [338, 267] width 203 height 21
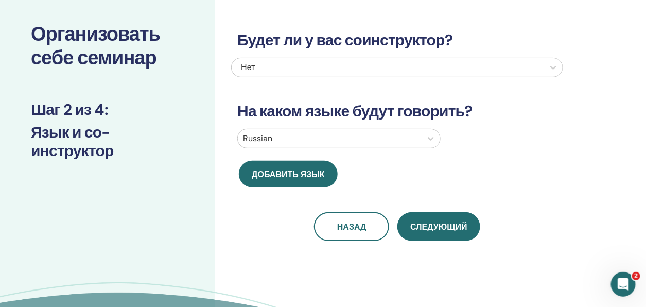
click at [582, 175] on div "Будет ли у вас соинструктор? Нет На каком языке будут говорить? Russian Добавит…" at bounding box center [430, 182] width 431 height 403
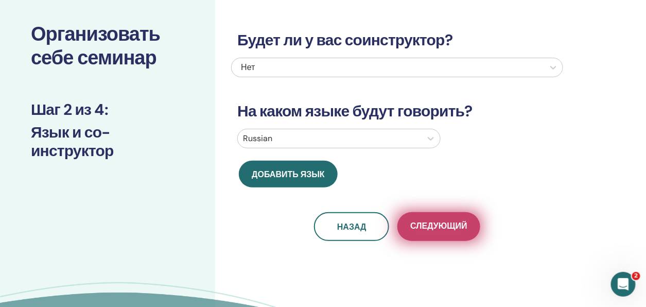
click at [443, 223] on span "Следующий" at bounding box center [438, 226] width 57 height 13
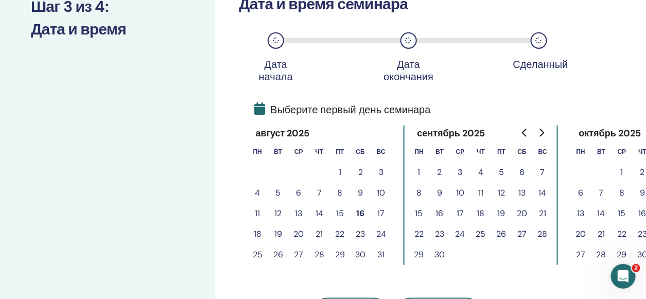
scroll to position [206, 0]
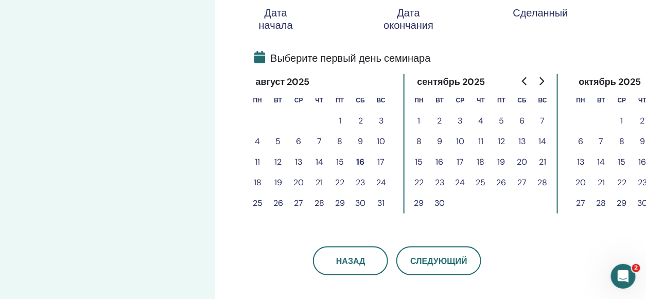
click at [380, 161] on button "17" at bounding box center [381, 162] width 21 height 21
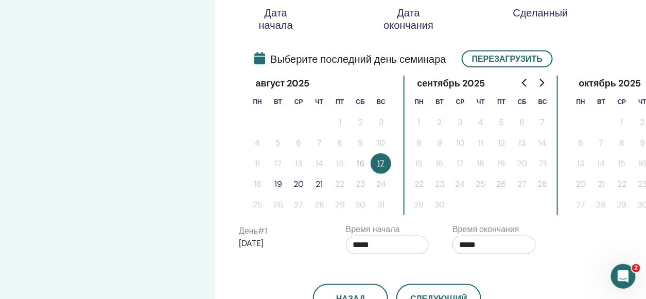
click at [282, 184] on button "19" at bounding box center [278, 184] width 21 height 21
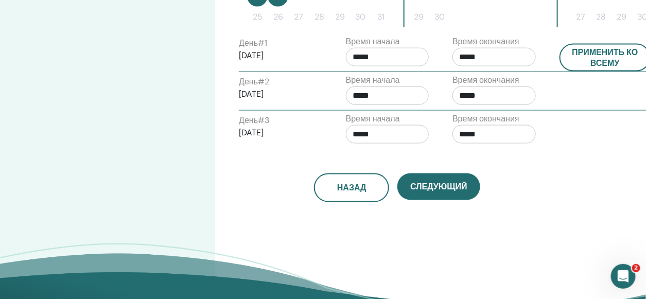
scroll to position [412, 0]
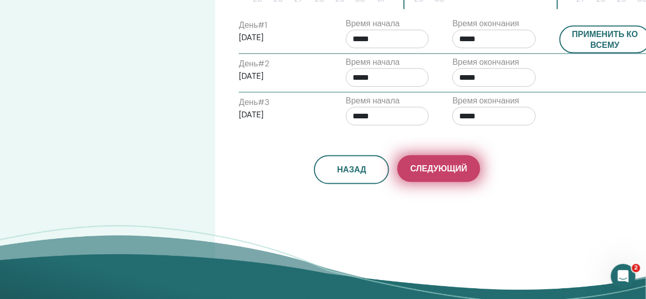
click at [443, 171] on span "Следующий" at bounding box center [438, 169] width 57 height 11
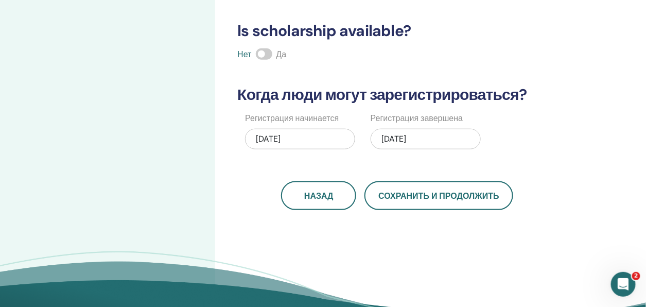
scroll to position [206, 0]
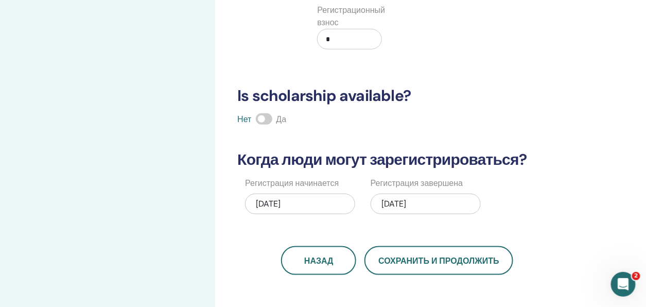
click at [295, 206] on div "[DATE]" at bounding box center [300, 204] width 110 height 21
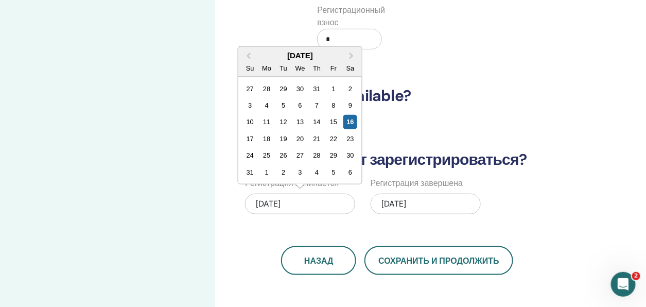
click at [324, 206] on div "[DATE]" at bounding box center [300, 204] width 110 height 21
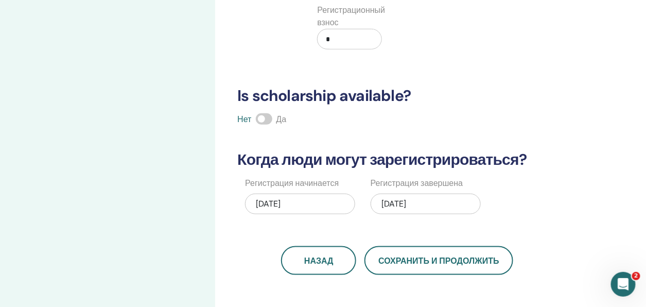
click at [401, 206] on div "[DATE]" at bounding box center [426, 204] width 110 height 21
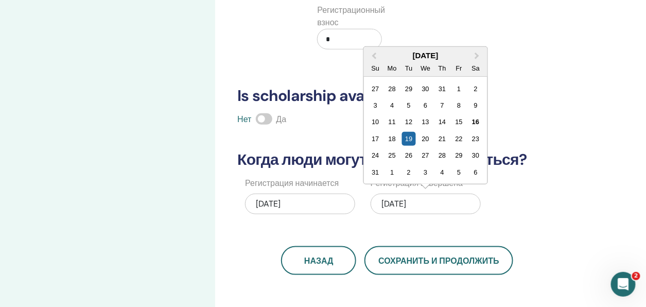
click at [445, 206] on div "[DATE]" at bounding box center [426, 204] width 110 height 21
click at [588, 95] on div "Сколько человек может присутствовать? Количество мест * Сколько будет цена? Вал…" at bounding box center [430, 123] width 431 height 592
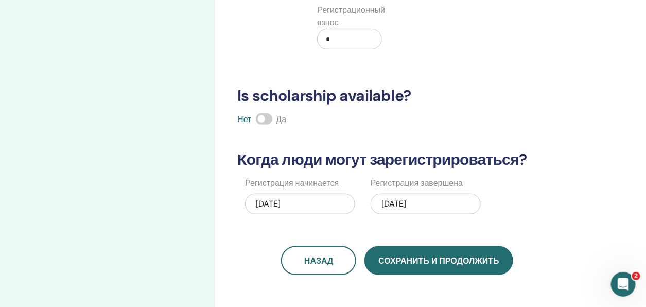
click at [410, 260] on span "Сохранить и продолжить" at bounding box center [438, 260] width 120 height 11
click at [383, 257] on span "Сохранить и продолжить" at bounding box center [438, 260] width 120 height 11
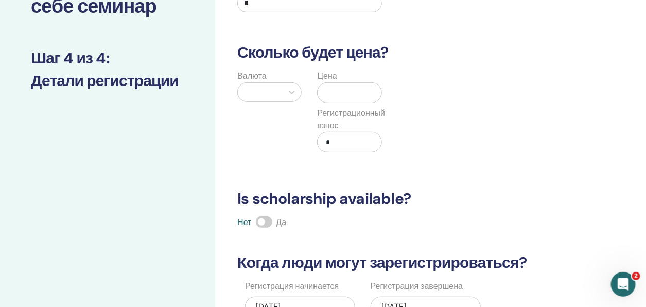
scroll to position [103, 0]
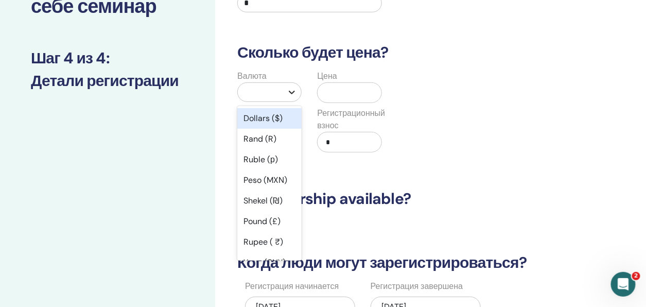
click at [292, 94] on icon at bounding box center [292, 93] width 6 height 4
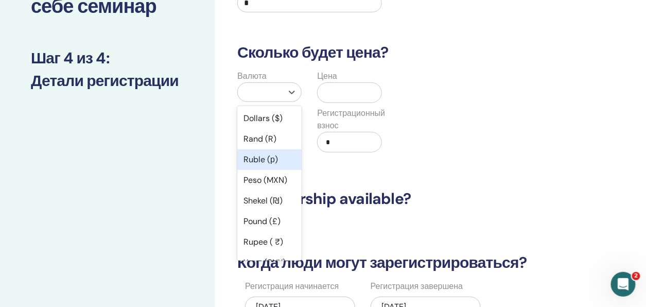
click at [258, 163] on div "Ruble (р)" at bounding box center [269, 159] width 64 height 21
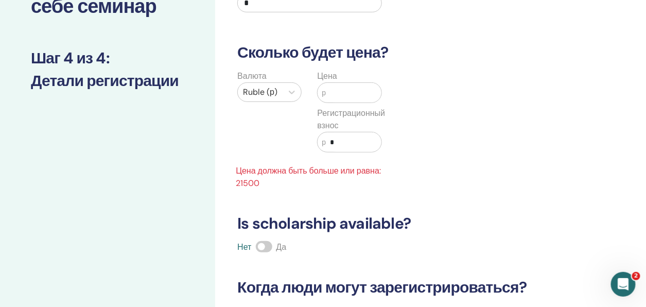
click at [338, 92] on input "text" at bounding box center [353, 93] width 55 height 20
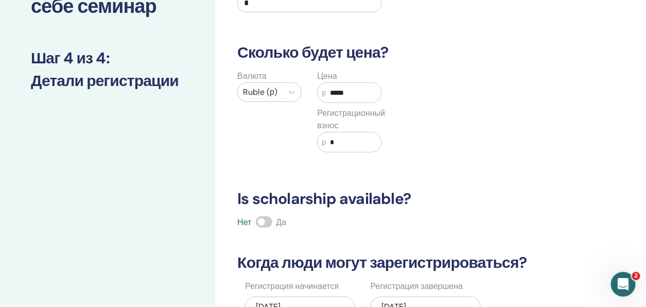
type input "*****"
click at [434, 105] on div "Валюта Ruble (р) Цена р ***** Регистрационный взнос р *" at bounding box center [389, 117] width 332 height 95
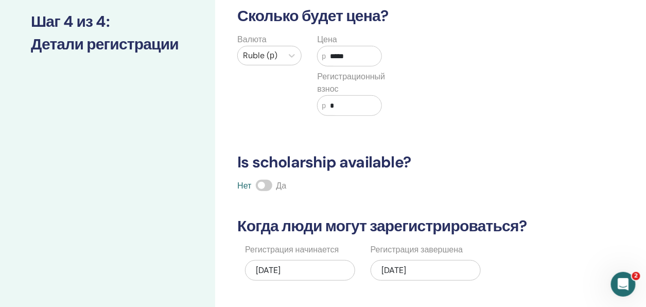
scroll to position [206, 0]
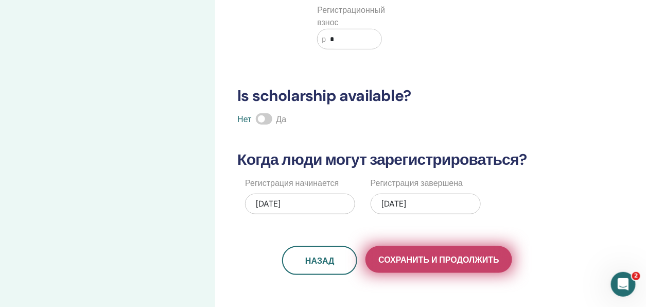
click at [432, 259] on span "Сохранить и продолжить" at bounding box center [438, 259] width 120 height 11
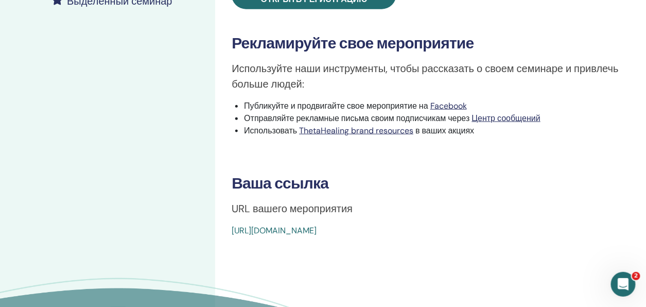
scroll to position [360, 0]
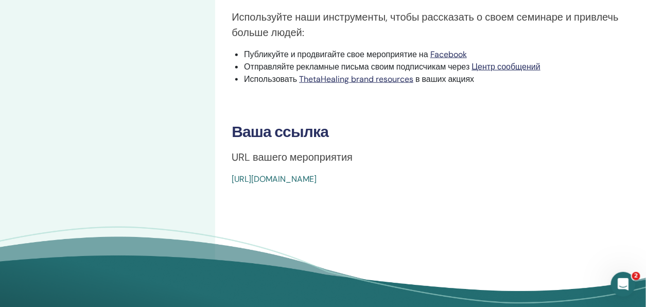
drag, startPoint x: 466, startPoint y: 177, endPoint x: 227, endPoint y: 185, distance: 238.4
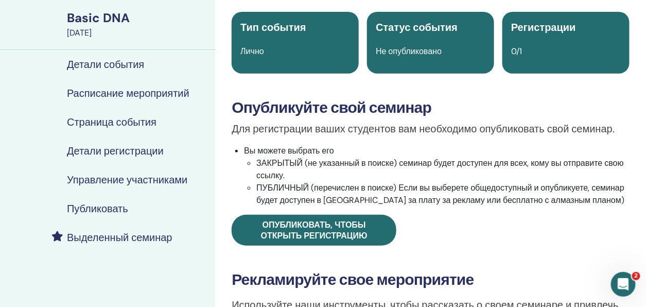
scroll to position [51, 0]
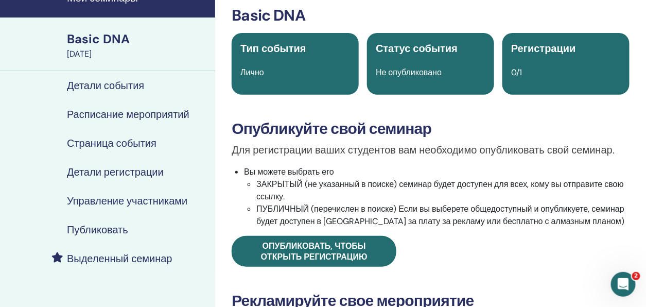
click at [136, 201] on h4 "Управление участниками" at bounding box center [127, 201] width 120 height 12
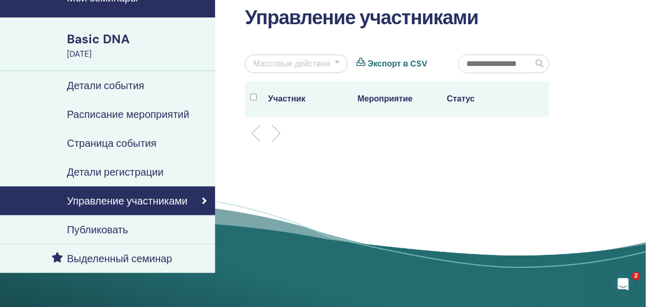
click at [338, 62] on div at bounding box center [337, 64] width 5 height 12
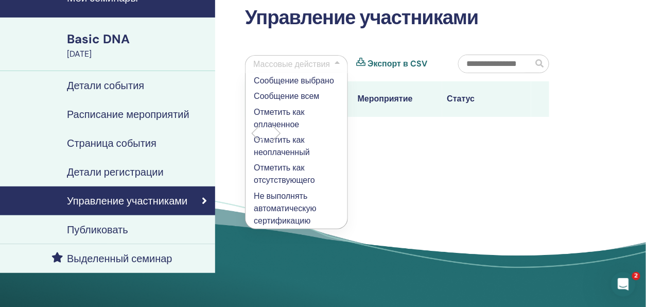
click at [420, 154] on div "Управление участниками Массовые действия Сообщение выбрано Сообщение всем Отмет…" at bounding box center [430, 137] width 431 height 312
click at [468, 129] on ul at bounding box center [397, 133] width 287 height 12
click at [336, 62] on div at bounding box center [337, 64] width 5 height 12
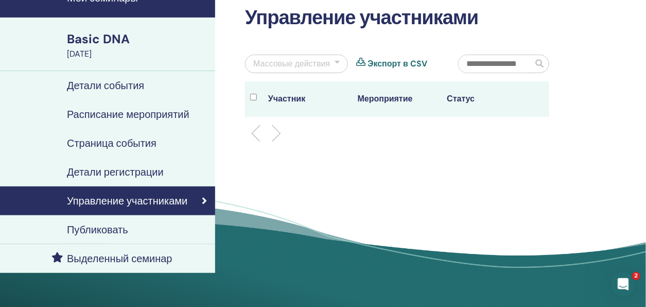
click at [507, 63] on input "text" at bounding box center [496, 63] width 74 height 17
click at [537, 64] on span at bounding box center [539, 63] width 8 height 8
click at [539, 60] on span at bounding box center [539, 63] width 8 height 8
click at [465, 143] on div at bounding box center [397, 133] width 320 height 33
click at [144, 170] on h4 "Детали регистрации" at bounding box center [115, 172] width 97 height 12
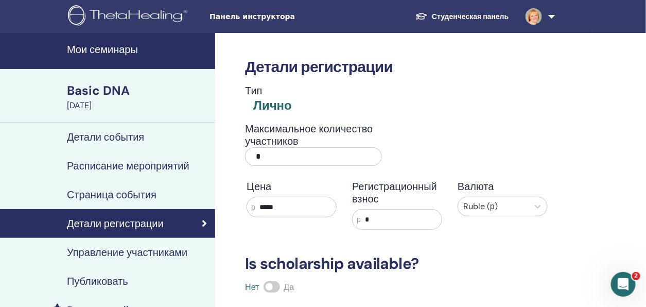
click at [89, 166] on h4 "Расписание мероприятий" at bounding box center [128, 166] width 122 height 12
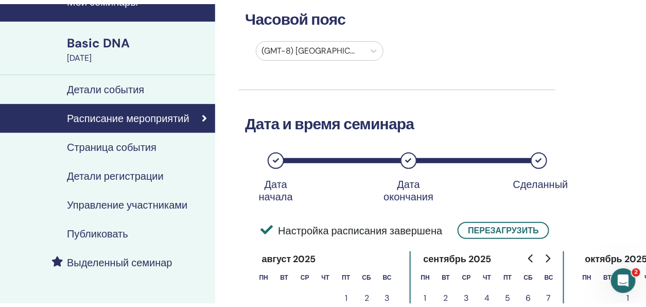
scroll to position [51, 0]
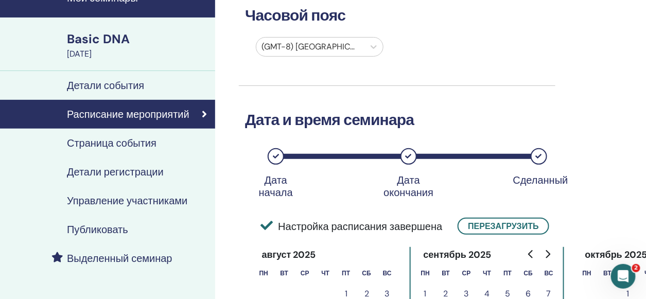
click at [112, 139] on h4 "Страница события" at bounding box center [112, 143] width 90 height 12
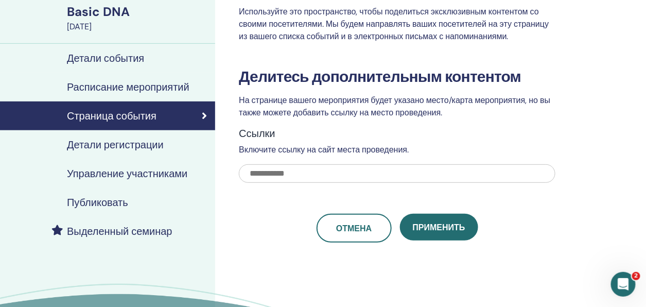
scroll to position [103, 0]
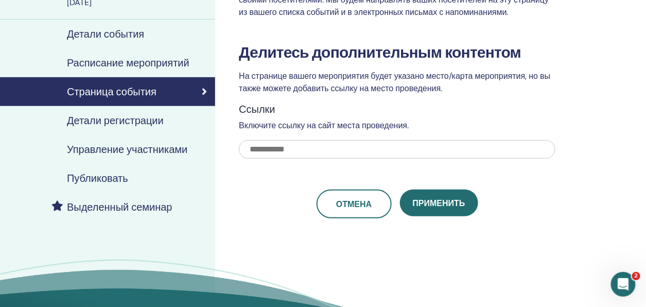
click at [127, 149] on h4 "Управление участниками" at bounding box center [127, 149] width 120 height 12
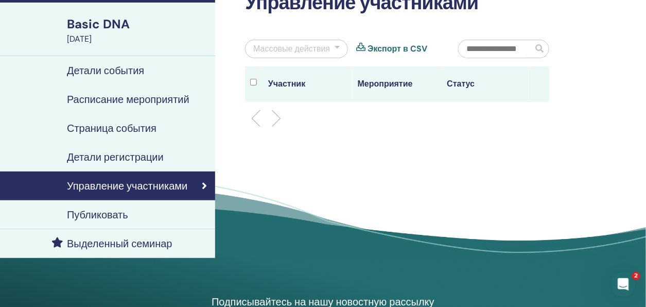
scroll to position [51, 0]
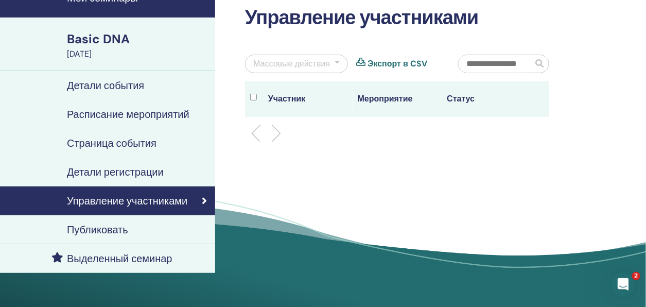
click at [315, 63] on div "Массовые действия" at bounding box center [291, 64] width 77 height 12
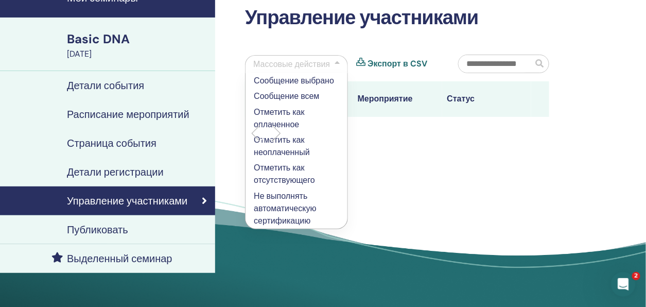
click at [440, 177] on div "Управление участниками Массовые действия Сообщение выбрано Сообщение всем Отмет…" at bounding box center [430, 137] width 431 height 312
click at [337, 60] on div at bounding box center [337, 64] width 5 height 12
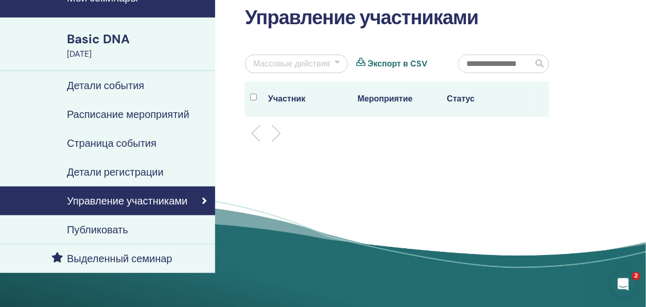
click at [364, 60] on icon at bounding box center [360, 64] width 9 height 12
click at [490, 61] on input "text" at bounding box center [496, 63] width 74 height 17
click at [429, 165] on div "Управление участниками Массовые действия Экспорт в CSV Участник Мероприятие Ста…" at bounding box center [430, 137] width 431 height 312
click at [280, 97] on th "Участник" at bounding box center [308, 99] width 90 height 36
click at [386, 99] on th "Мероприятие" at bounding box center [398, 99] width 90 height 36
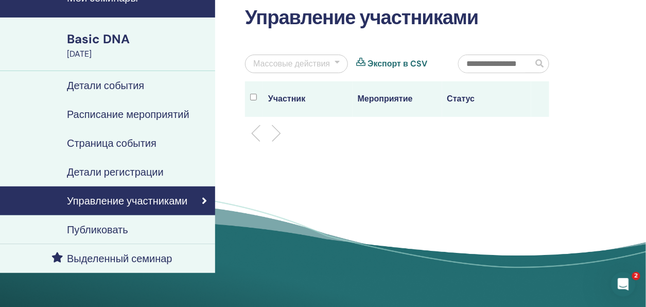
click at [478, 100] on th "Статус" at bounding box center [487, 99] width 90 height 36
click at [507, 60] on input "text" at bounding box center [496, 63] width 74 height 17
click at [195, 200] on div "Управление участниками" at bounding box center [107, 201] width 199 height 12
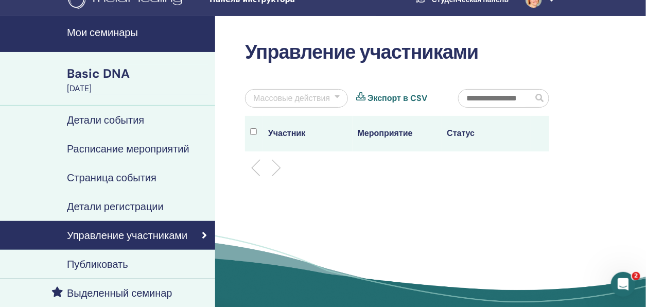
scroll to position [0, 0]
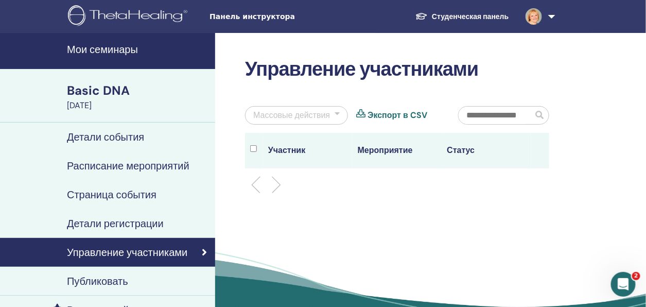
click at [113, 87] on div "Basic DNA" at bounding box center [138, 90] width 142 height 17
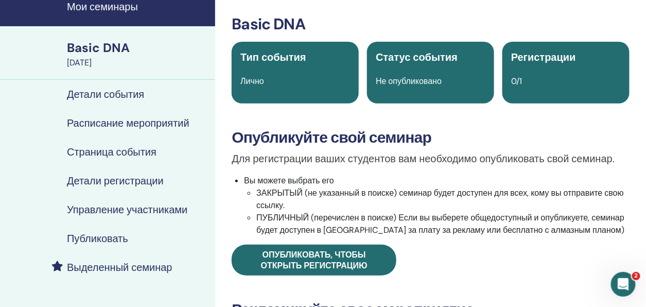
scroll to position [103, 0]
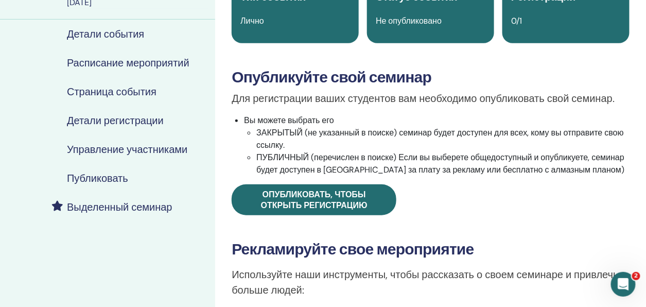
click at [557, 21] on div "0/1" at bounding box center [566, 21] width 122 height 12
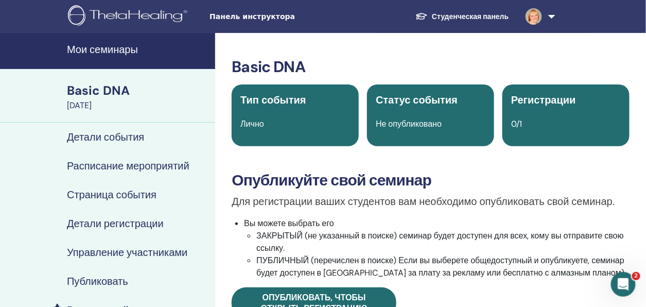
scroll to position [51, 0]
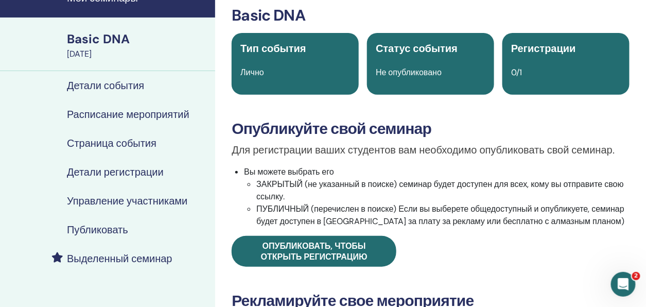
click at [252, 184] on li "Вы можете выбрать его ЗАКРЫТЫЙ (не указанный в поиске) семинар будет доступен д…" at bounding box center [436, 197] width 385 height 62
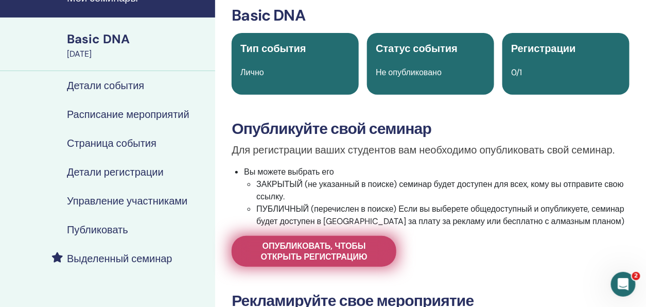
click at [326, 249] on span "Опубликовать, чтобы открыть регистрацию" at bounding box center [313, 251] width 139 height 22
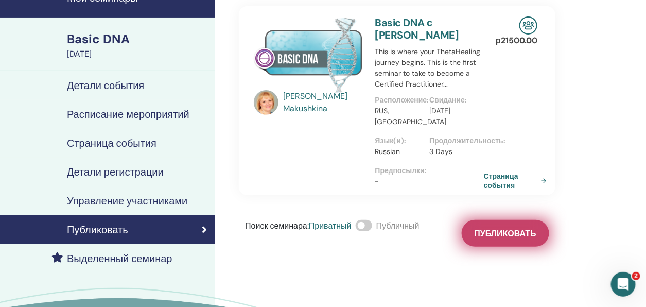
click at [490, 235] on span "Публиковать" at bounding box center [505, 233] width 62 height 11
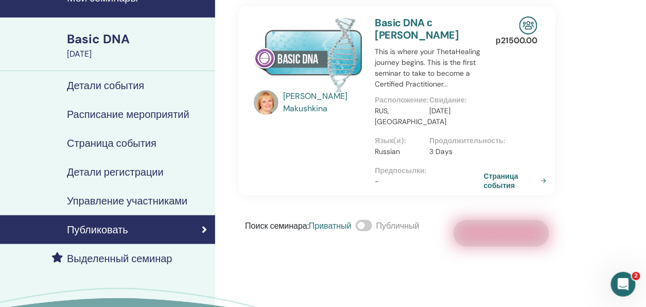
click at [149, 198] on h4 "Управление участниками" at bounding box center [127, 201] width 120 height 12
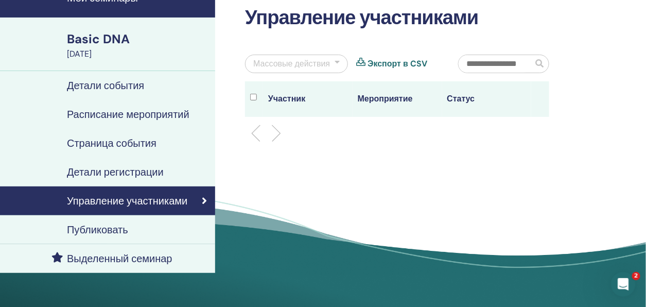
click at [124, 223] on h4 "Публиковать" at bounding box center [97, 229] width 61 height 12
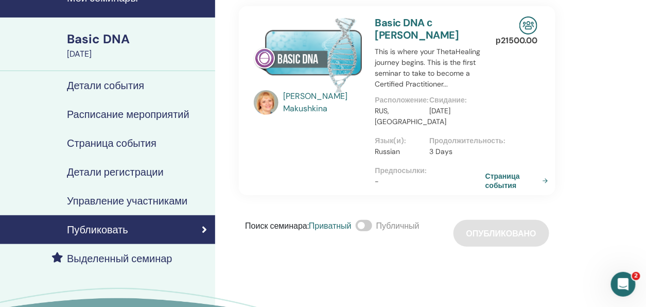
click at [513, 179] on link "Страница события" at bounding box center [518, 180] width 67 height 19
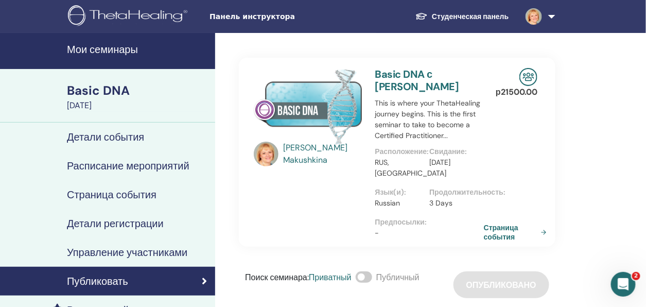
click at [91, 48] on h4 "Мои семинары" at bounding box center [138, 49] width 142 height 12
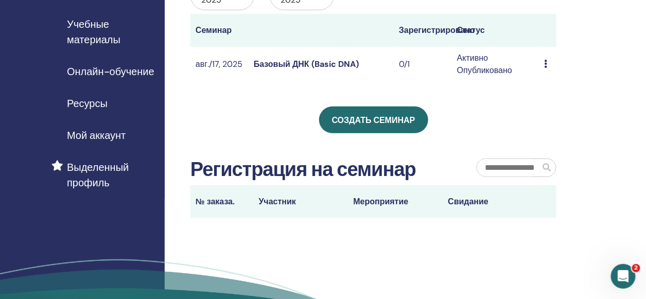
scroll to position [154, 0]
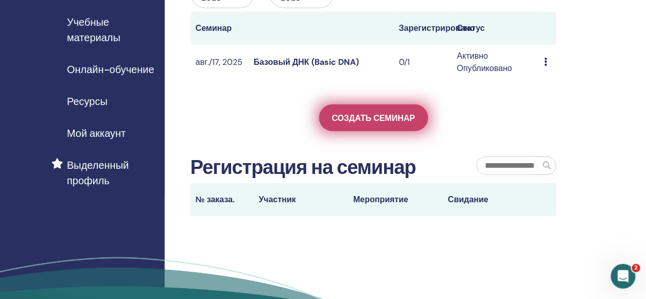
click at [375, 115] on span "Создать семинар" at bounding box center [373, 118] width 83 height 11
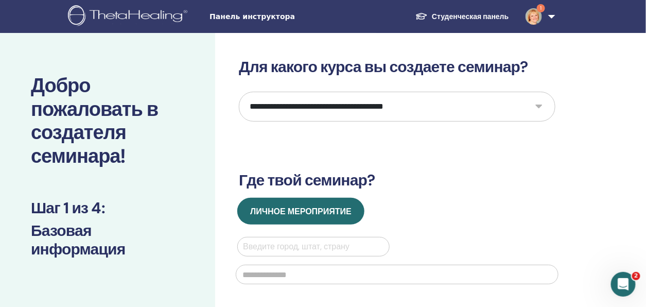
click at [539, 104] on select "**********" at bounding box center [397, 107] width 317 height 30
select select "*"
click at [239, 92] on select "**********" at bounding box center [397, 107] width 317 height 30
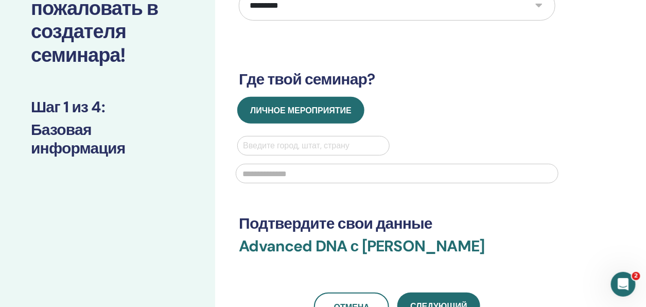
scroll to position [103, 0]
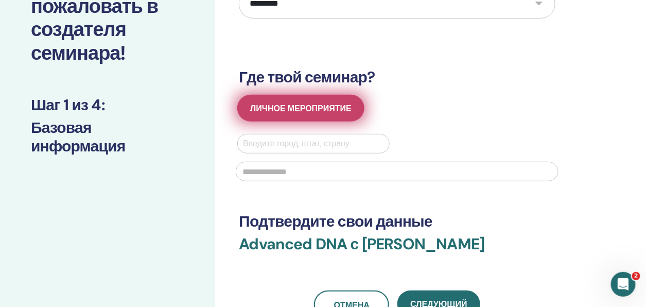
click at [333, 111] on span "Личное мероприятие" at bounding box center [300, 108] width 101 height 11
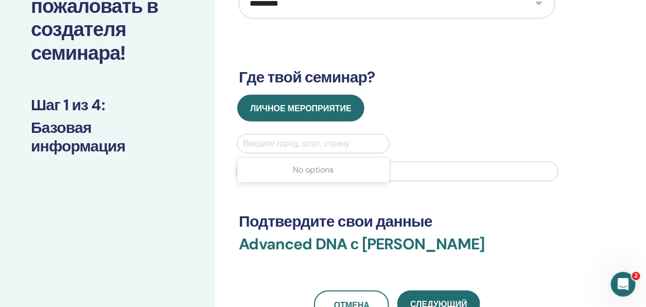
click at [297, 146] on div at bounding box center [313, 143] width 140 height 14
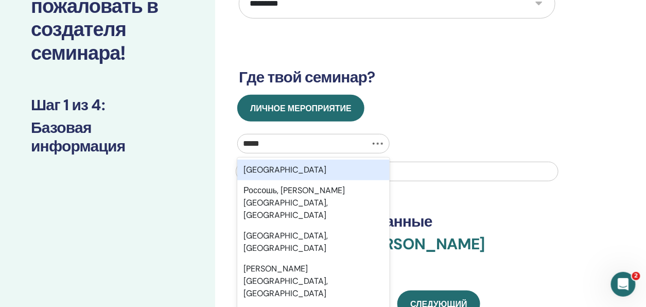
type input "******"
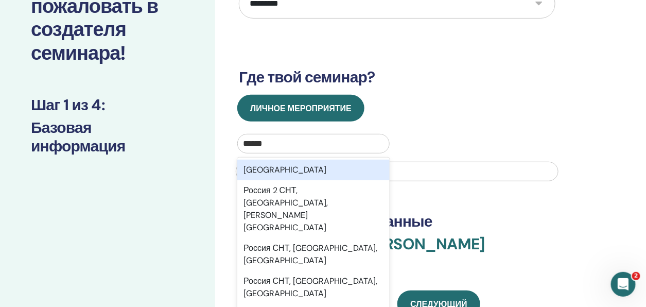
click at [248, 173] on div "Россия" at bounding box center [313, 170] width 152 height 21
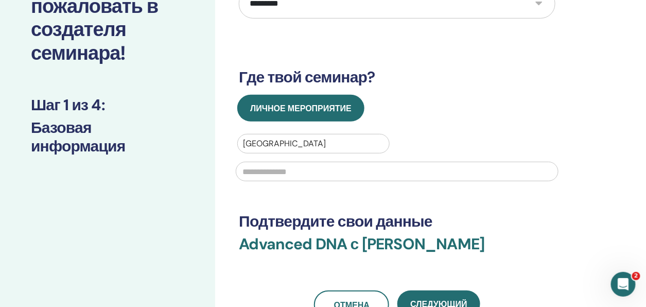
click at [254, 173] on input "text" at bounding box center [397, 172] width 323 height 20
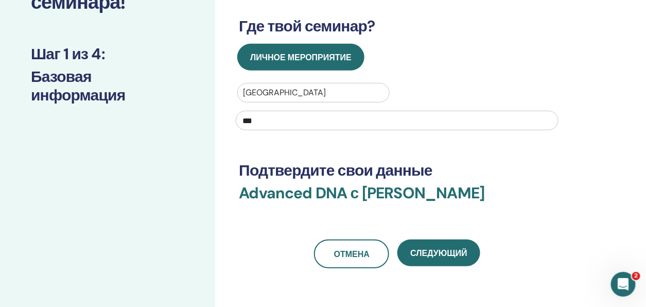
scroll to position [206, 0]
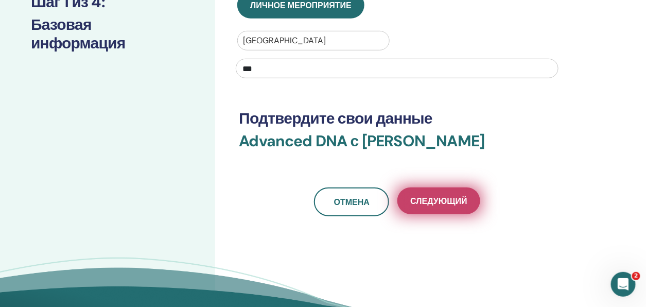
type input "***"
click at [459, 197] on span "Следующий" at bounding box center [438, 201] width 57 height 11
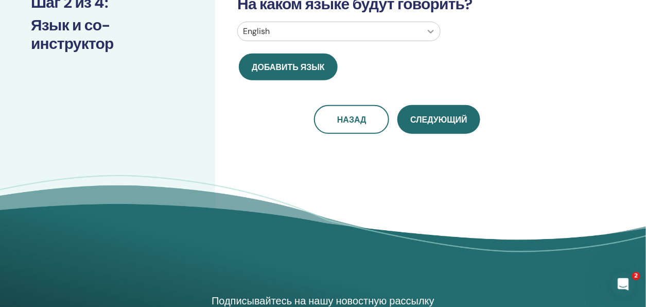
click at [424, 32] on div at bounding box center [430, 31] width 19 height 19
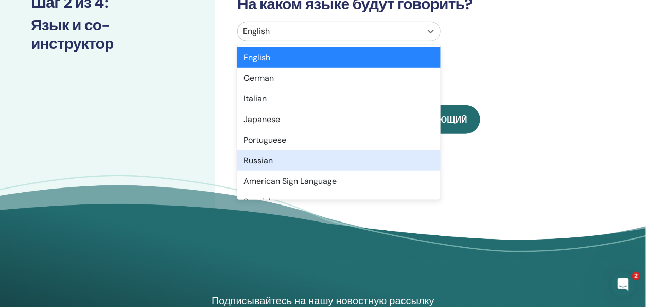
click at [256, 159] on div "Russian" at bounding box center [338, 160] width 203 height 21
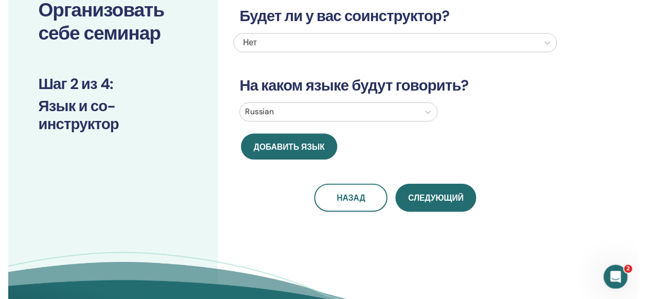
scroll to position [107, 0]
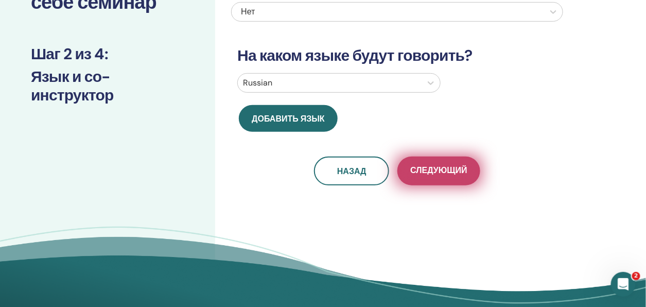
click at [458, 166] on span "Следующий" at bounding box center [438, 171] width 57 height 13
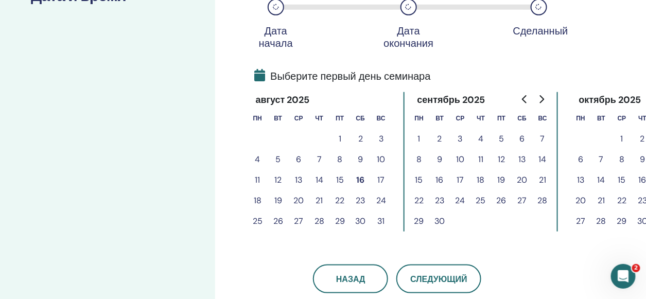
scroll to position [210, 0]
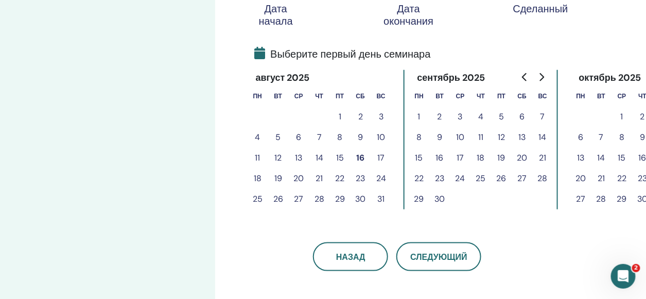
click at [303, 179] on button "20" at bounding box center [298, 178] width 21 height 21
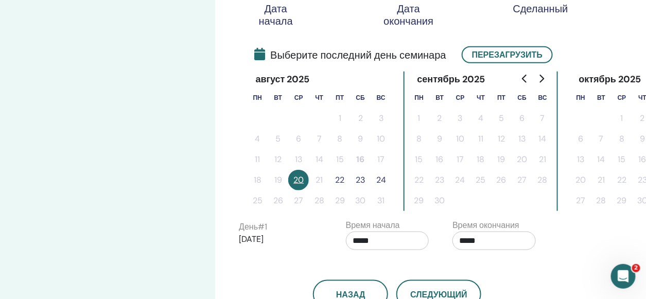
click at [343, 179] on button "22" at bounding box center [339, 180] width 21 height 21
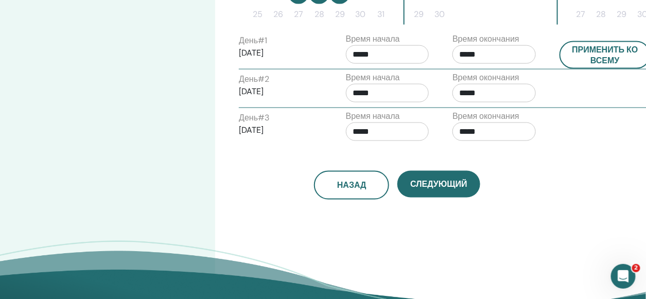
scroll to position [412, 0]
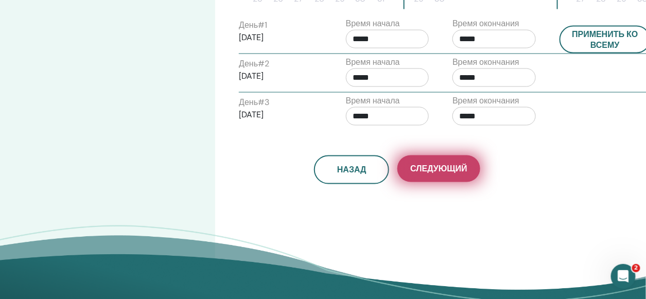
click at [439, 164] on span "Следующий" at bounding box center [438, 169] width 57 height 11
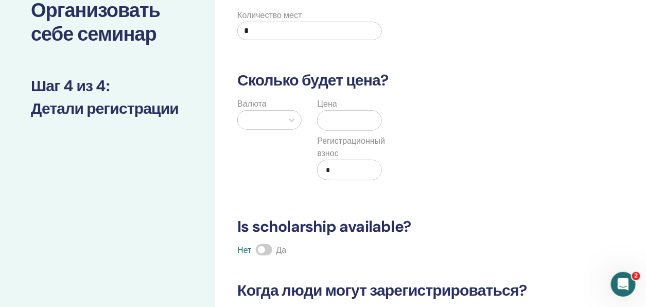
scroll to position [51, 0]
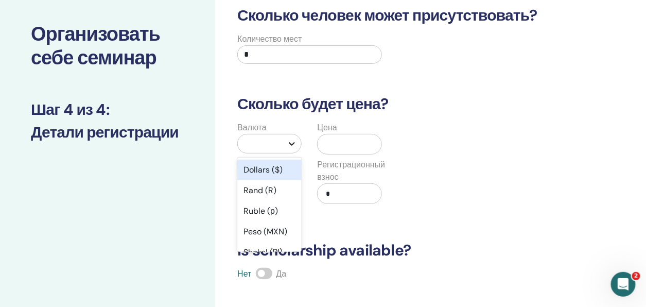
click at [289, 142] on icon at bounding box center [292, 143] width 10 height 10
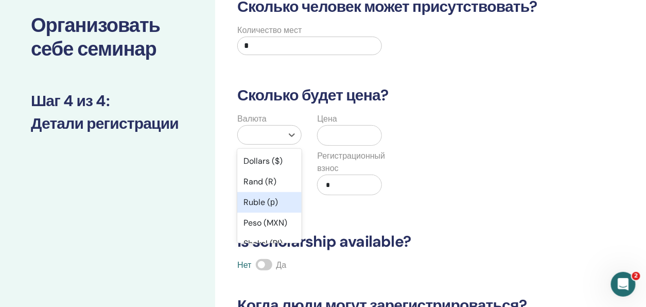
click at [263, 201] on div "Ruble (р)" at bounding box center [269, 202] width 64 height 21
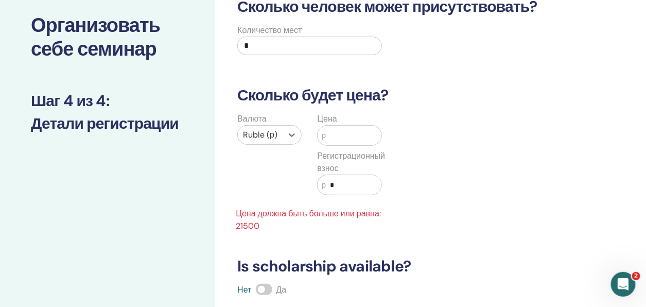
click at [346, 141] on input "text" at bounding box center [353, 136] width 55 height 20
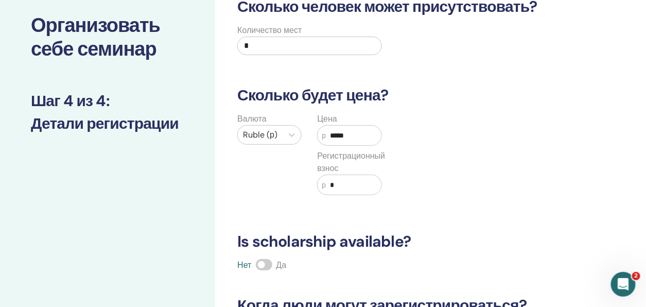
type input "*****"
click at [440, 147] on div "Валюта Ruble (р) Цена р ***** Регистрационный взнос р *" at bounding box center [389, 160] width 332 height 95
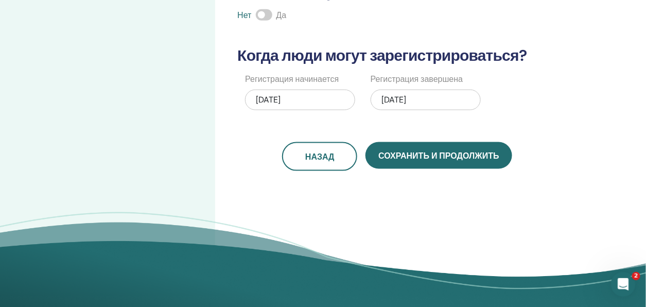
scroll to position [318, 0]
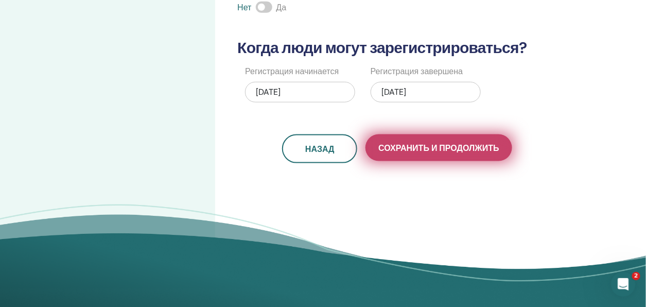
click at [449, 146] on span "Сохранить и продолжить" at bounding box center [438, 148] width 120 height 11
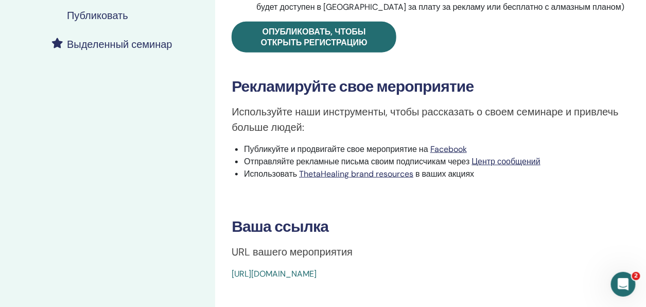
scroll to position [309, 0]
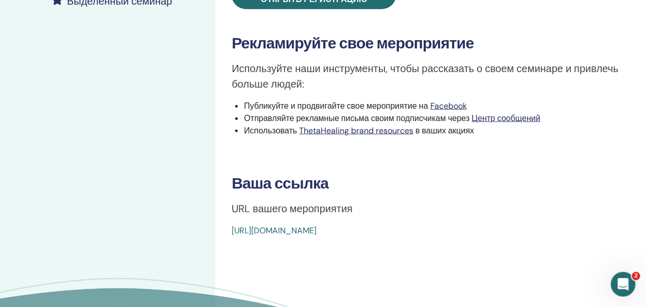
drag, startPoint x: 463, startPoint y: 229, endPoint x: 227, endPoint y: 235, distance: 235.8
drag, startPoint x: 263, startPoint y: 230, endPoint x: 345, endPoint y: 260, distance: 87.8
click at [345, 260] on div "Advanced DNA Тип события Лично Статус события Не опубликовано Регистрации 0/1 О…" at bounding box center [430, 52] width 431 height 657
drag, startPoint x: 375, startPoint y: 231, endPoint x: 396, endPoint y: 251, distance: 28.4
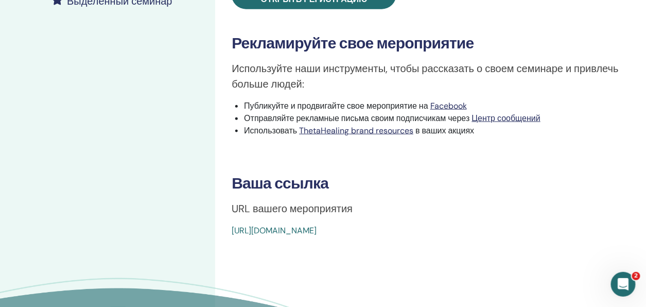
click at [426, 250] on div "Advanced DNA Тип события Лично Статус события Не опубликовано Регистрации 0/1 О…" at bounding box center [430, 52] width 431 height 657
drag, startPoint x: 235, startPoint y: 231, endPoint x: 485, endPoint y: 227, distance: 250.1
click at [485, 227] on div "[URL][DOMAIN_NAME]" at bounding box center [397, 230] width 331 height 12
copy link "[URL][DOMAIN_NAME]"
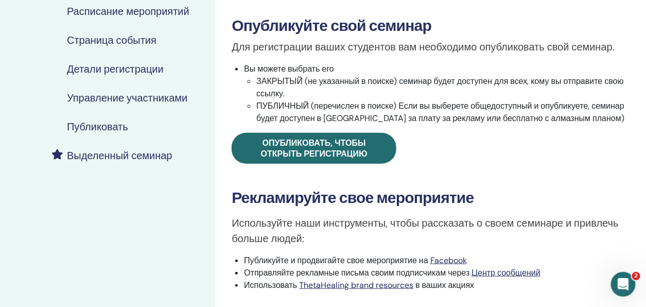
scroll to position [154, 0]
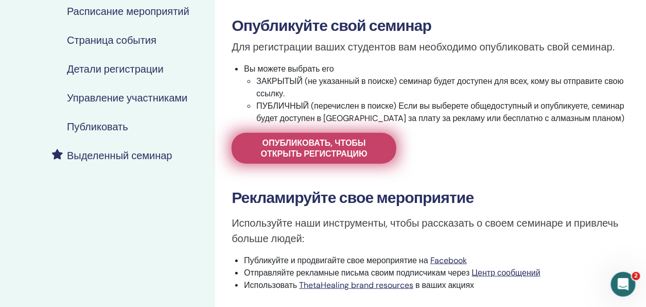
click at [336, 149] on span "Опубликовать, чтобы открыть регистрацию" at bounding box center [313, 148] width 139 height 22
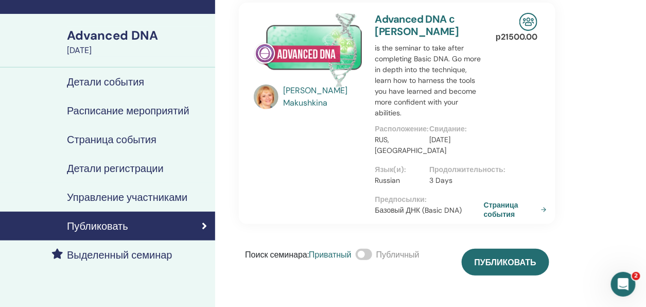
scroll to position [51, 0]
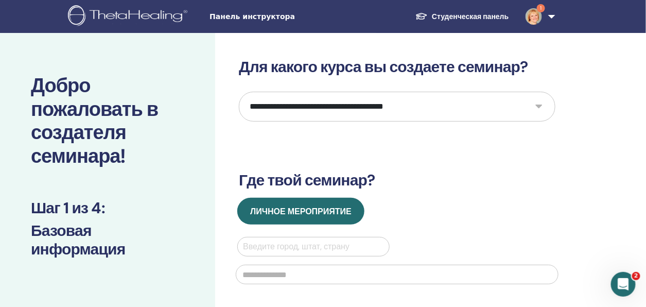
click at [539, 101] on select "**********" at bounding box center [397, 107] width 317 height 30
select select "*"
click at [239, 92] on select "**********" at bounding box center [397, 107] width 317 height 30
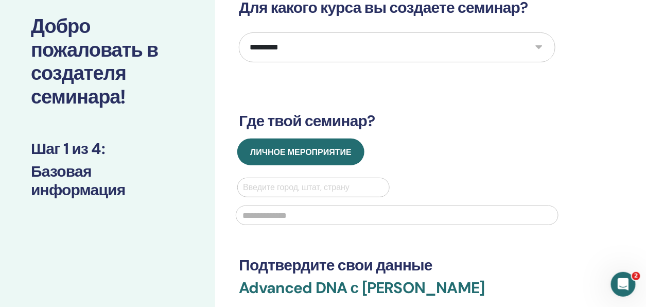
scroll to position [103, 0]
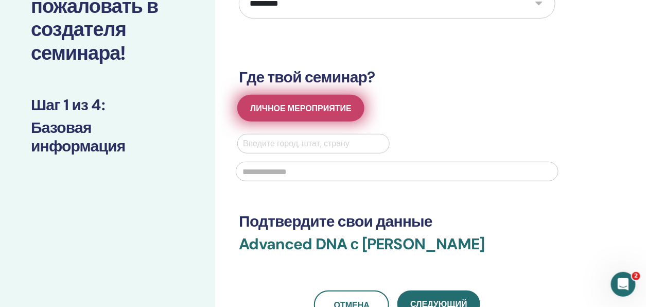
click at [337, 112] on span "Личное мероприятие" at bounding box center [300, 108] width 101 height 11
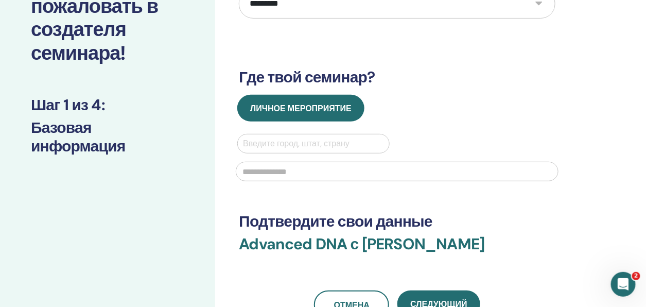
click at [275, 142] on div at bounding box center [313, 143] width 140 height 14
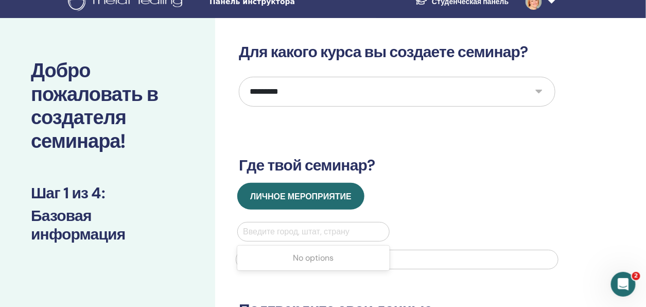
scroll to position [0, 0]
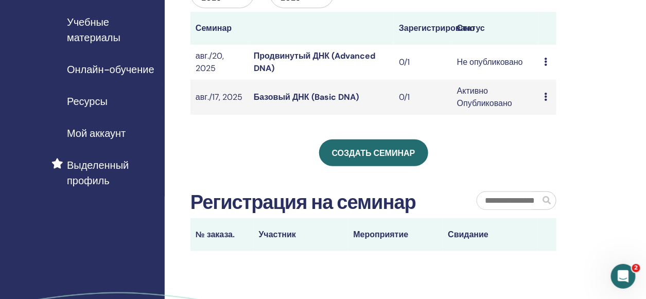
scroll to position [103, 0]
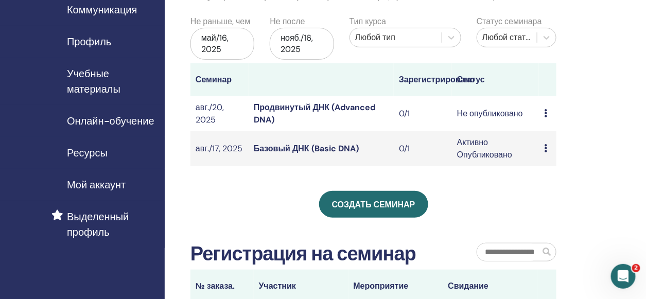
click at [543, 115] on td "Предварительный просмотр Редактировать Участники Отмена" at bounding box center [547, 113] width 17 height 35
click at [546, 112] on icon at bounding box center [545, 113] width 3 height 8
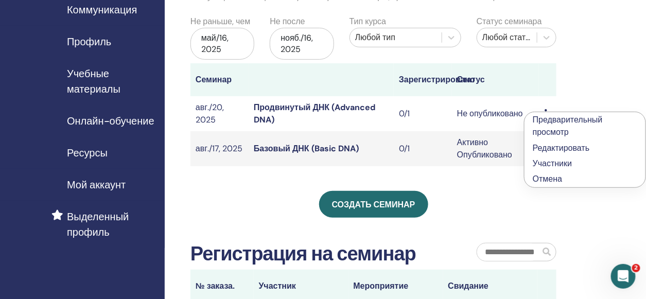
click at [547, 148] on link "Редактировать" at bounding box center [561, 148] width 57 height 11
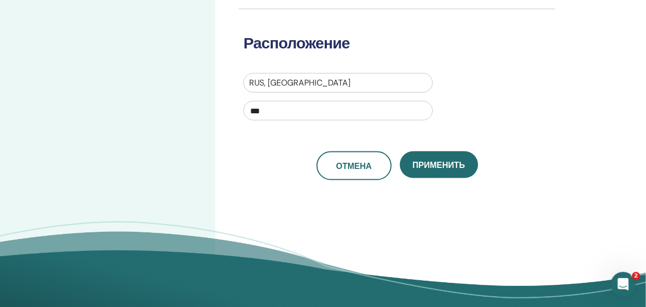
scroll to position [360, 0]
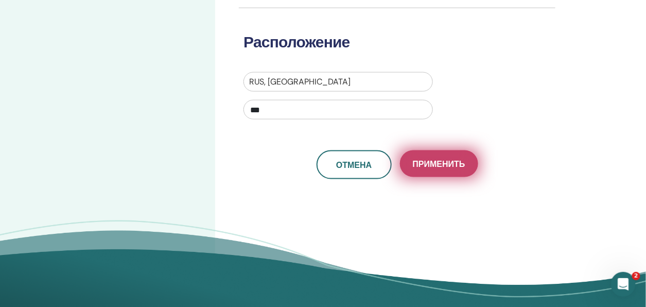
click at [450, 162] on span "Применить" at bounding box center [439, 164] width 52 height 11
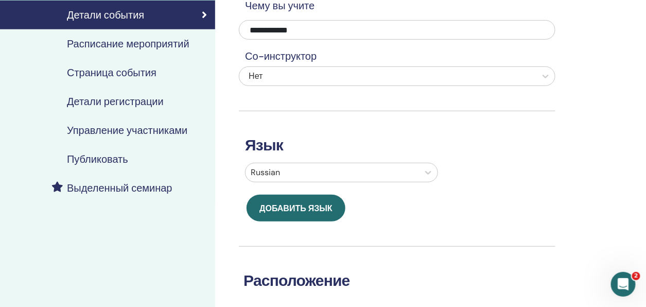
scroll to position [39, 0]
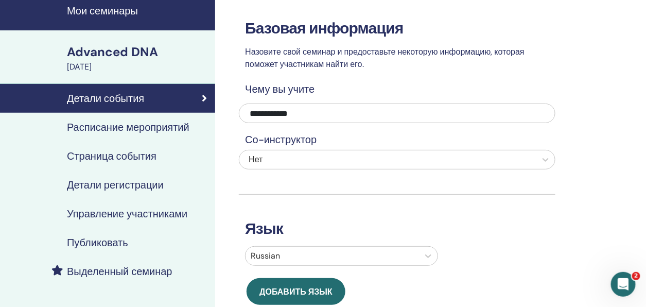
click at [99, 239] on h4 "Публиковать" at bounding box center [97, 242] width 61 height 12
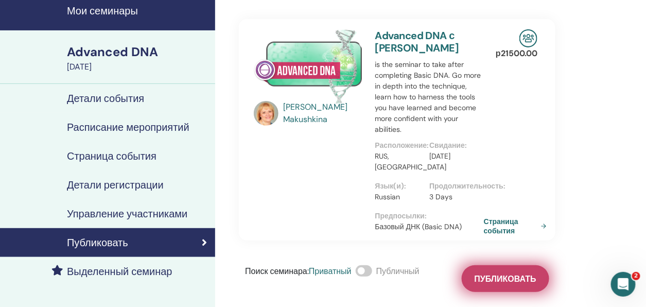
click at [510, 279] on span "Публиковать" at bounding box center [505, 278] width 62 height 11
